Goal: Transaction & Acquisition: Obtain resource

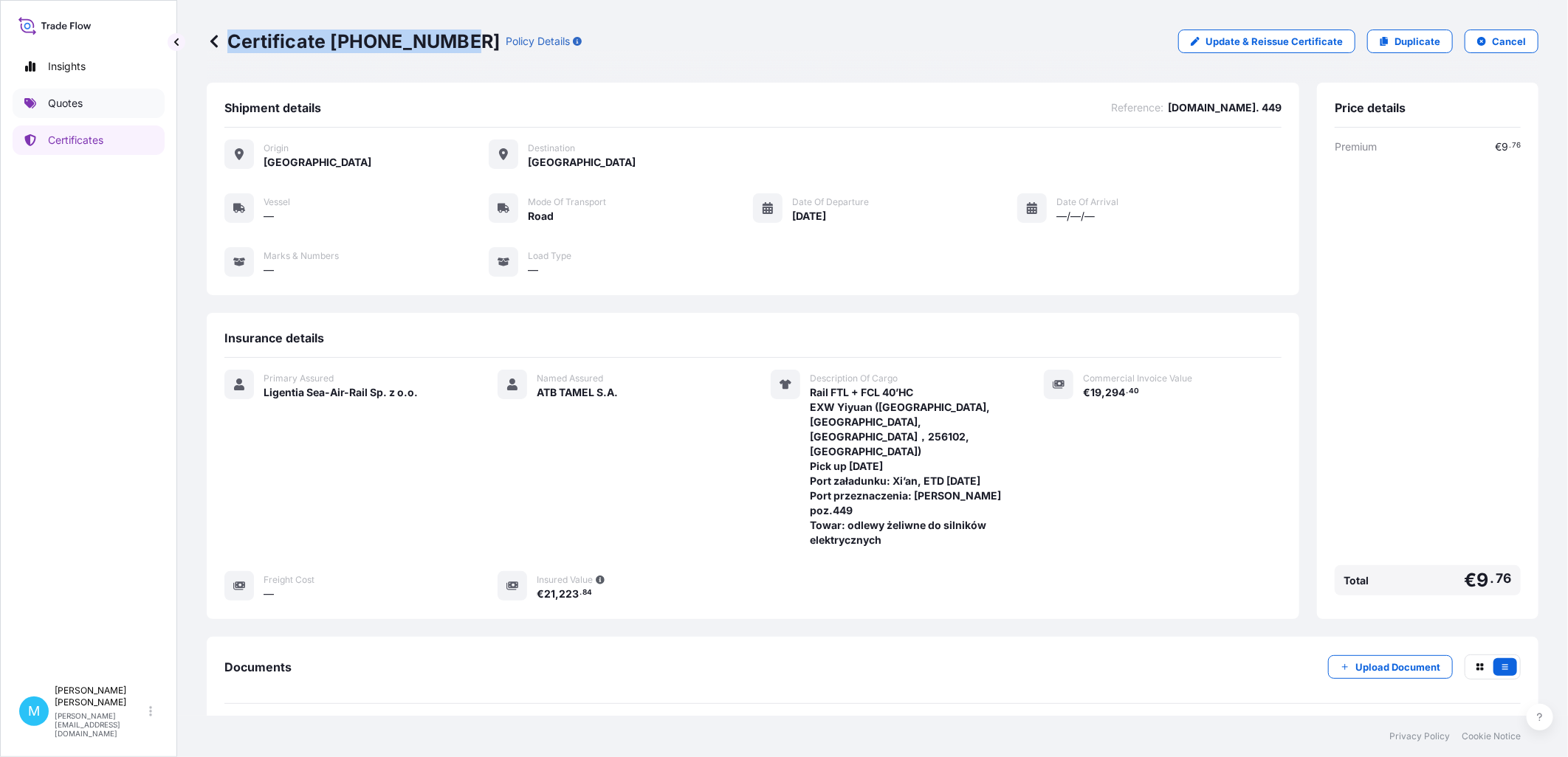
click at [123, 98] on link "Quotes" at bounding box center [88, 103] width 152 height 30
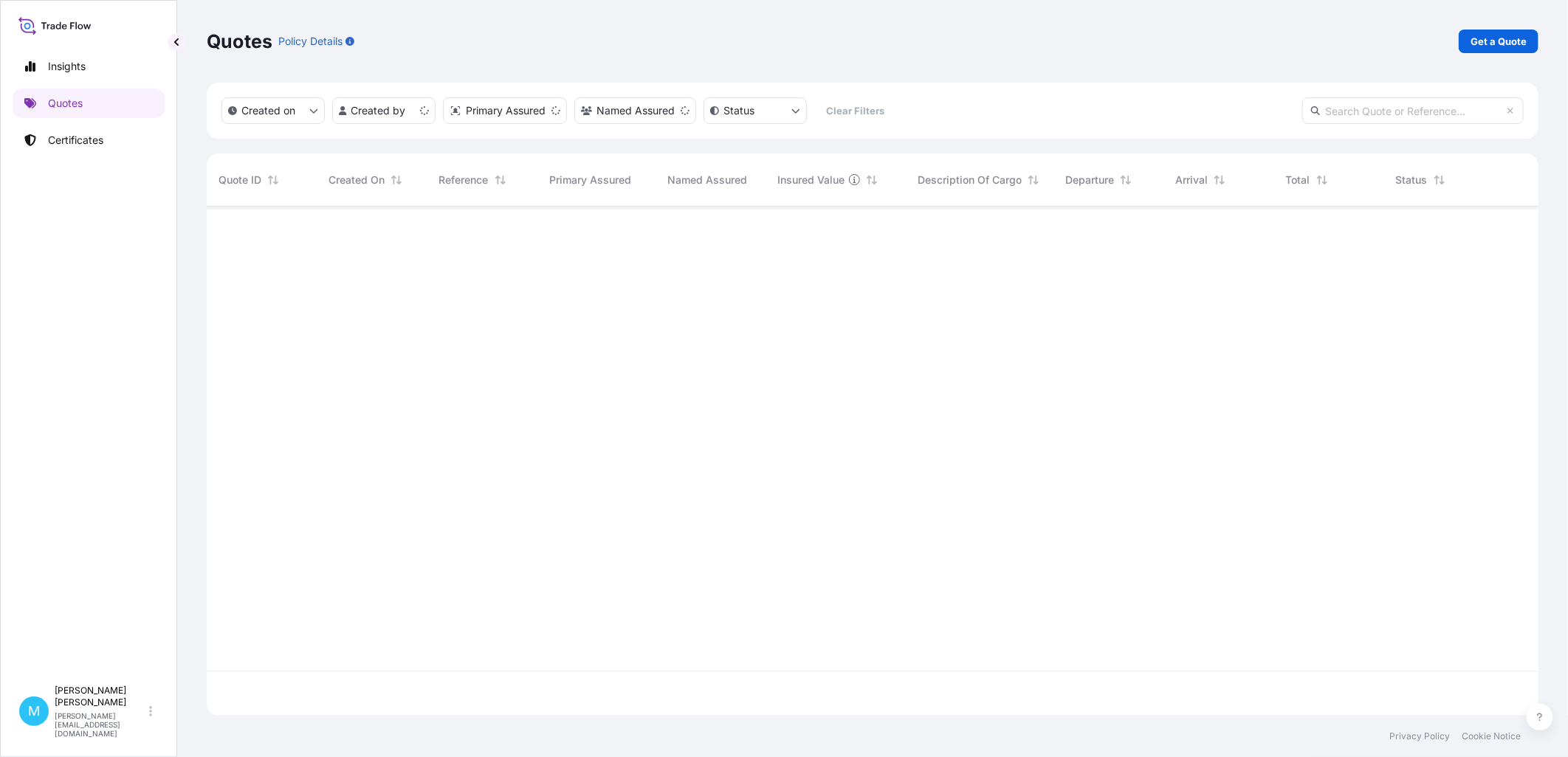
scroll to position [506, 1319]
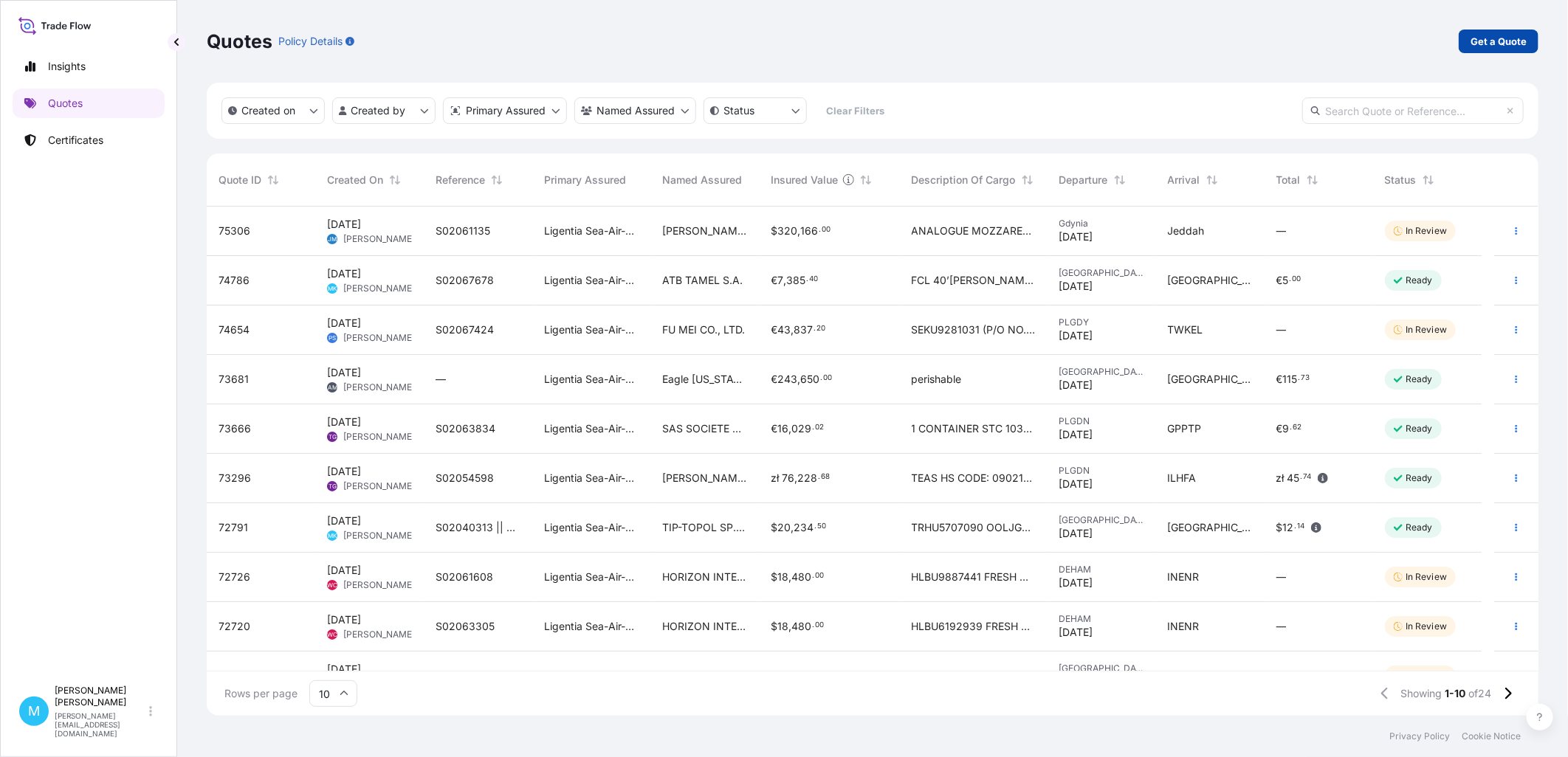
click at [1485, 34] on p "Get a Quote" at bounding box center [1498, 41] width 56 height 15
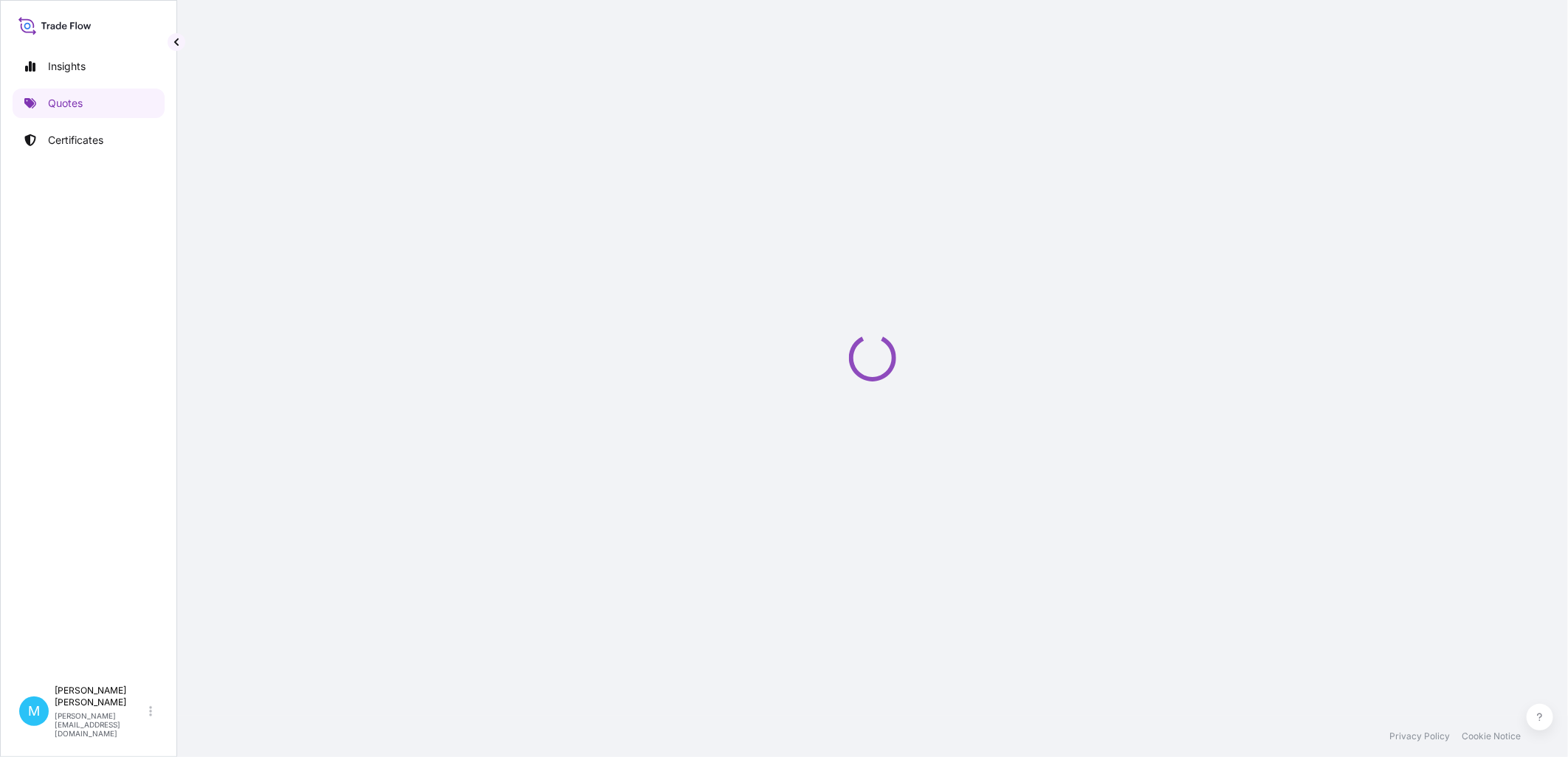
select select "Sea"
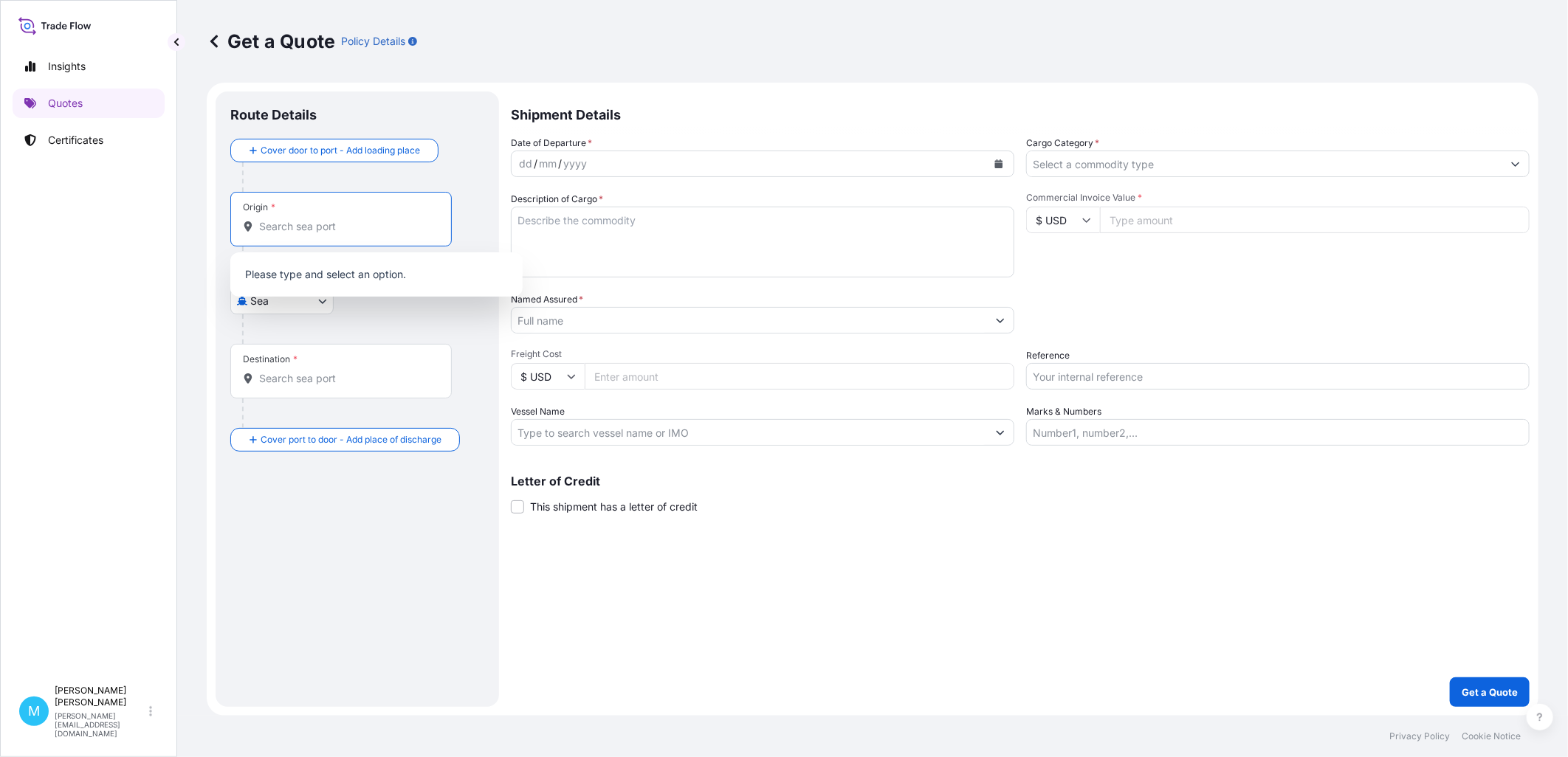
click at [325, 225] on input "Origin *" at bounding box center [346, 227] width 174 height 15
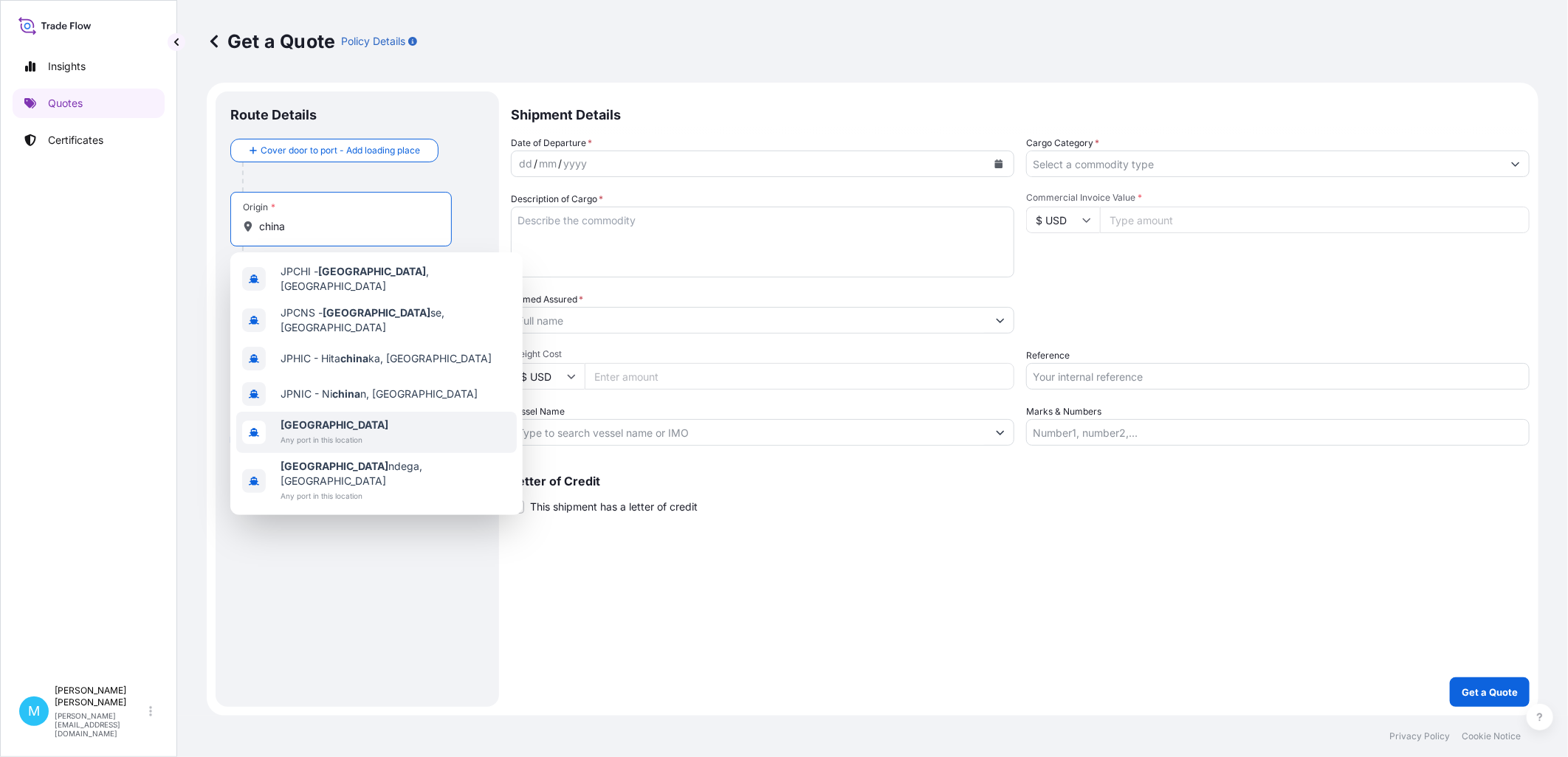
click at [301, 433] on span "Any port in this location" at bounding box center [334, 440] width 108 height 15
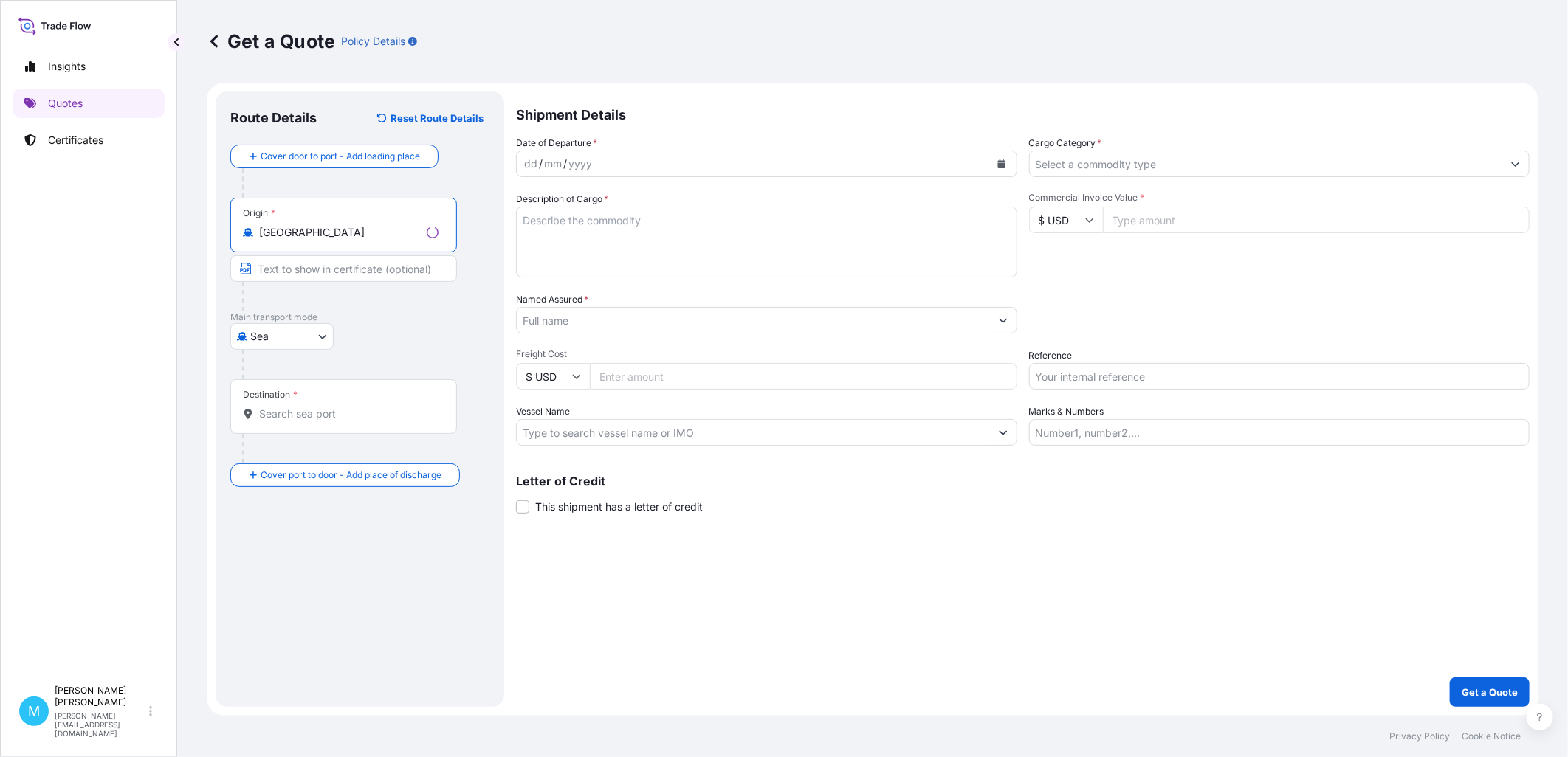
type input "[GEOGRAPHIC_DATA]"
click at [274, 418] on input "Destination *" at bounding box center [348, 414] width 179 height 15
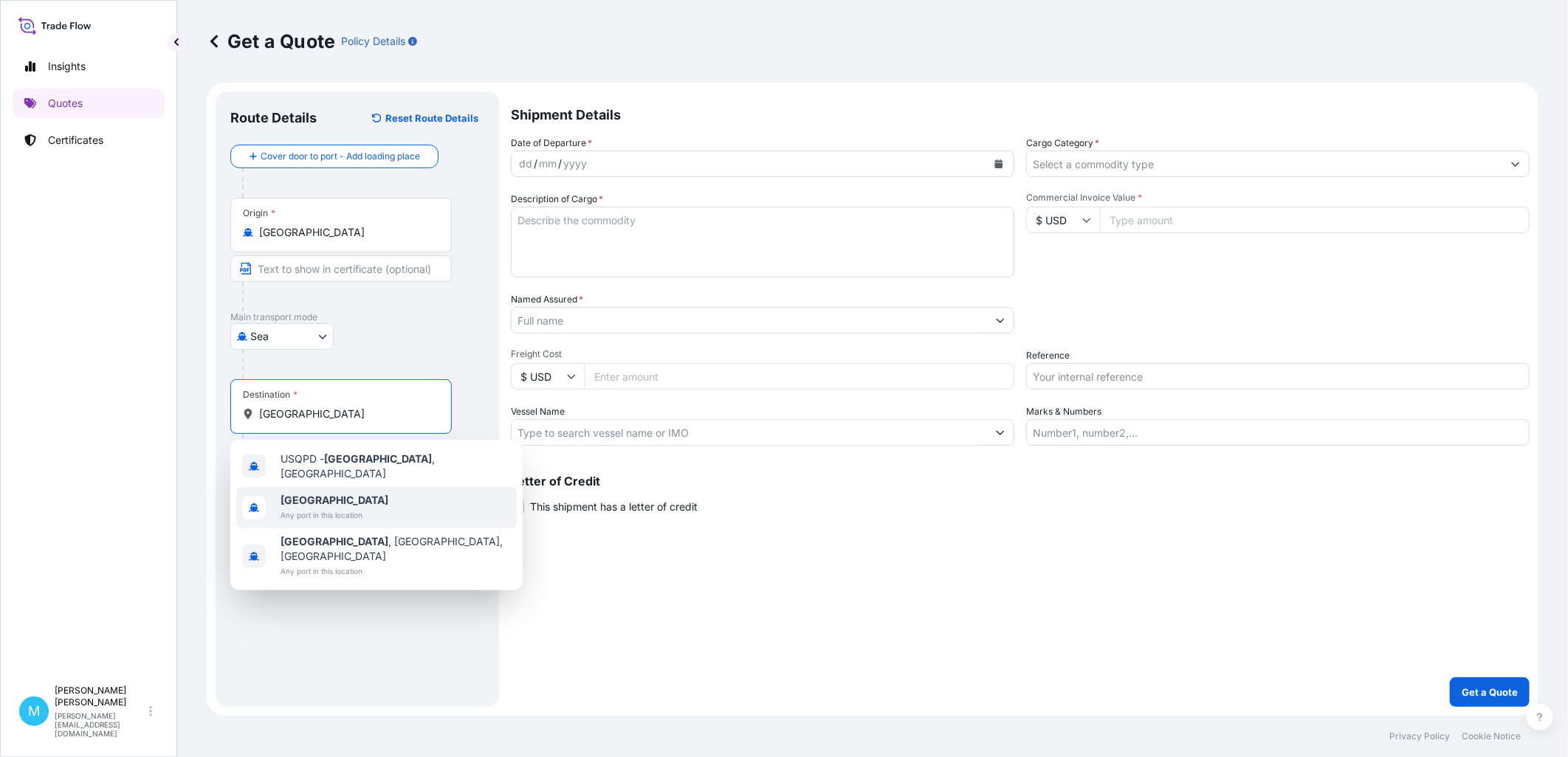
click at [333, 507] on span "Any port in this location" at bounding box center [334, 515] width 108 height 15
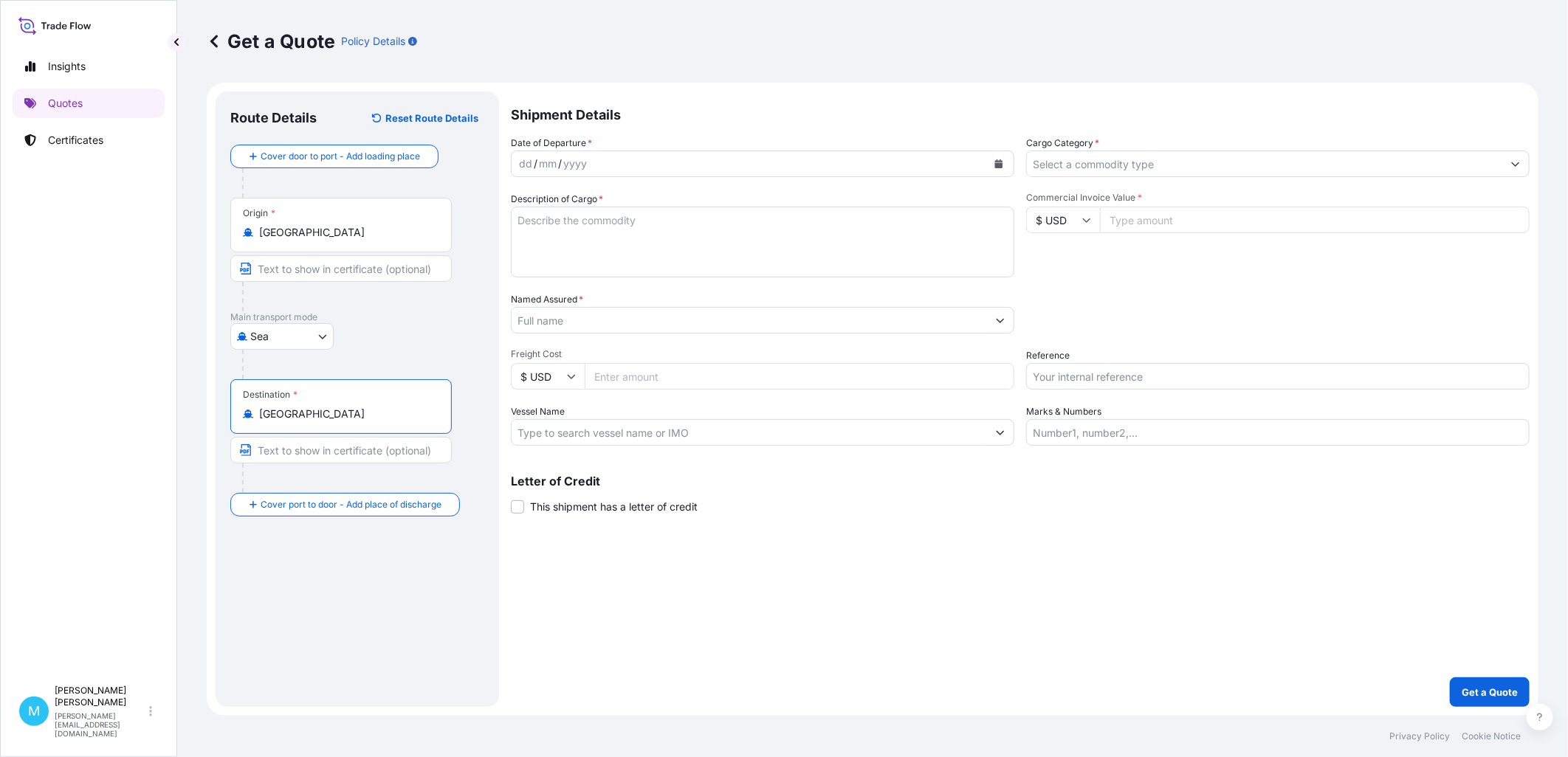
type input "[GEOGRAPHIC_DATA]"
click at [1001, 163] on icon "Calendar" at bounding box center [999, 163] width 9 height 9
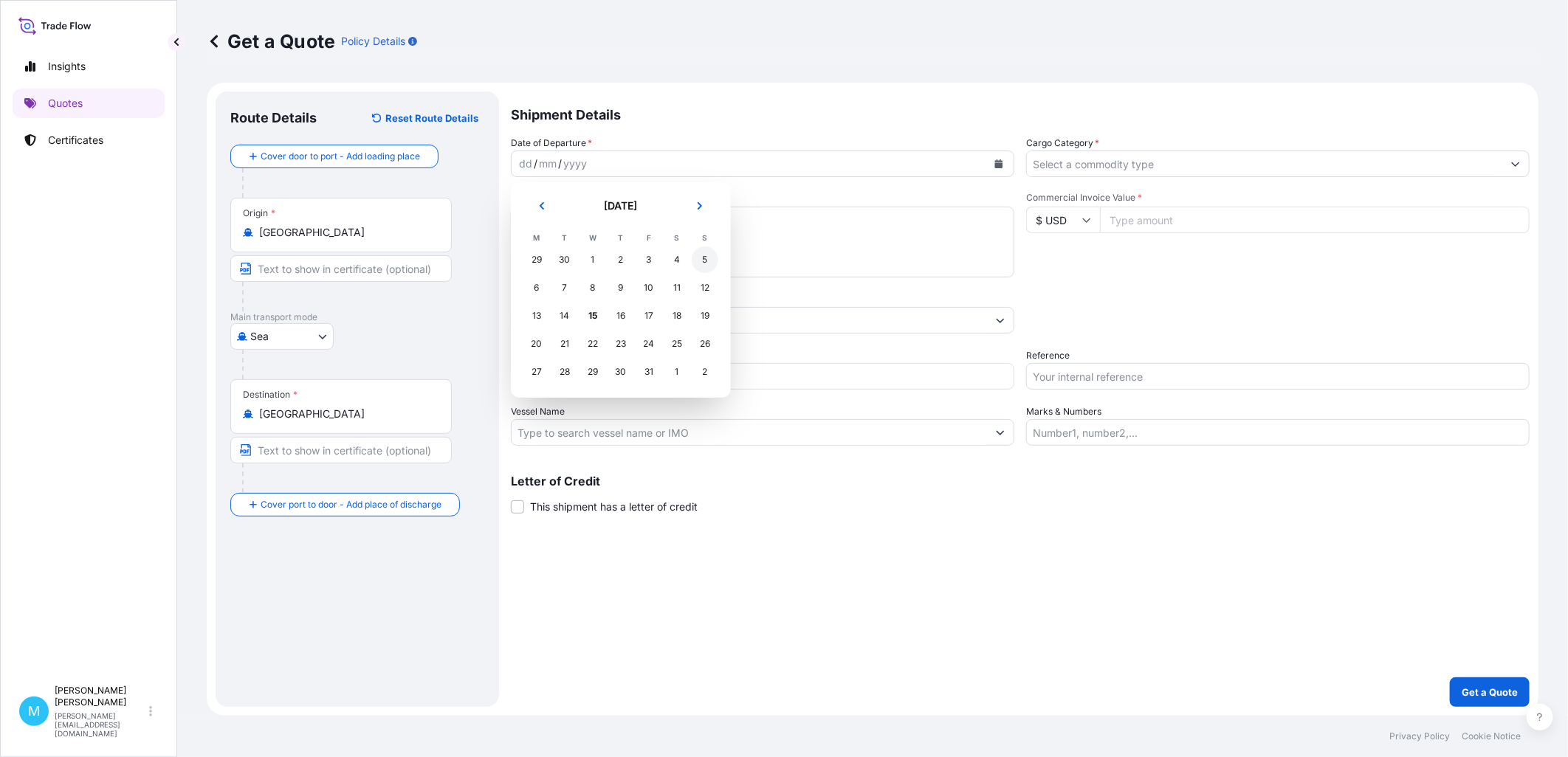
click at [705, 261] on div "5" at bounding box center [705, 259] width 26 height 26
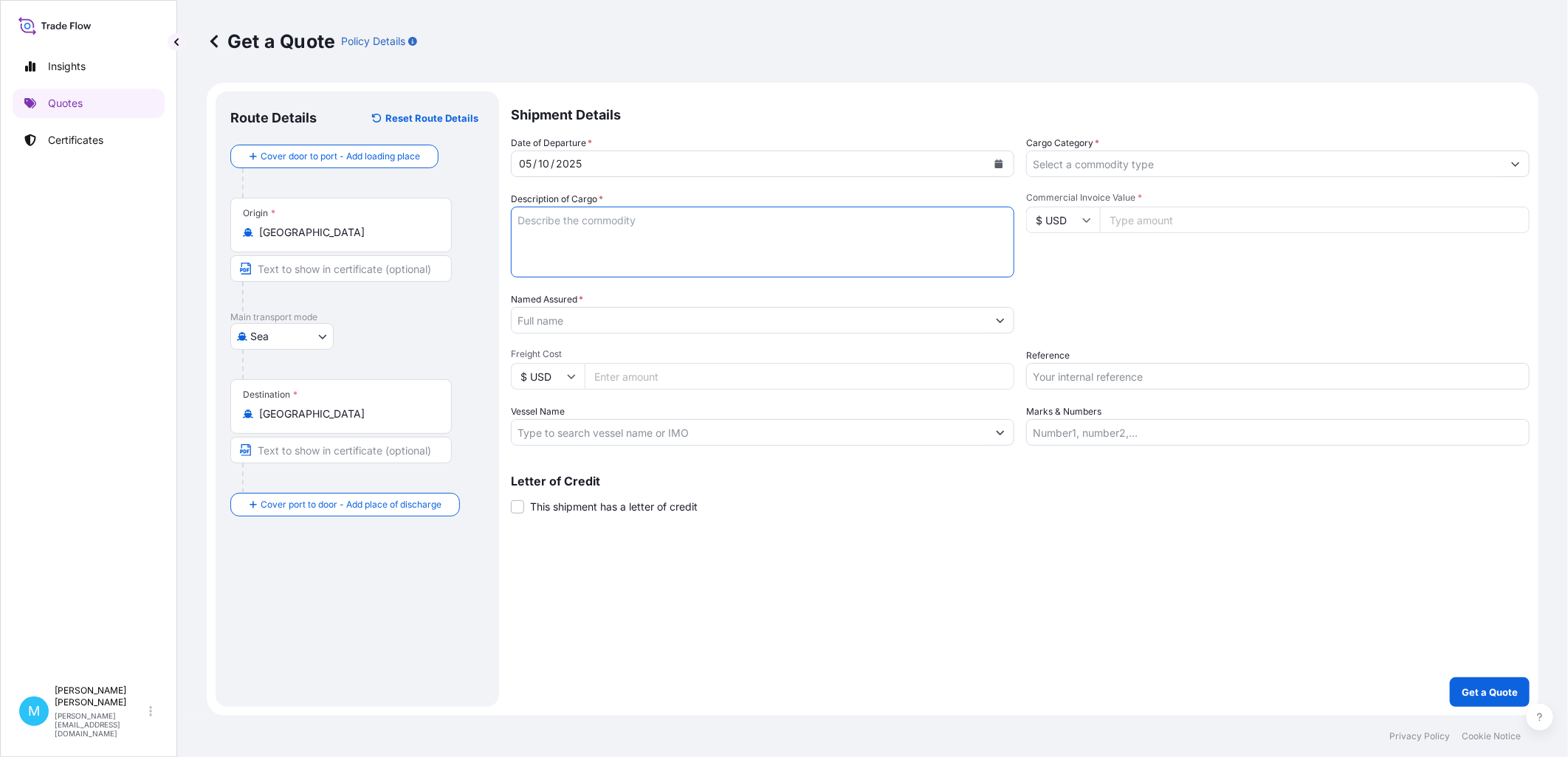
click at [574, 232] on textarea "Description of Cargo *" at bounding box center [762, 242] width 504 height 71
paste textarea "MRKU2593130 CN3801392 40HC 9660.00 KG 68.77 M3 42 CTN"
paste textarea "MRKU3570715 CN3801376 40HC 10500.00 KG 68.77 M3 42 CTN"
paste textarea "TGBU6823640 CN3801379 40HC 11731.00 KG 69.85 M3 124 CTN"
click at [866, 216] on textarea "MRKU2593130 CN3801392 40HC 9660.00 KG 68.77 M3 42 CTN || MRKU3570715 CN3801376 …" at bounding box center [762, 242] width 504 height 71
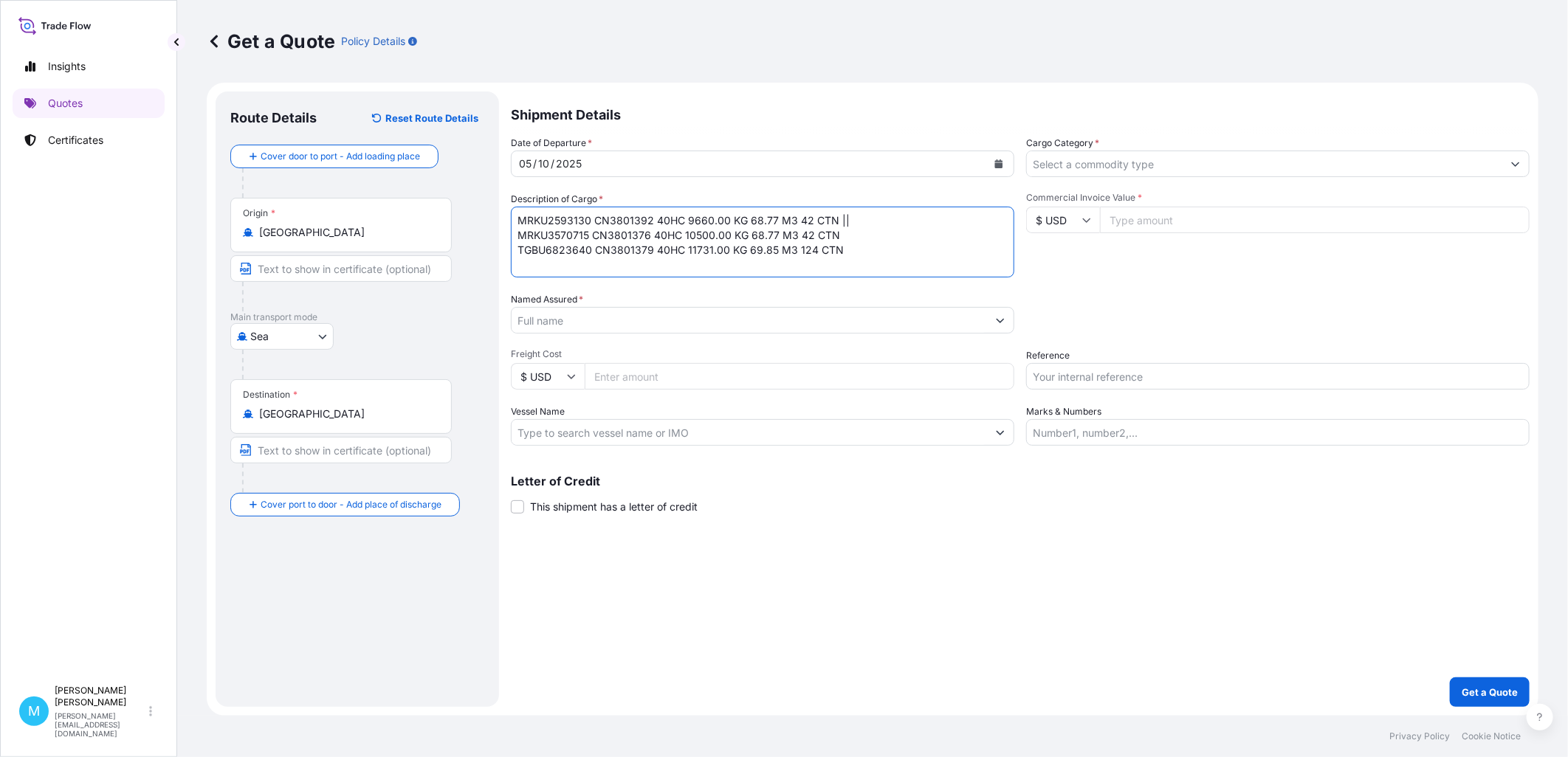
paste textarea "LAWN TRACTOR"
paste textarea "SCYTHE MOWER"
type textarea "MRKU2593130 CN3801392 40HC 9660.00 KG 68.77 M3 42 CTN || LAWN TRACTOR; SCYTHE M…"
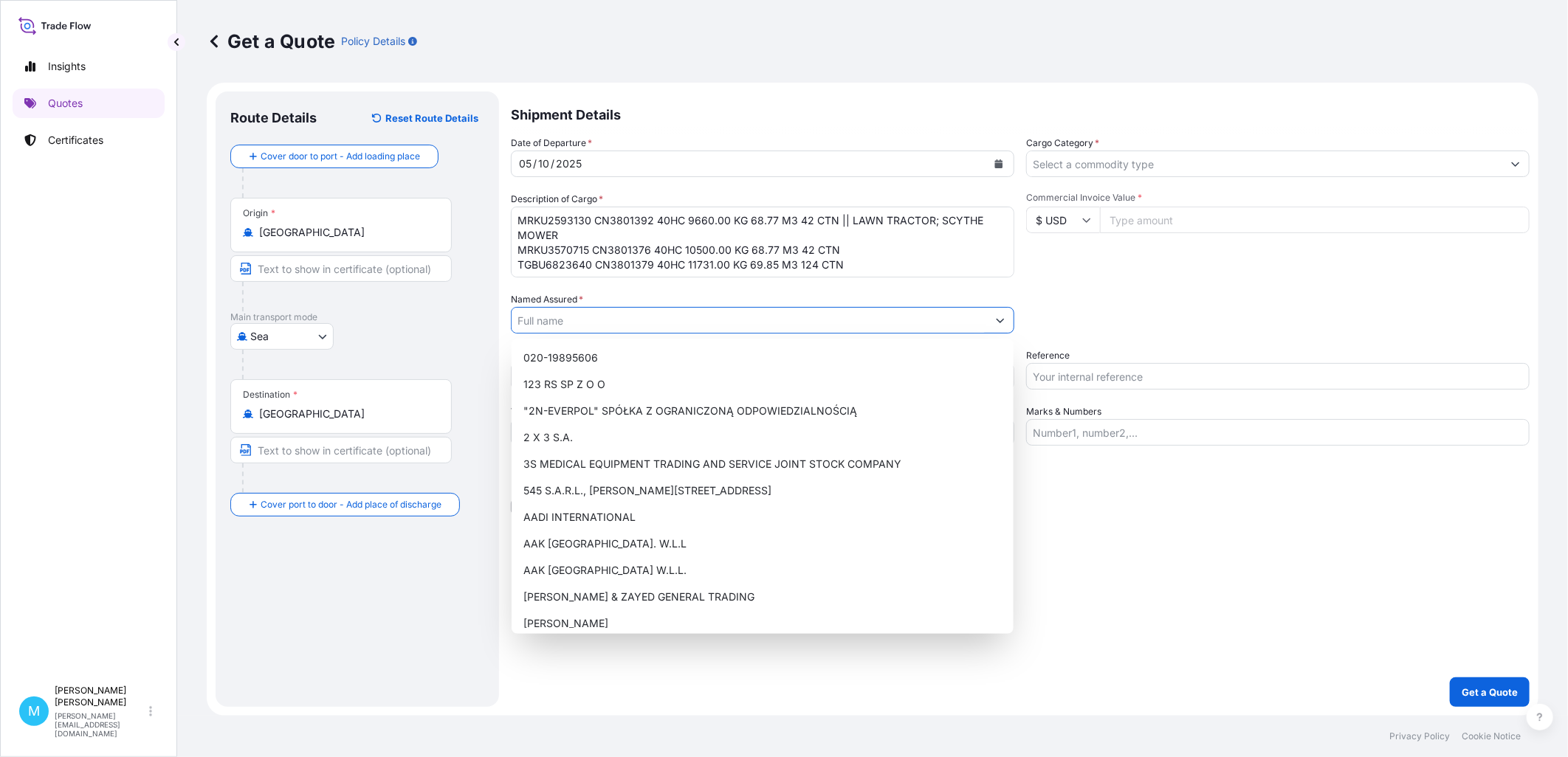
click at [568, 318] on input "Named Assured *" at bounding box center [749, 320] width 476 height 26
paste input "[PERSON_NAME]. Z O. O."
type input "[PERSON_NAME]. Z O. O."
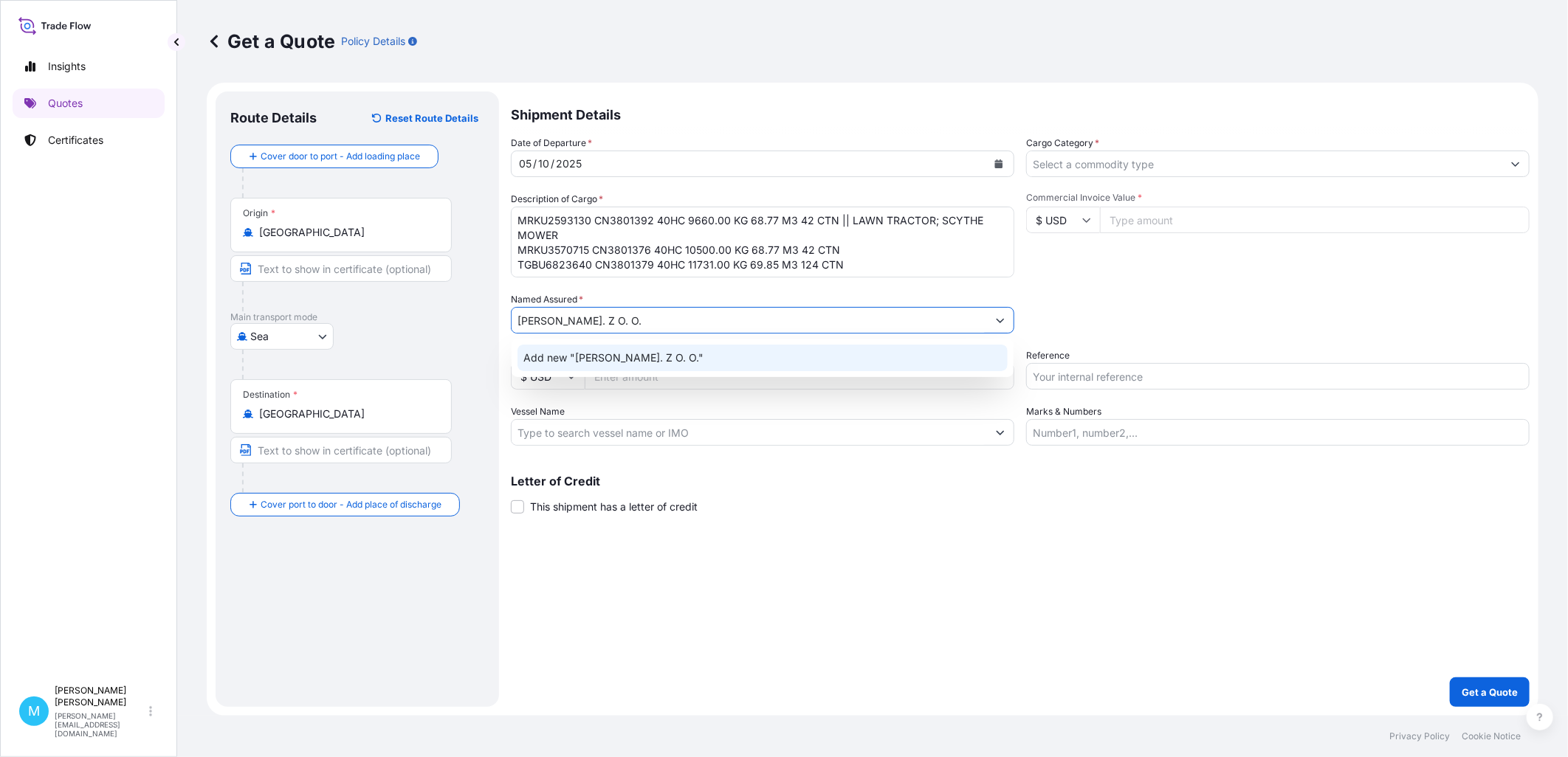
drag, startPoint x: 655, startPoint y: 322, endPoint x: 412, endPoint y: 319, distance: 243.0
click at [413, 319] on form "Route Details Reset Route Details Cover door to port - Add loading place Place …" at bounding box center [872, 399] width 1331 height 633
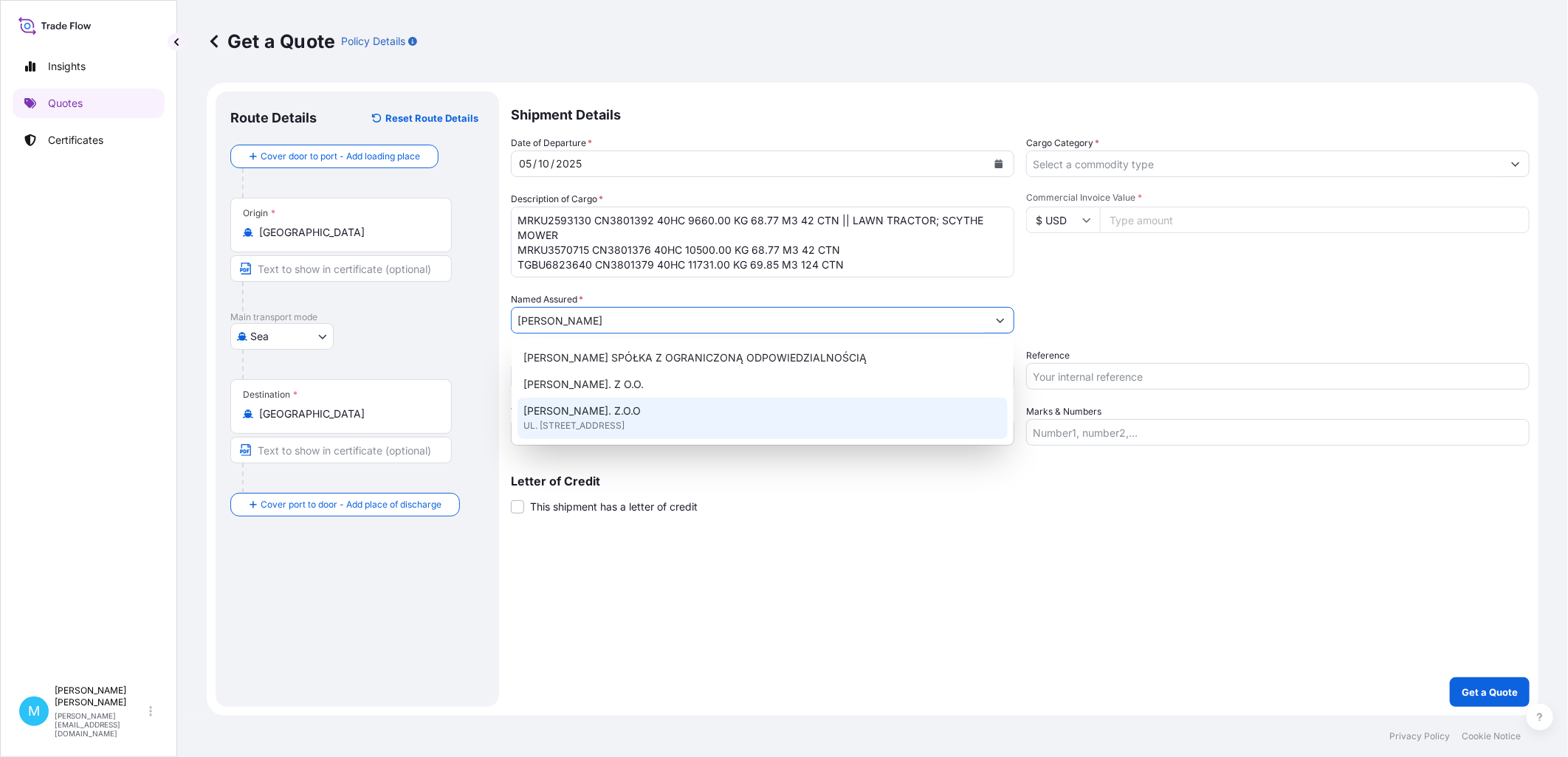
click at [624, 424] on span "UL. [STREET_ADDRESS]" at bounding box center [573, 426] width 101 height 15
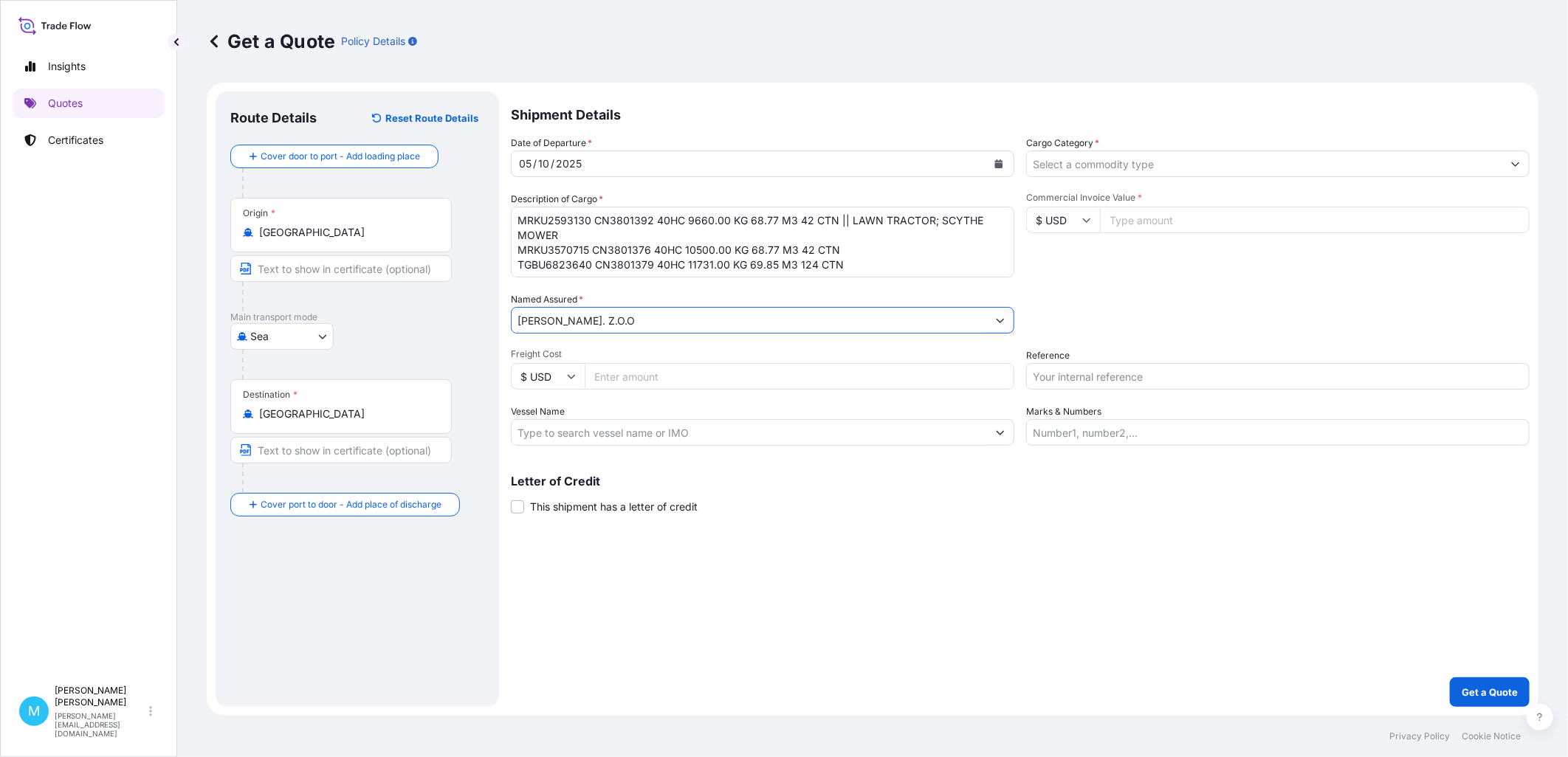
type input "[PERSON_NAME]. Z.O.O"
click at [1156, 171] on input "Cargo Category *" at bounding box center [1264, 163] width 476 height 26
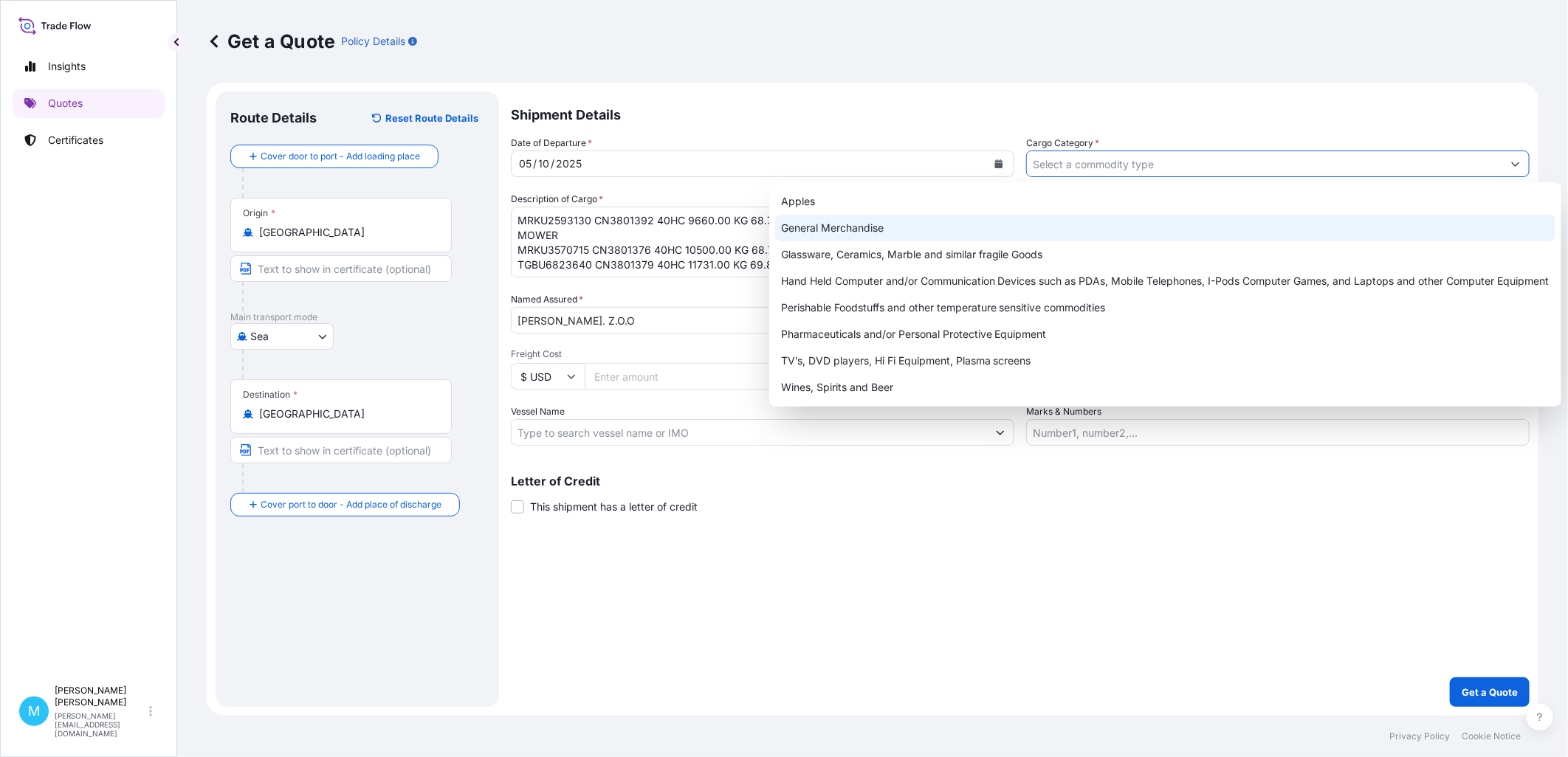
click at [844, 229] on div "General Merchandise" at bounding box center [1166, 228] width 780 height 26
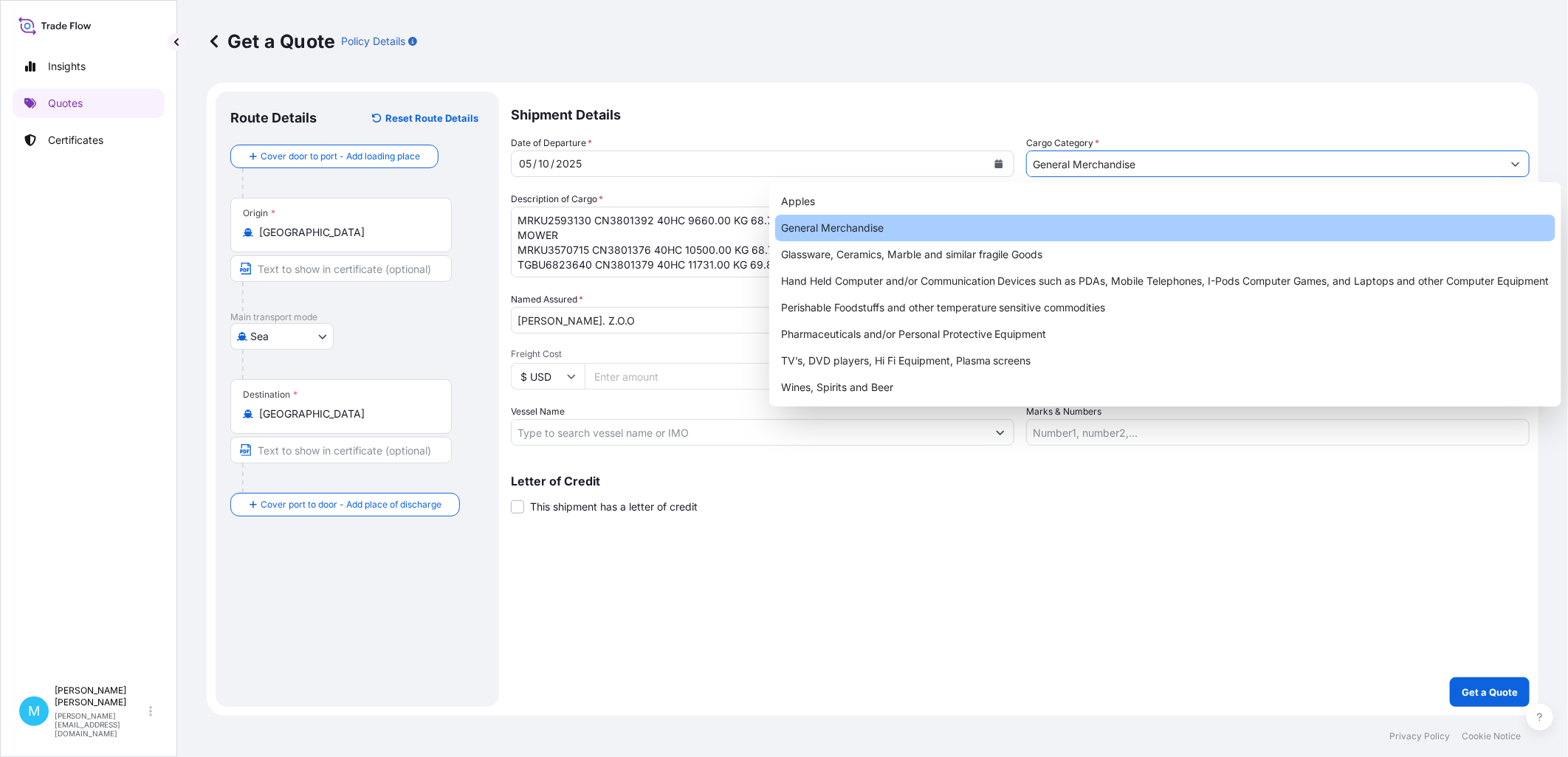
type input "General Merchandise"
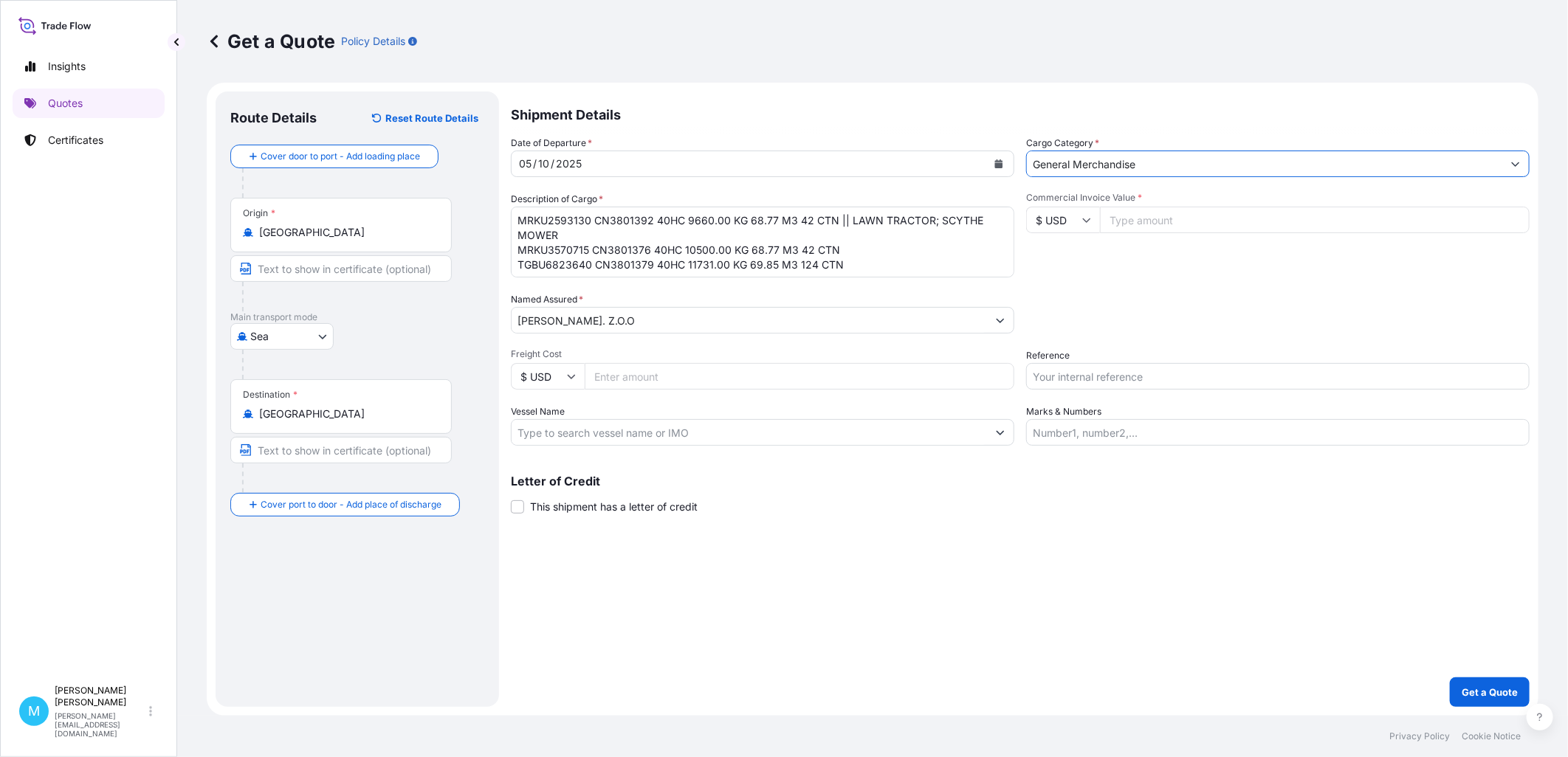
click at [1152, 220] on input "Commercial Invoice Value *" at bounding box center [1314, 220] width 430 height 26
click at [1133, 218] on input "Commercial Invoice Value *" at bounding box center [1314, 220] width 430 height 26
paste input "166650.46"
type input "166650.46"
click at [1075, 374] on input "Reference" at bounding box center [1277, 376] width 504 height 26
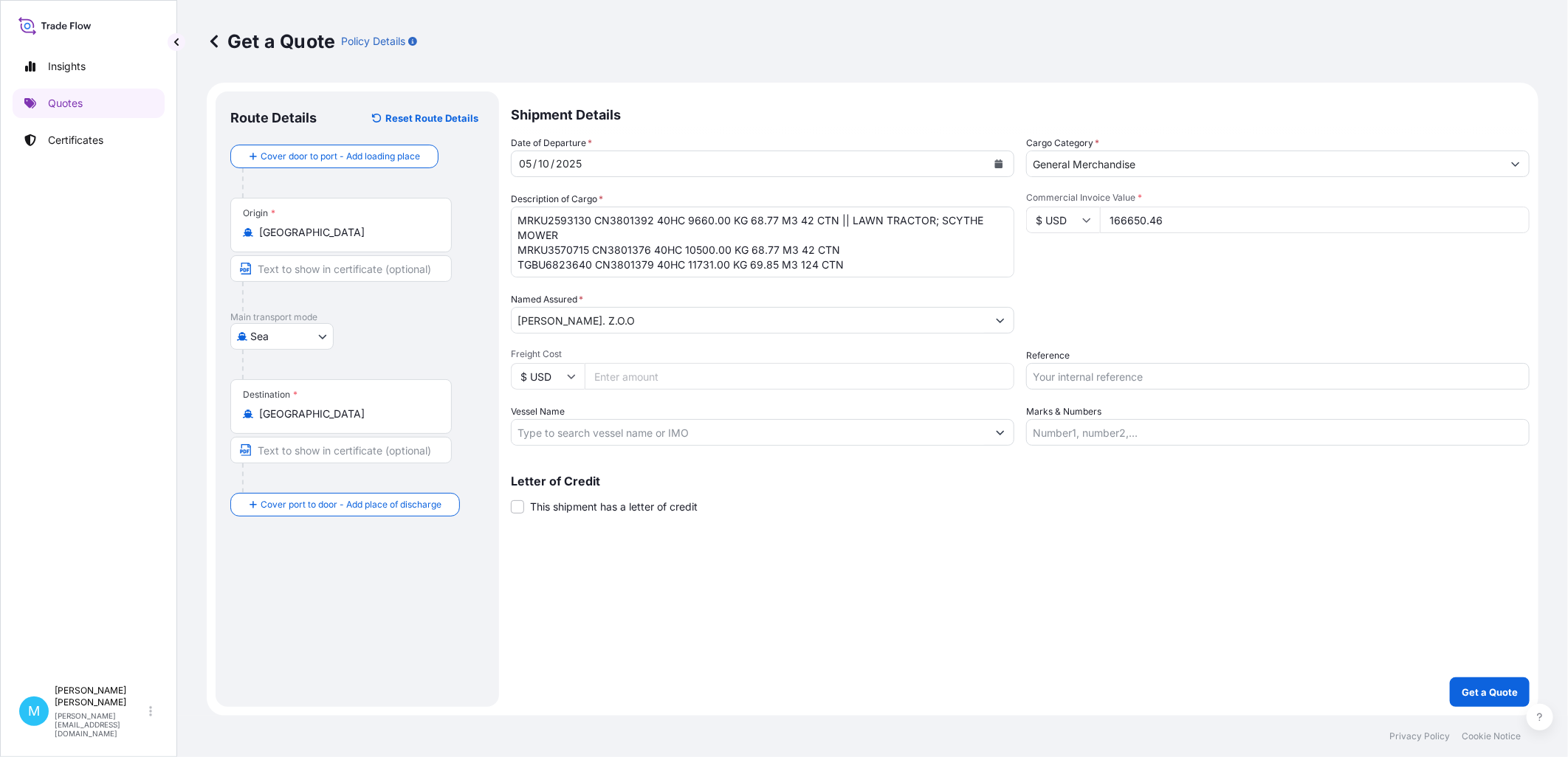
click at [1064, 376] on input "Reference" at bounding box center [1277, 376] width 504 height 26
paste input "S02059157"
type input "S02059157"
click at [1476, 690] on p "Get a Quote" at bounding box center [1489, 692] width 56 height 15
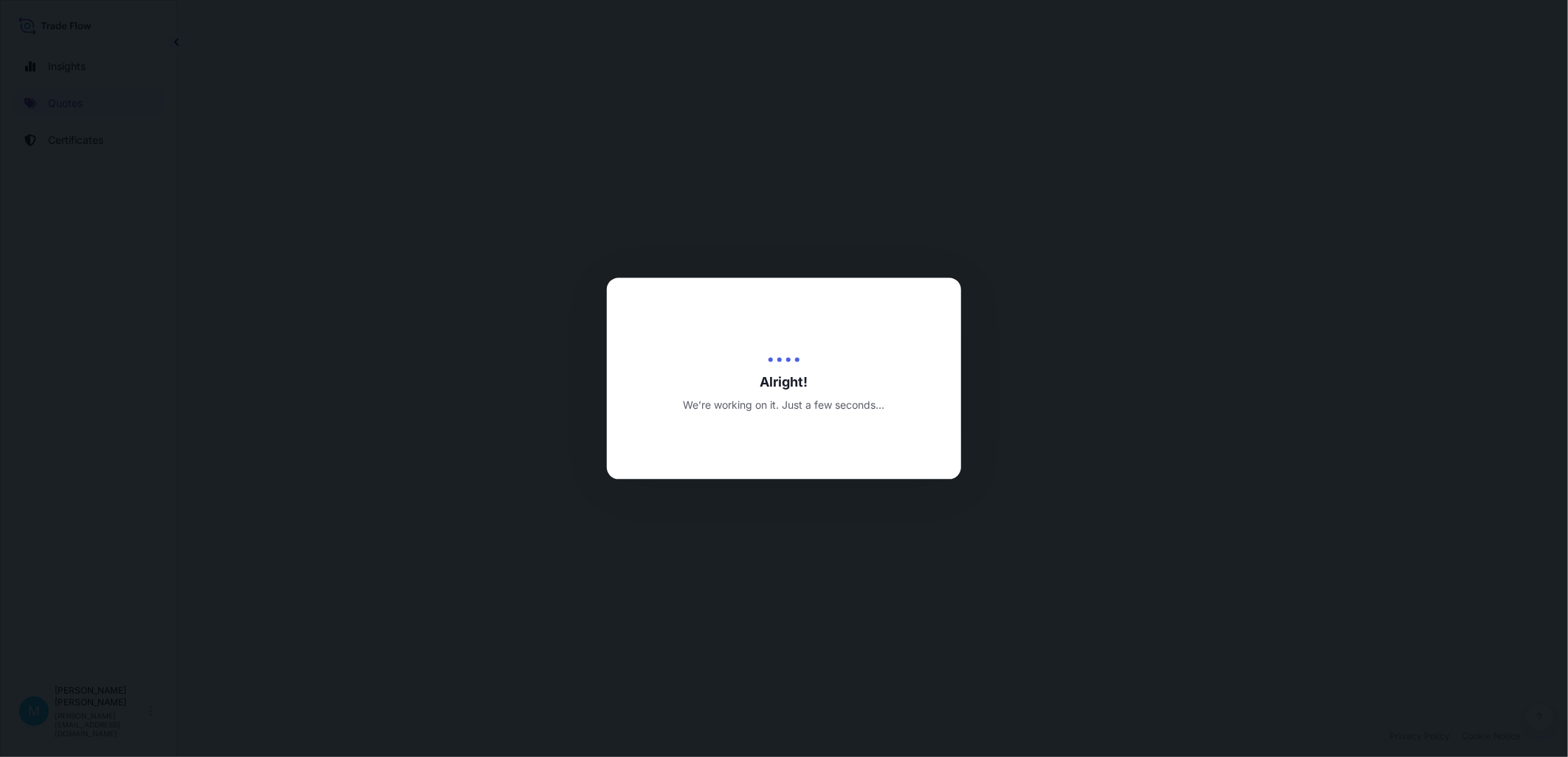
select select "Sea"
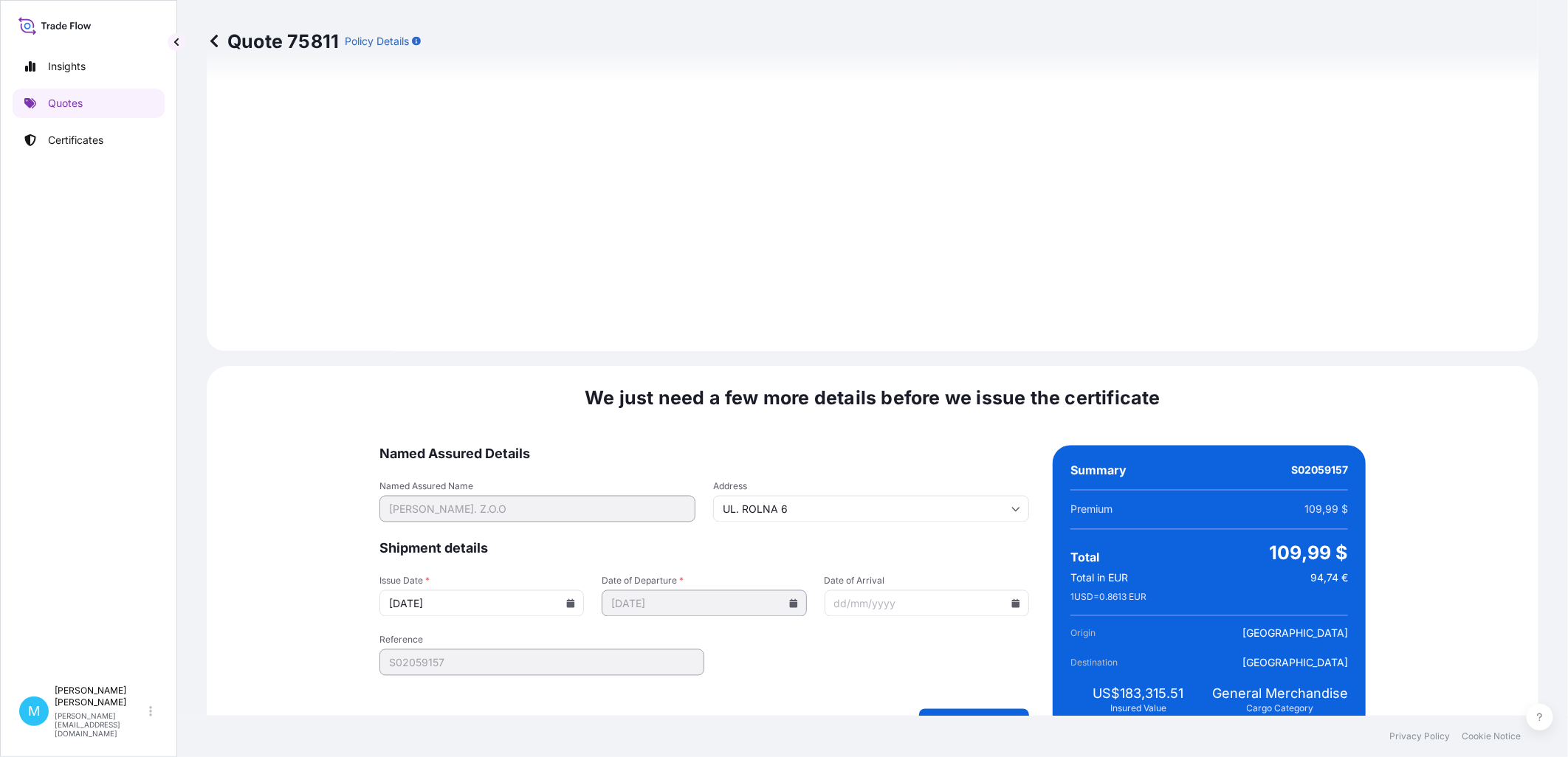
scroll to position [1494, 0]
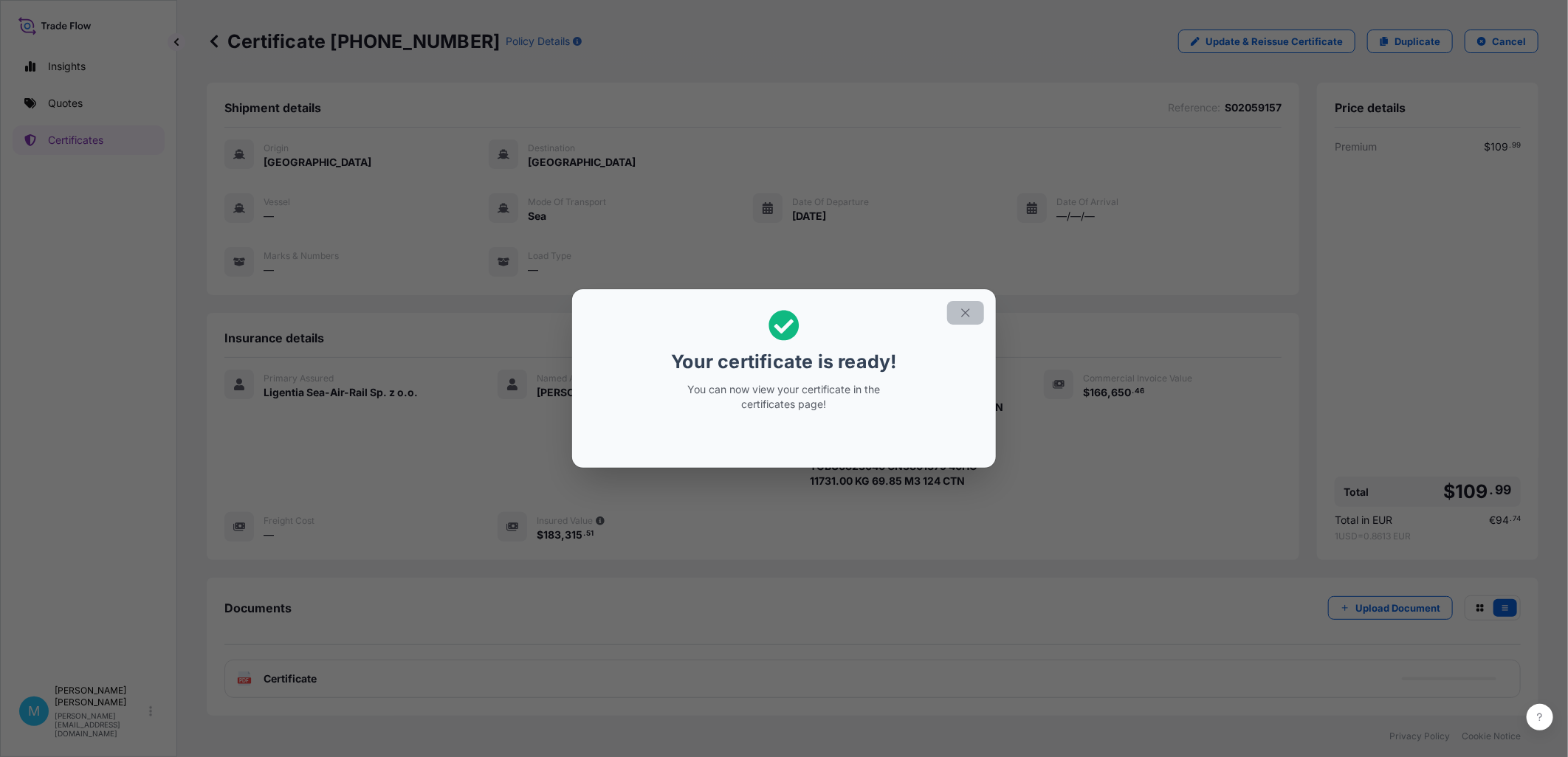
click at [968, 309] on icon "button" at bounding box center [965, 313] width 13 height 13
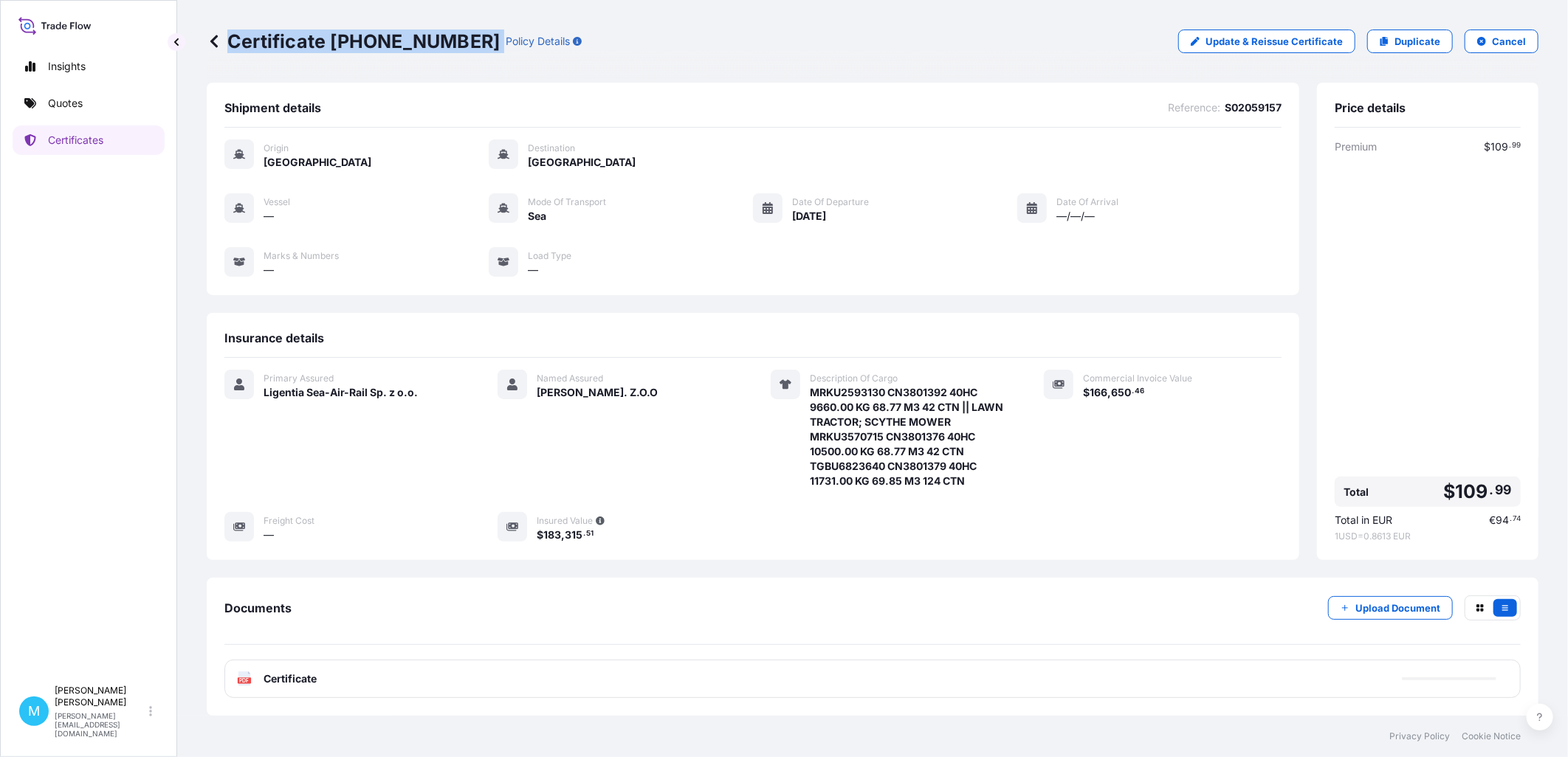
drag, startPoint x: 463, startPoint y: 39, endPoint x: 235, endPoint y: 34, distance: 228.1
click at [227, 35] on div "Certificate [PHONE_NUMBER] Policy Details" at bounding box center [394, 41] width 375 height 24
copy p "Certificate [PHONE_NUMBER]"
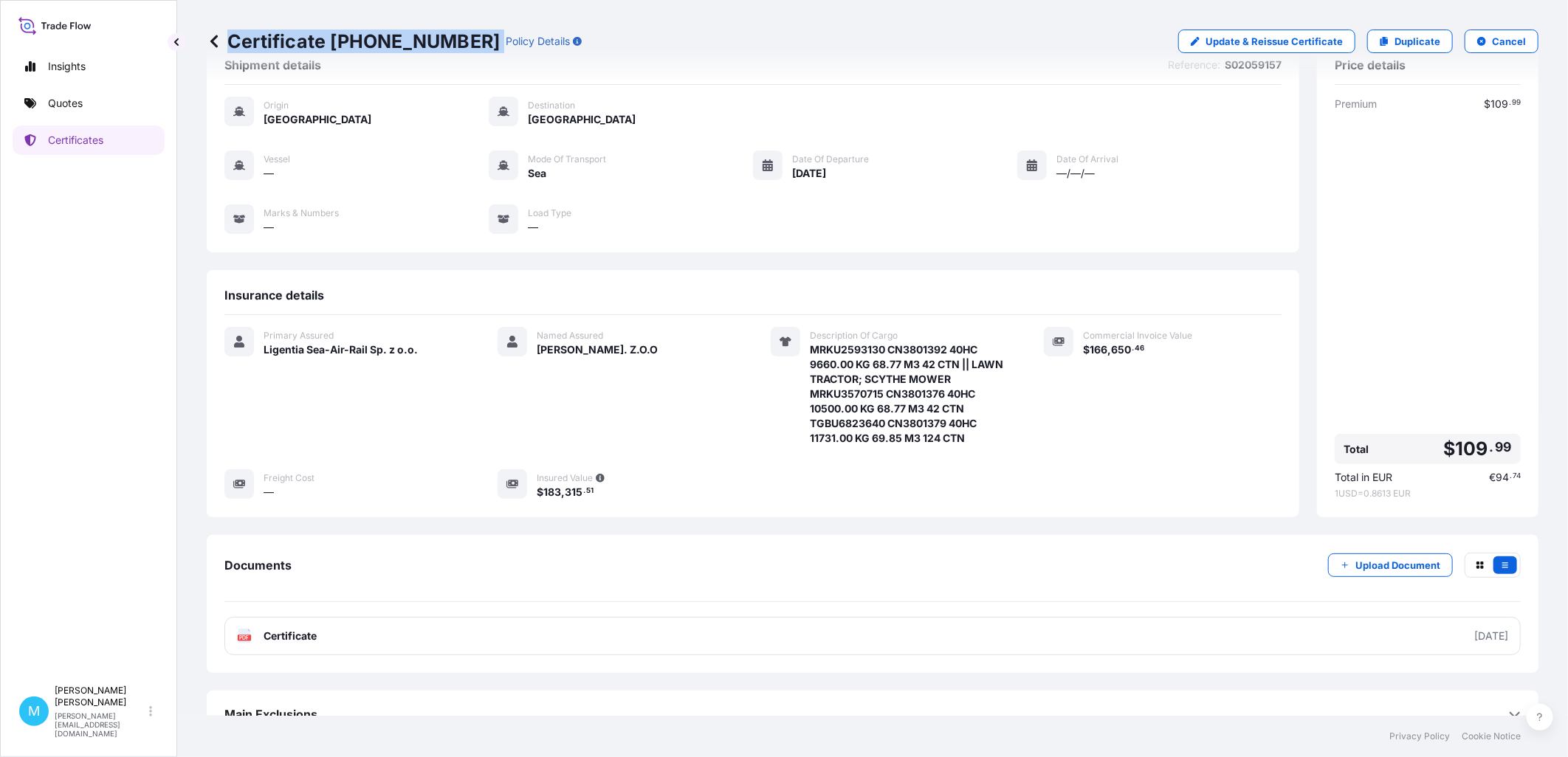
scroll to position [67, 0]
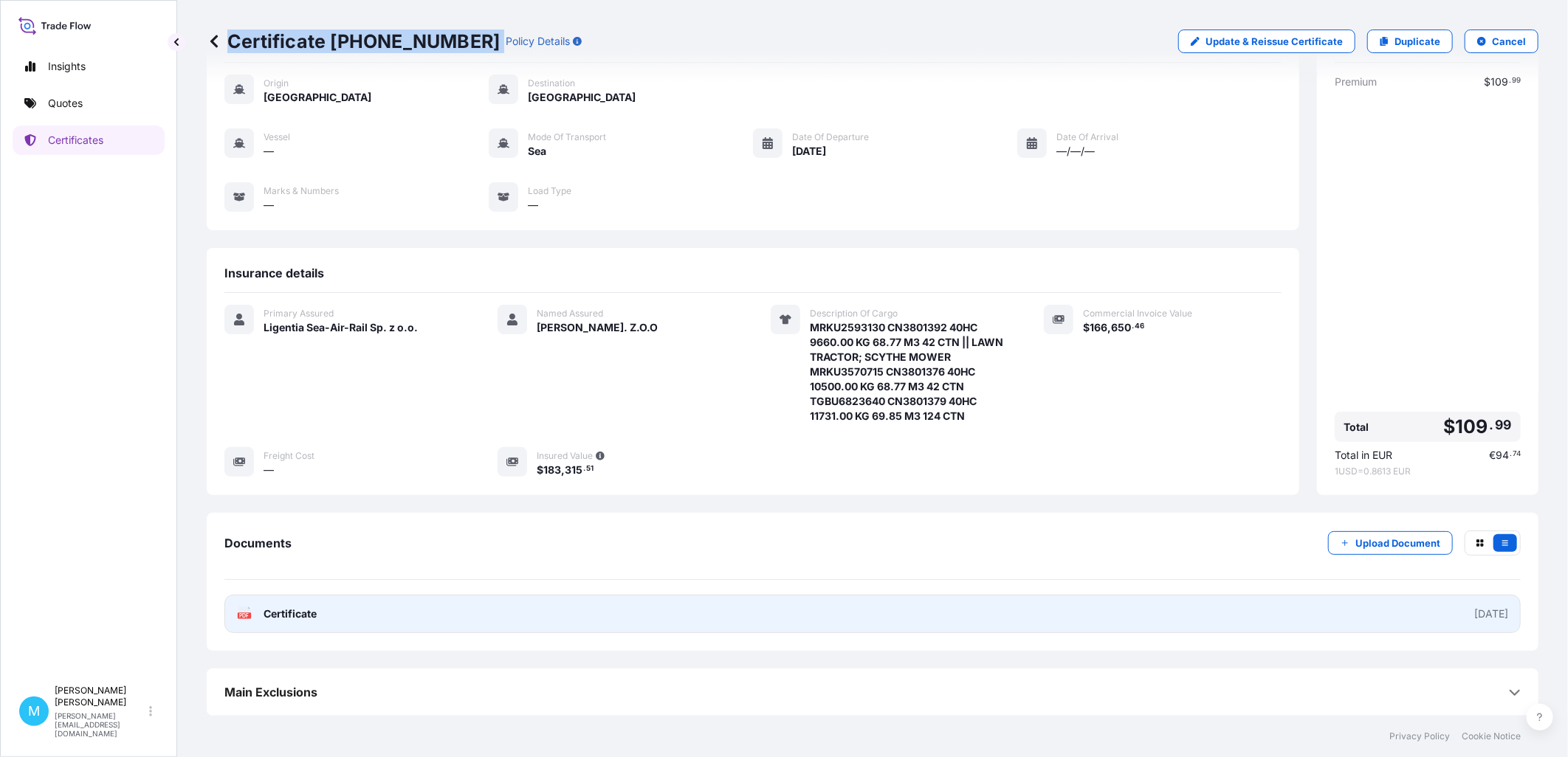
click at [883, 616] on link "PDF Certificate [DATE]" at bounding box center [872, 613] width 1296 height 39
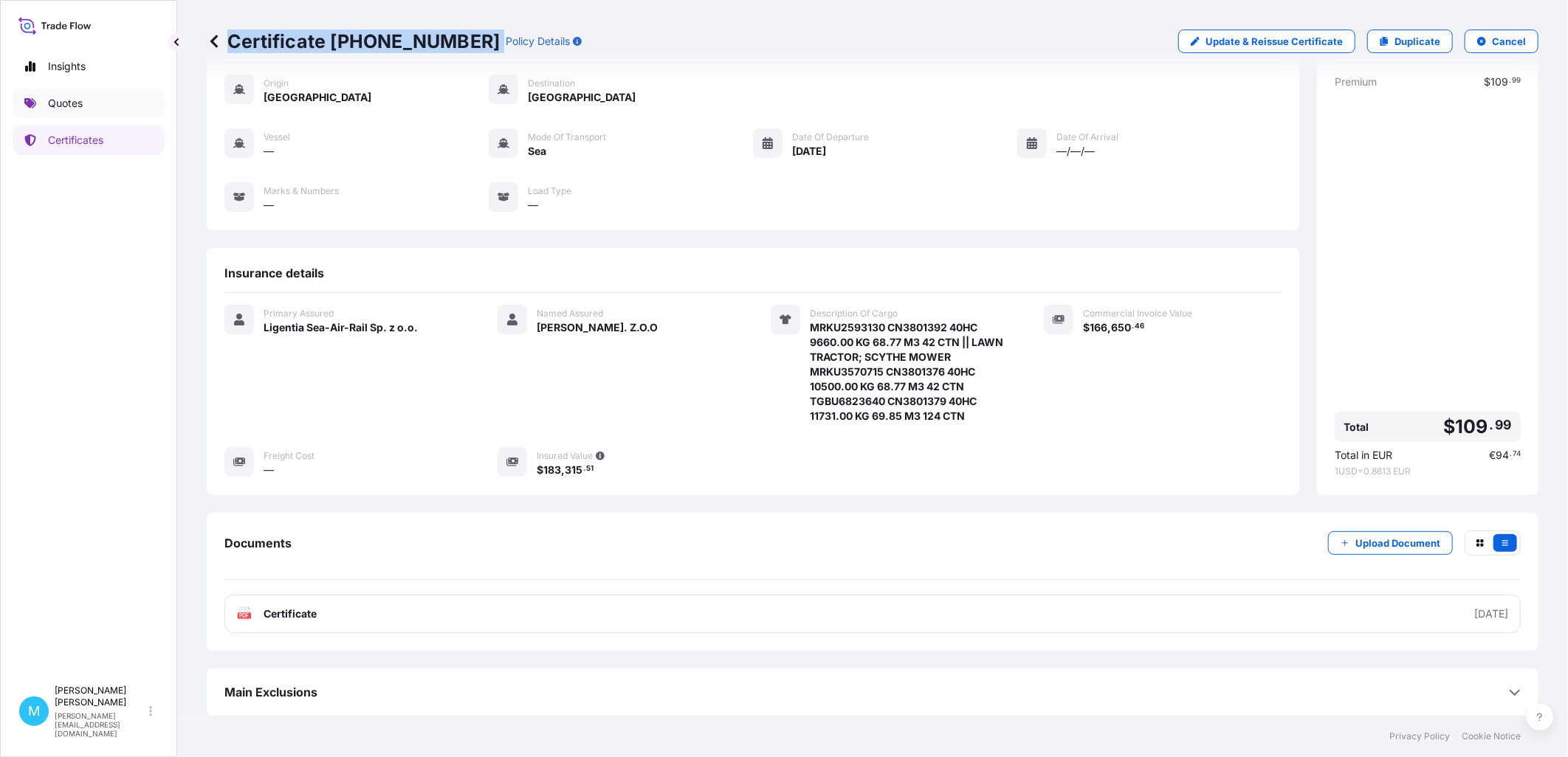
click at [111, 91] on link "Quotes" at bounding box center [88, 103] width 152 height 30
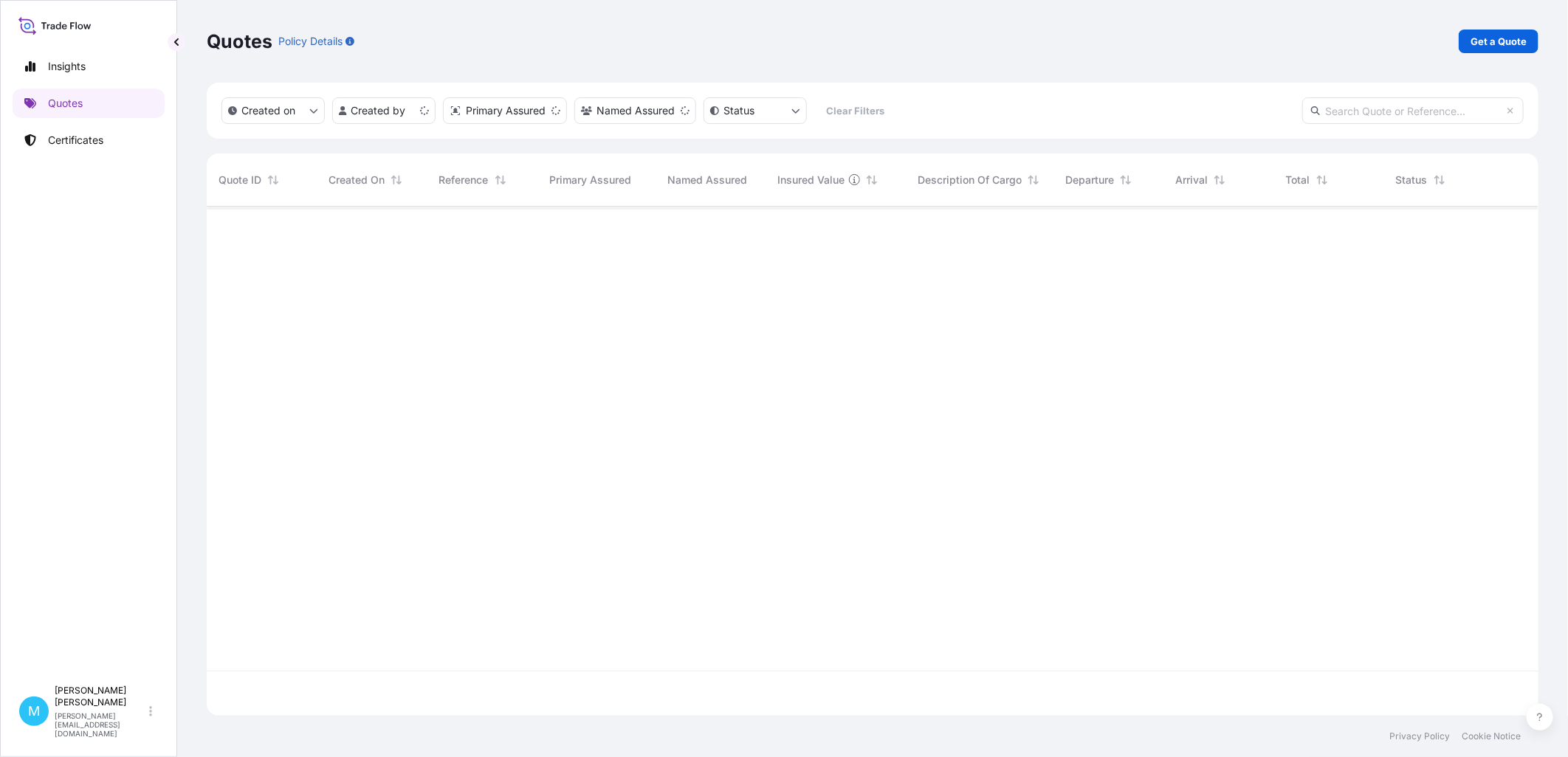
scroll to position [506, 1319]
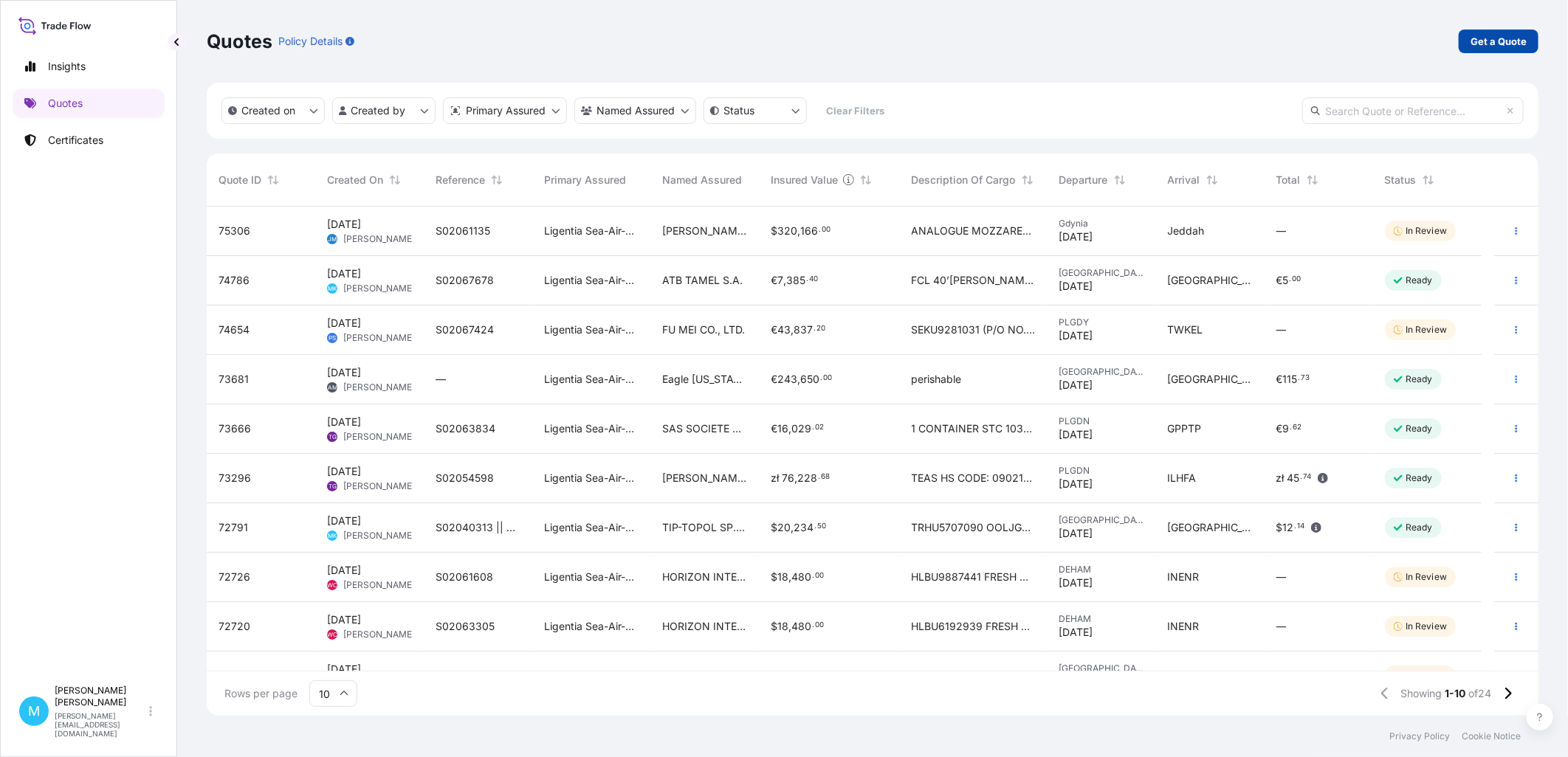
click at [1516, 34] on p "Get a Quote" at bounding box center [1498, 41] width 56 height 15
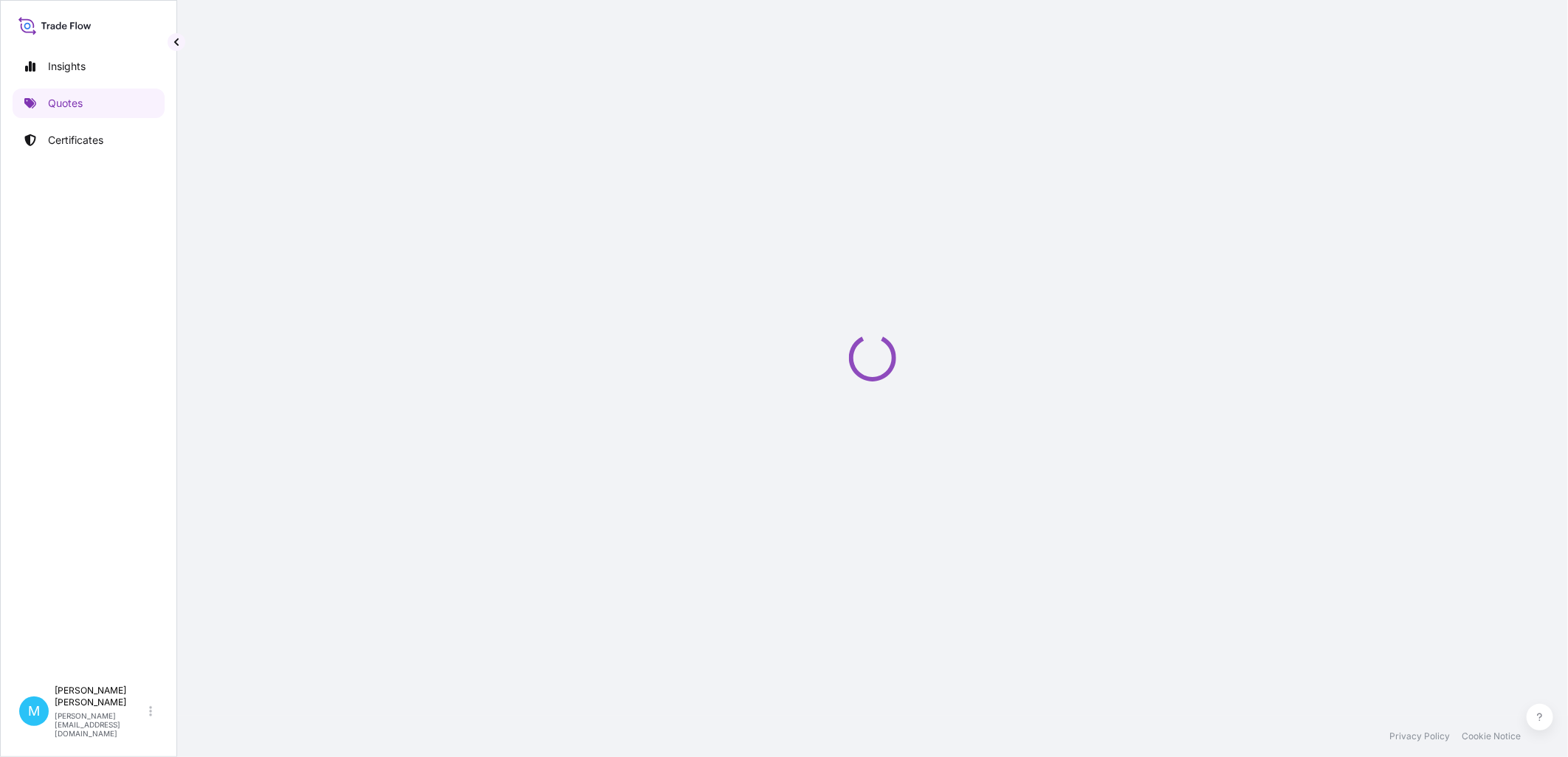
select select "Sea"
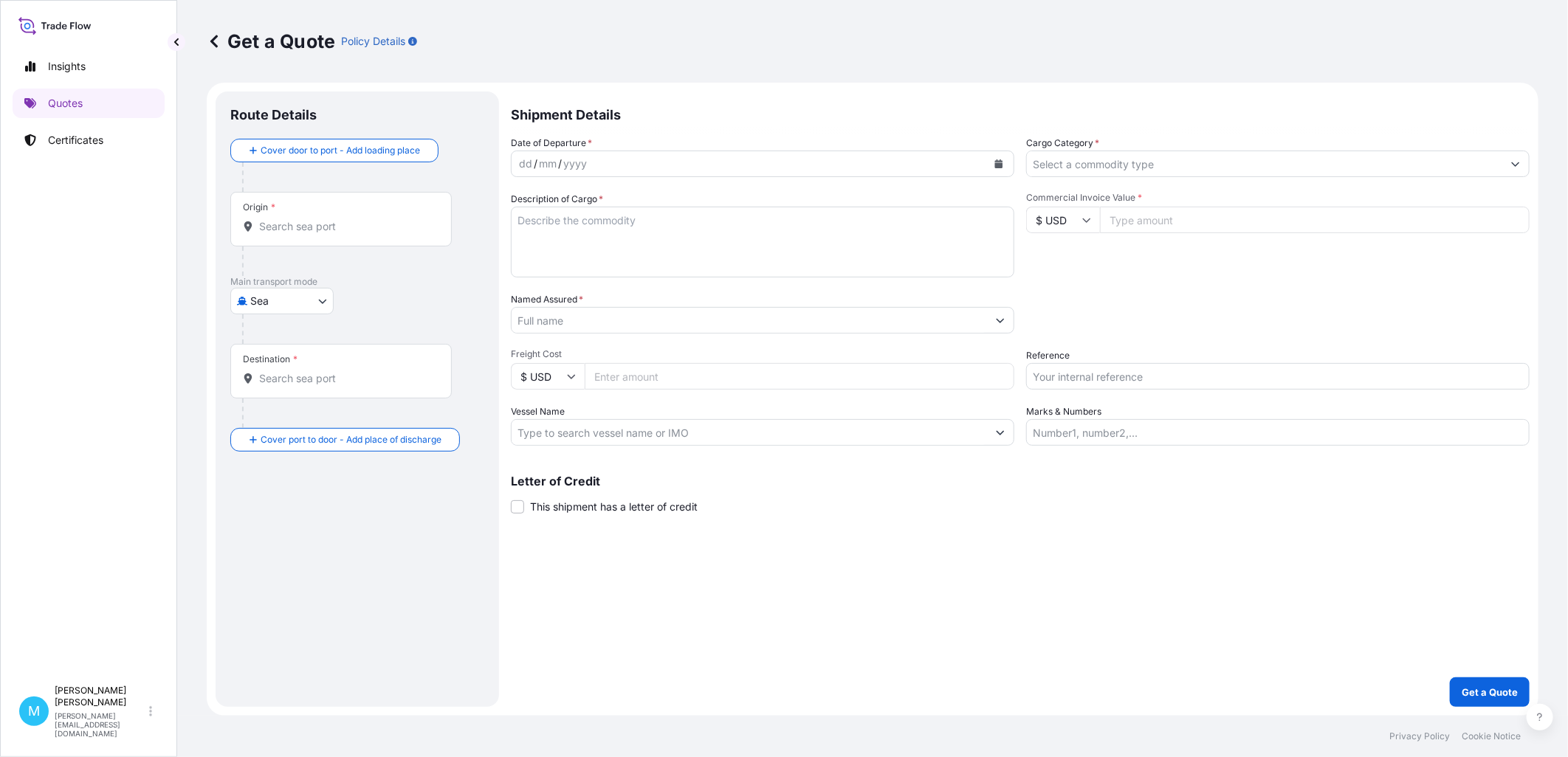
click at [354, 227] on input "Origin *" at bounding box center [346, 227] width 174 height 15
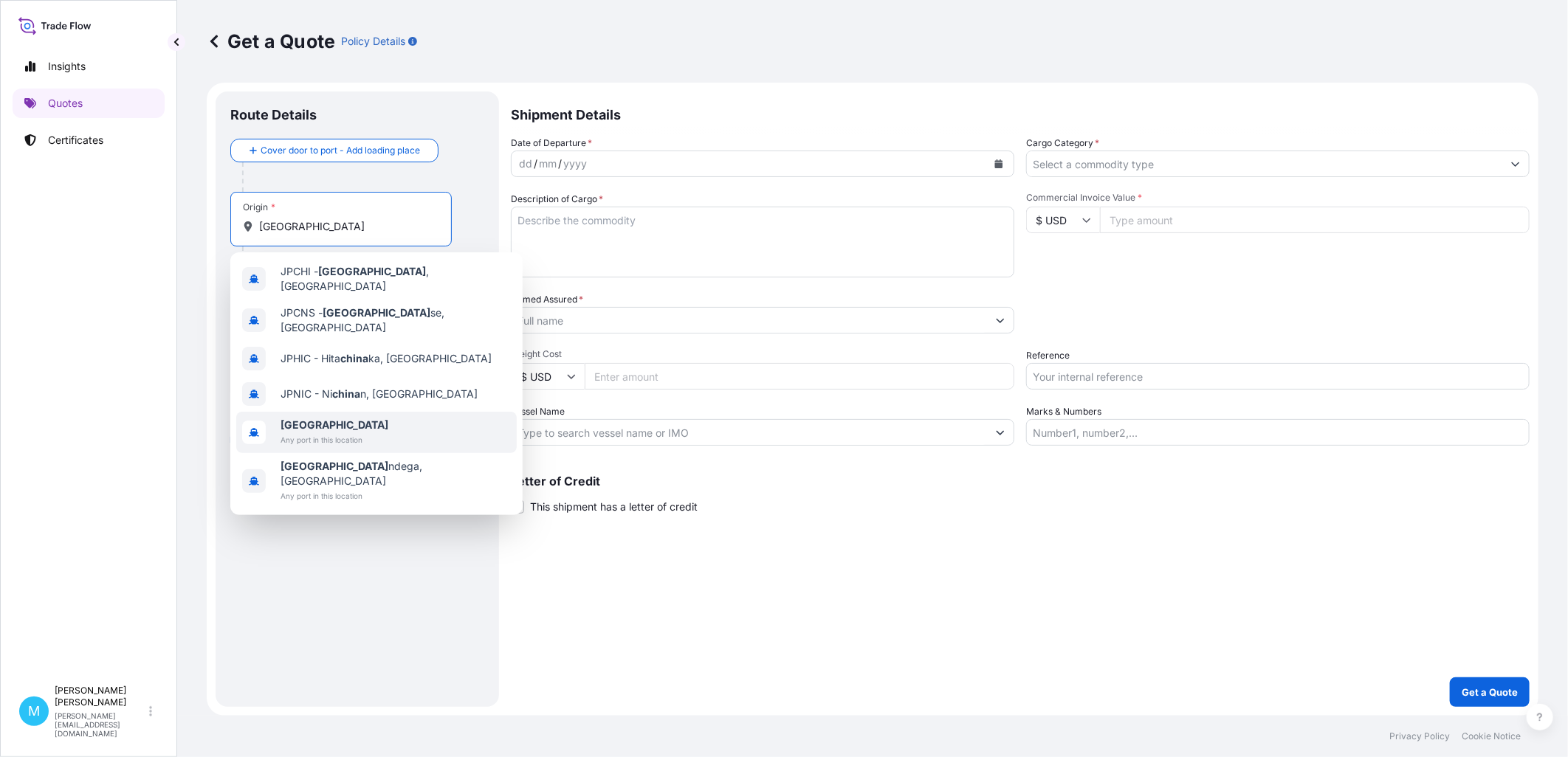
click at [341, 433] on span "Any port in this location" at bounding box center [334, 440] width 108 height 15
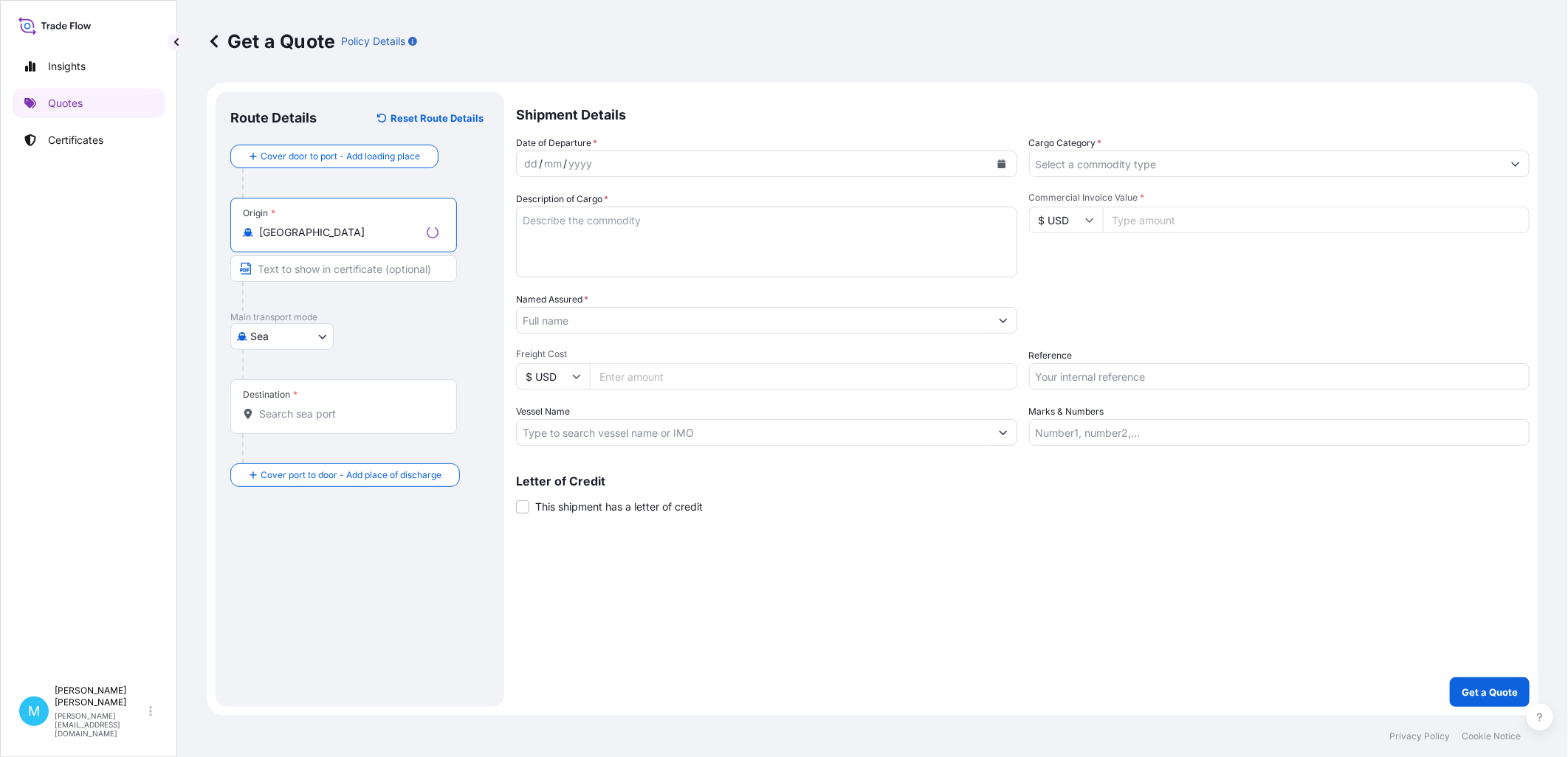
type input "[GEOGRAPHIC_DATA]"
click at [287, 408] on input "Destination *" at bounding box center [348, 414] width 179 height 15
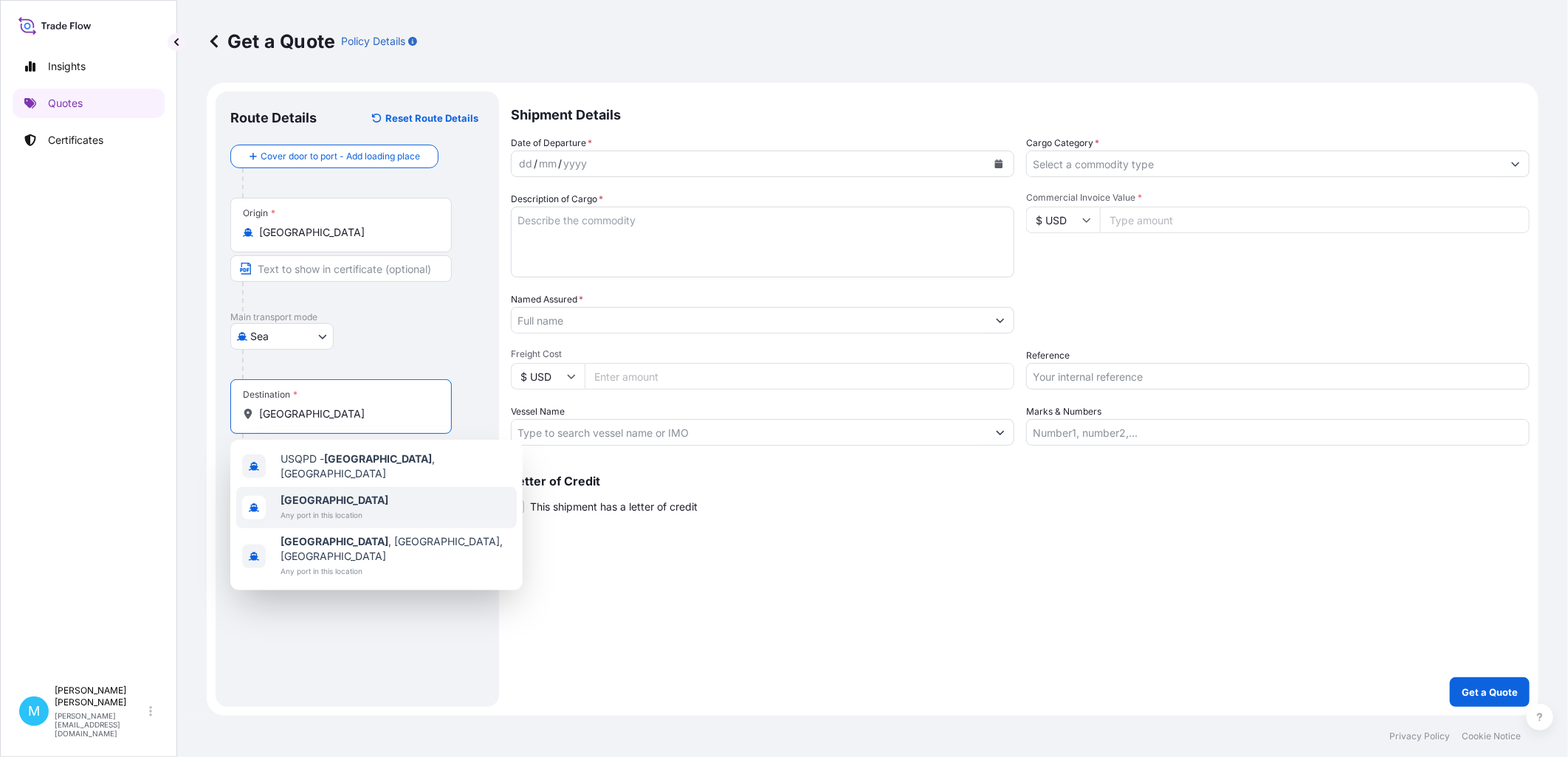
click at [308, 493] on b "[GEOGRAPHIC_DATA]" at bounding box center [334, 499] width 108 height 12
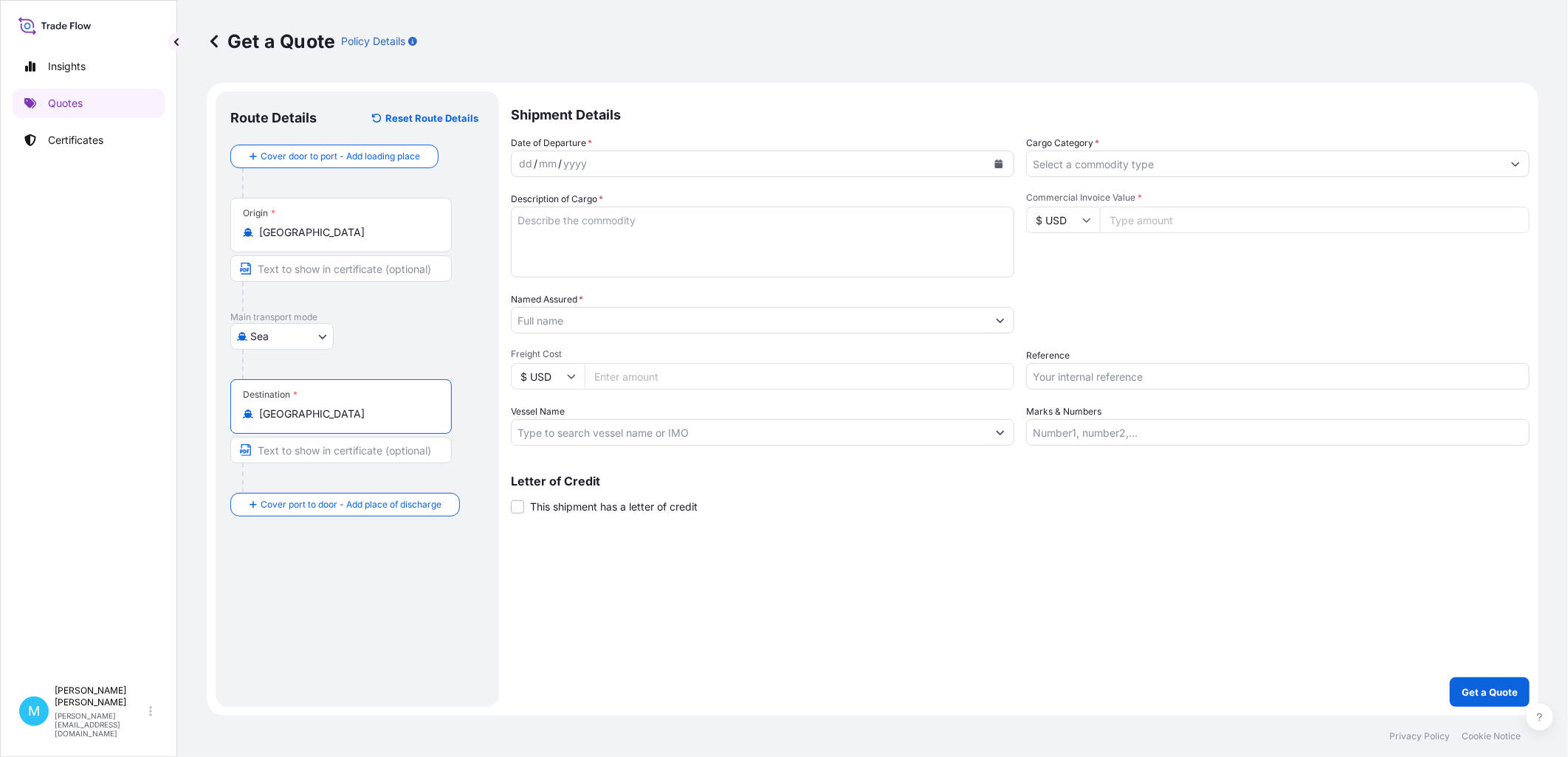
type input "[GEOGRAPHIC_DATA]"
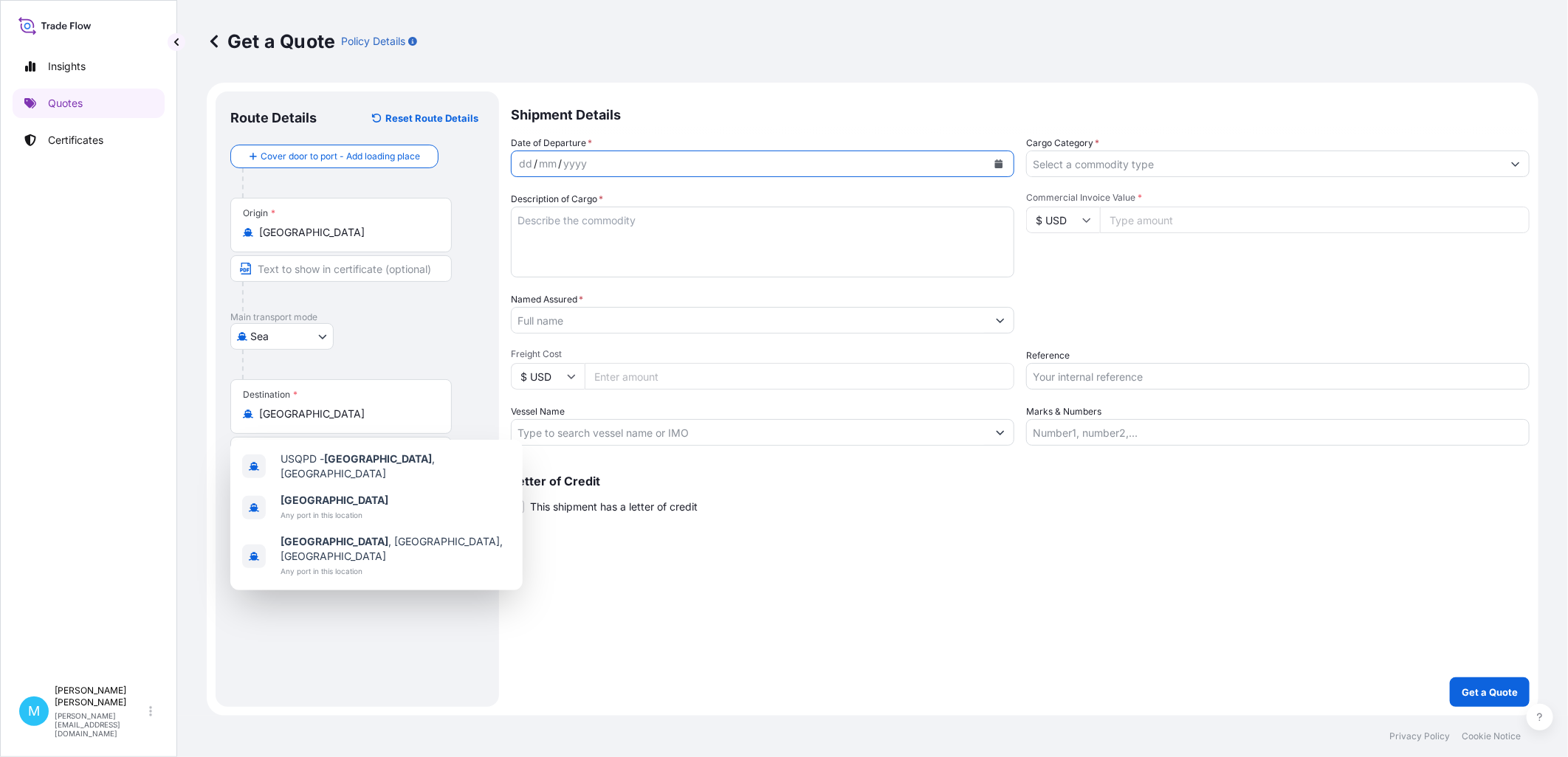
click at [1001, 165] on icon "Calendar" at bounding box center [999, 163] width 8 height 9
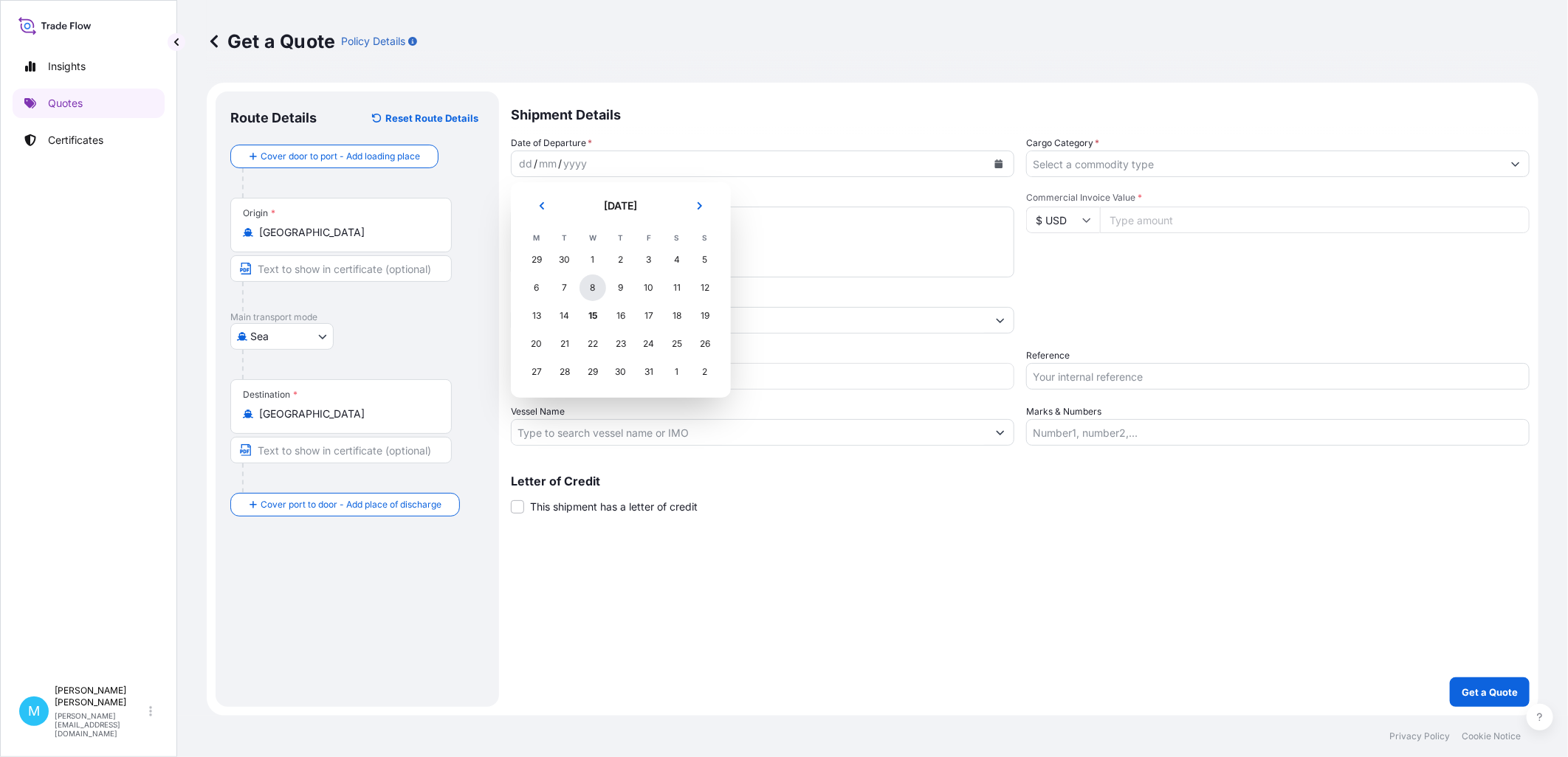
click at [595, 289] on div "8" at bounding box center [592, 287] width 26 height 26
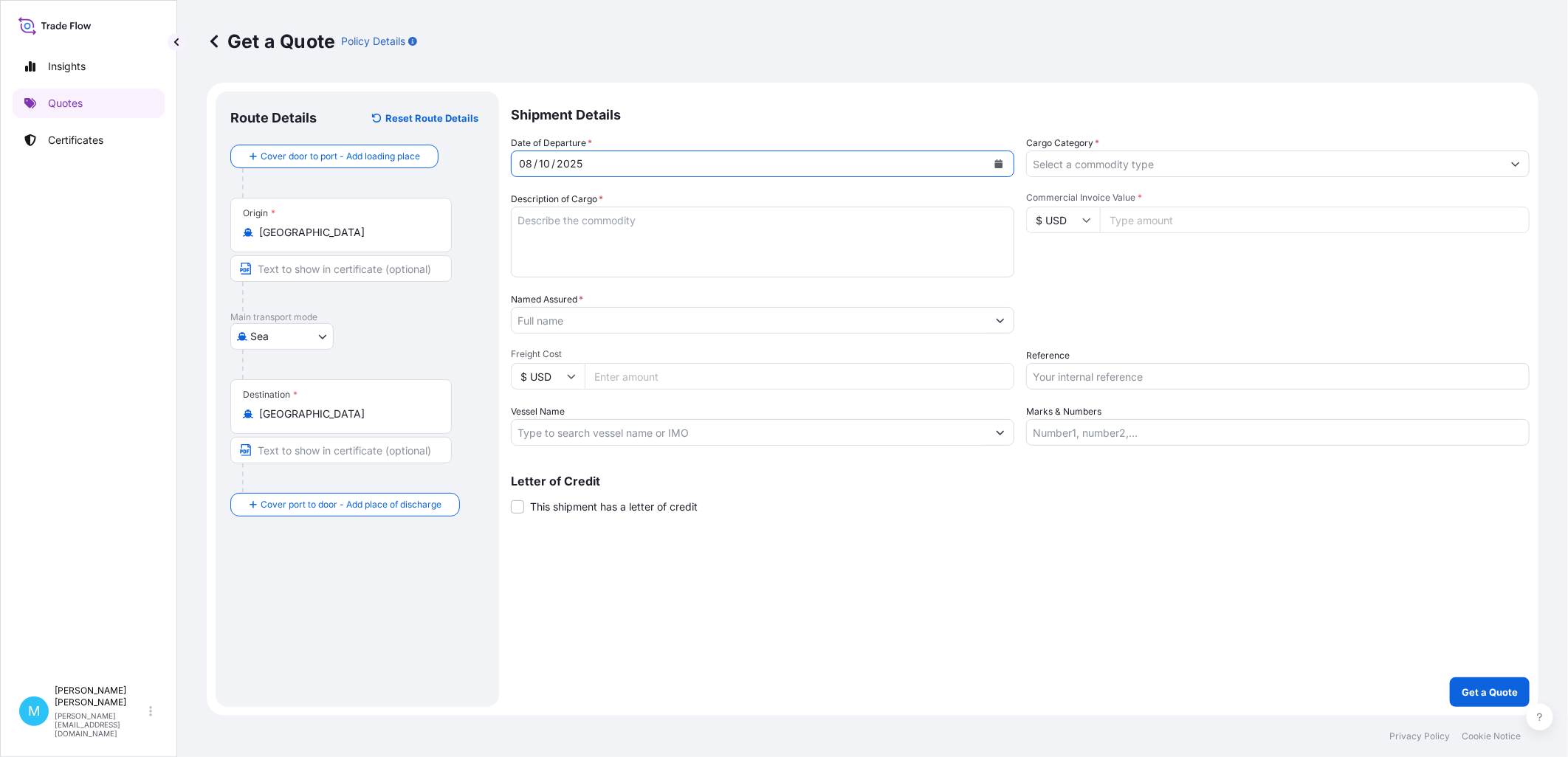
click at [623, 254] on textarea "Description of Cargo *" at bounding box center [762, 242] width 504 height 71
paste textarea "OOLU6222358 OOLJVJ8052 40HCNOR 4567.00 KG 27.61 M3 278 CTN"
paste textarea "MINI TRIGGER"
paste textarea "MICROSPRAYER"
type textarea "OOLU6222358 OOLJVJ8052 40HCNOR 4567.00 KG 27.61 M3 278 CTN || MINI TRIGGER; MIC…"
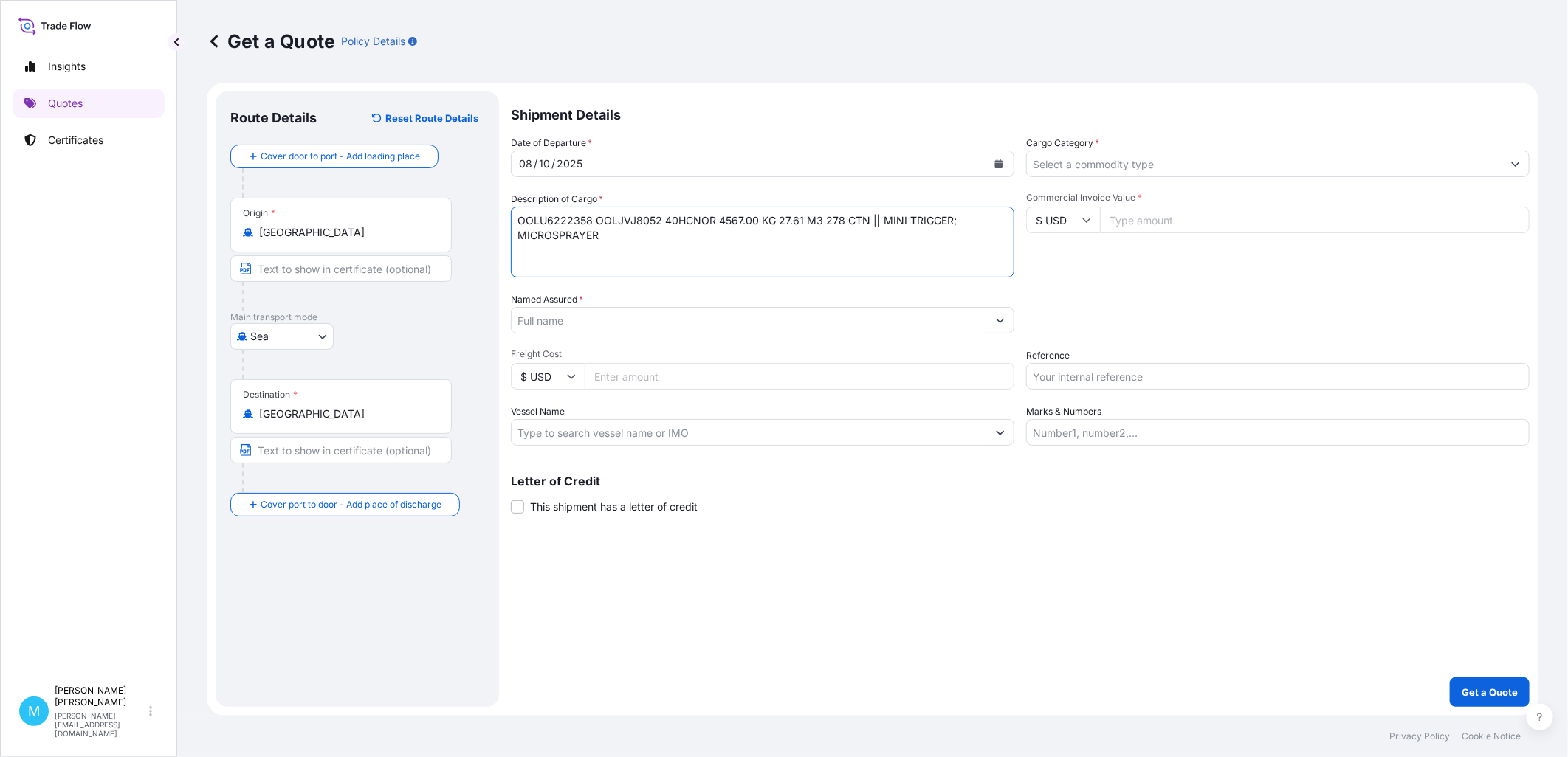
click at [638, 327] on input "Named Assured *" at bounding box center [749, 320] width 476 height 26
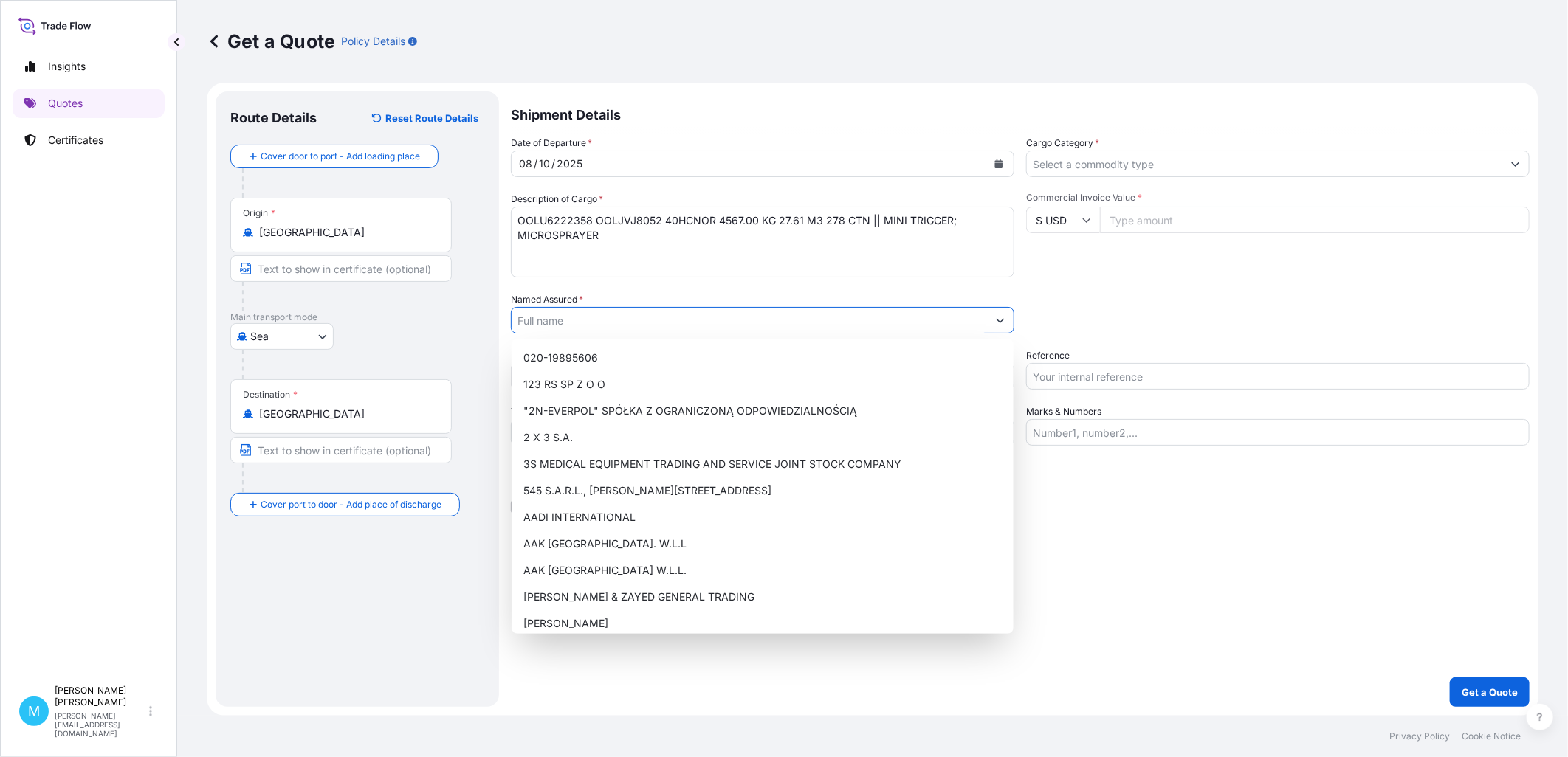
click at [570, 319] on input "Named Assured *" at bounding box center [749, 320] width 476 height 26
paste input "DRAMERS S.A."
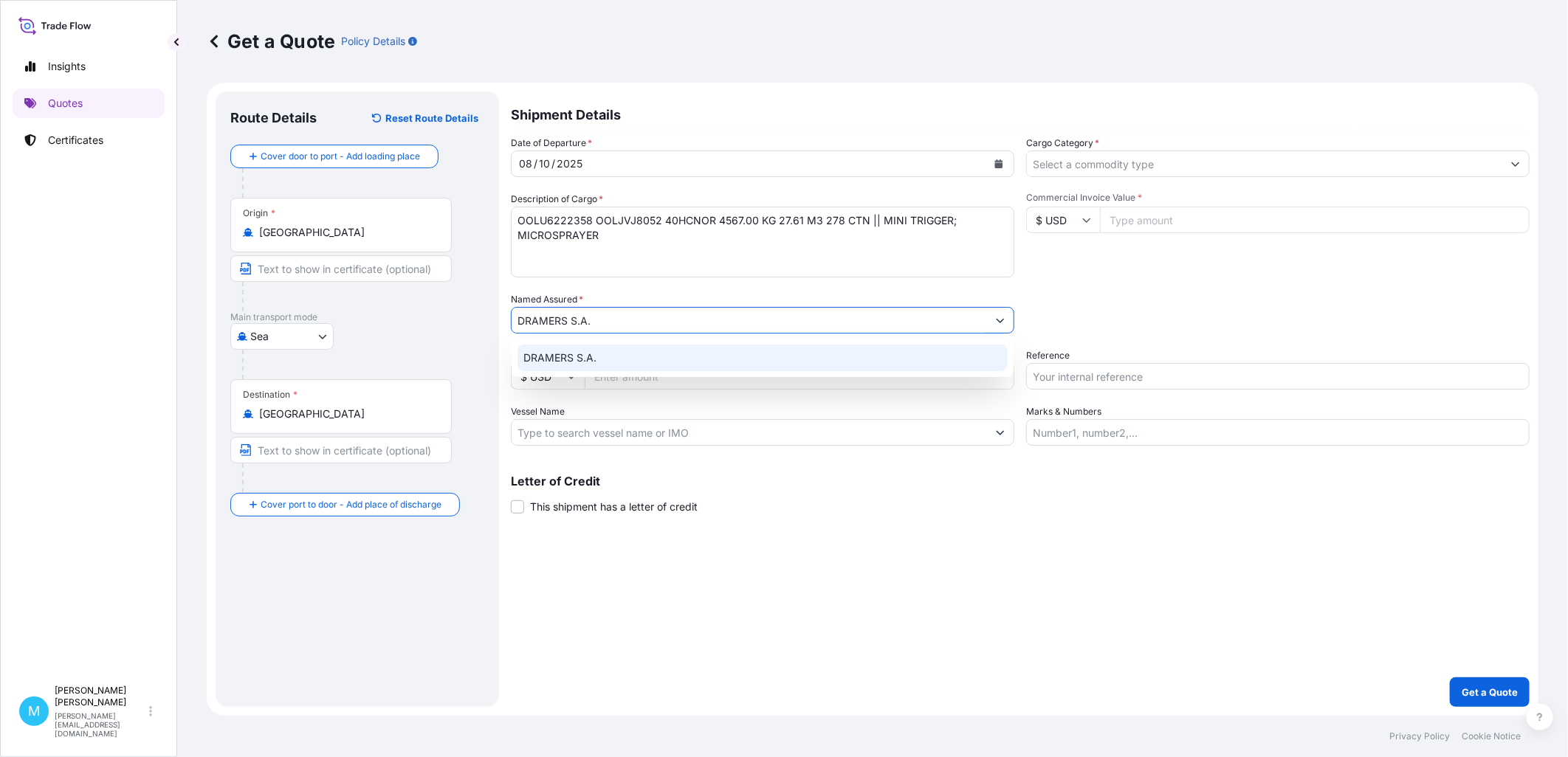
click at [638, 359] on div "DRAMERS S.A." at bounding box center [762, 358] width 490 height 26
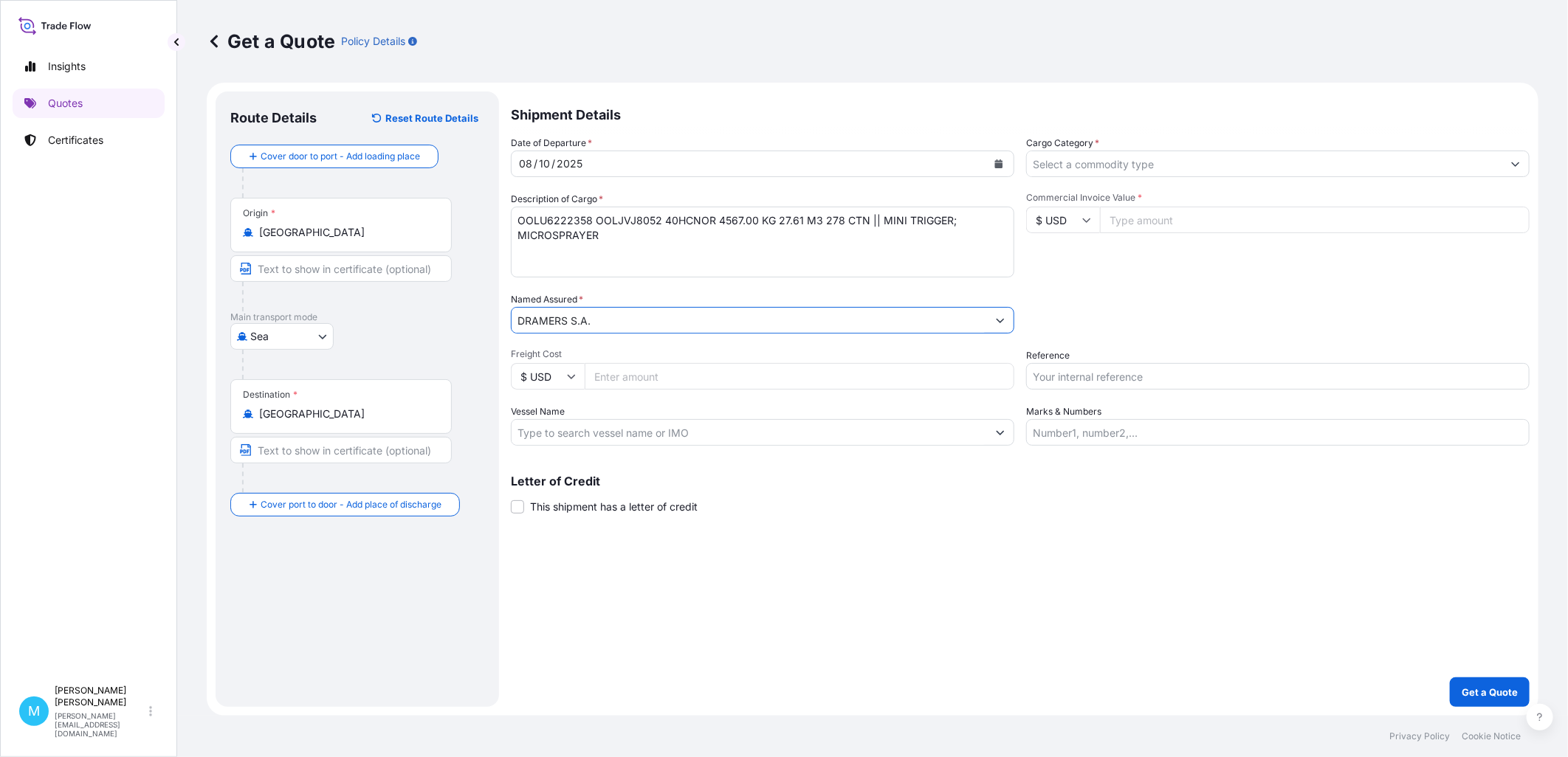
type input "DRAMERS S.A."
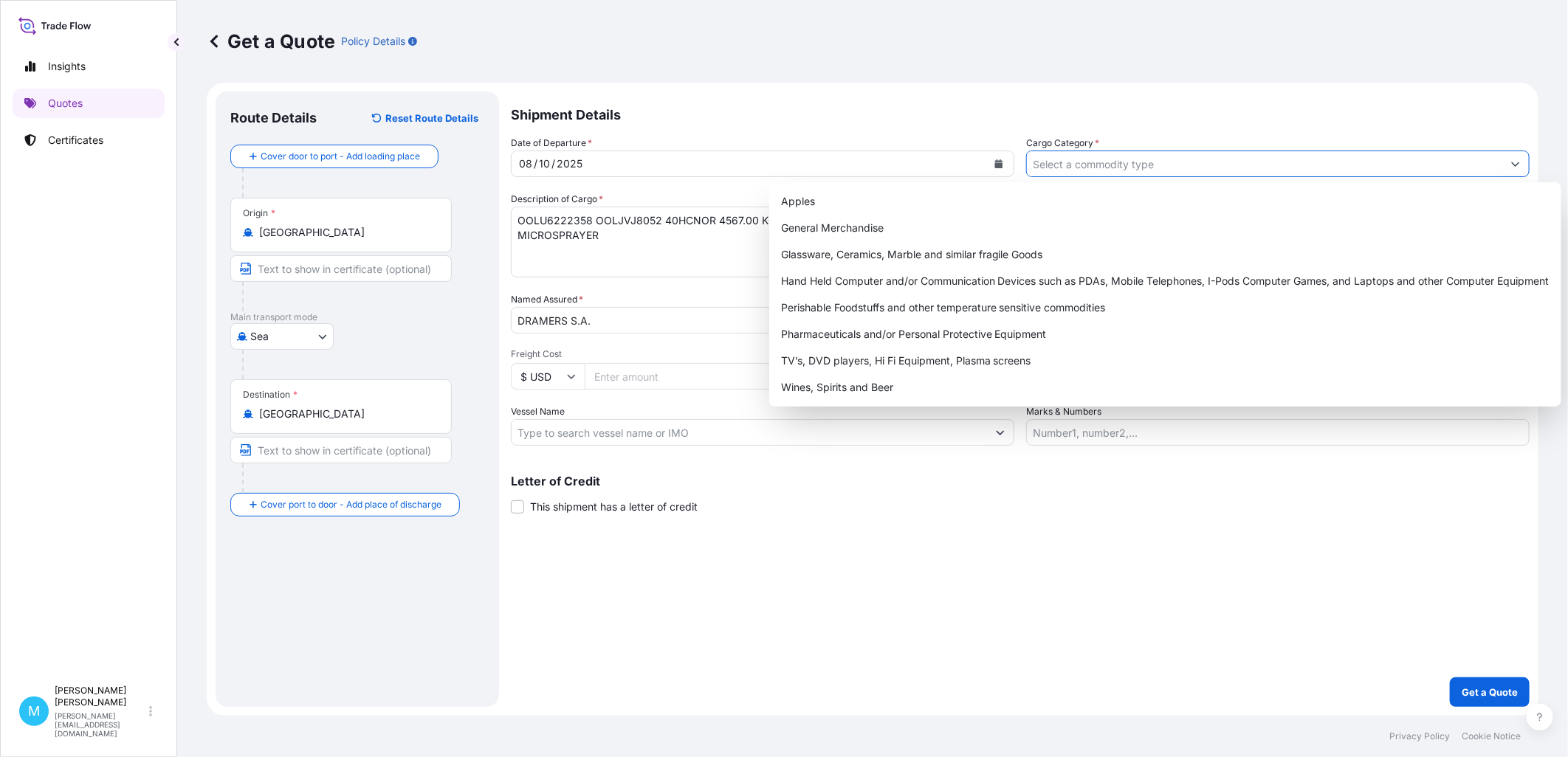
click at [1091, 163] on input "Cargo Category *" at bounding box center [1264, 163] width 476 height 26
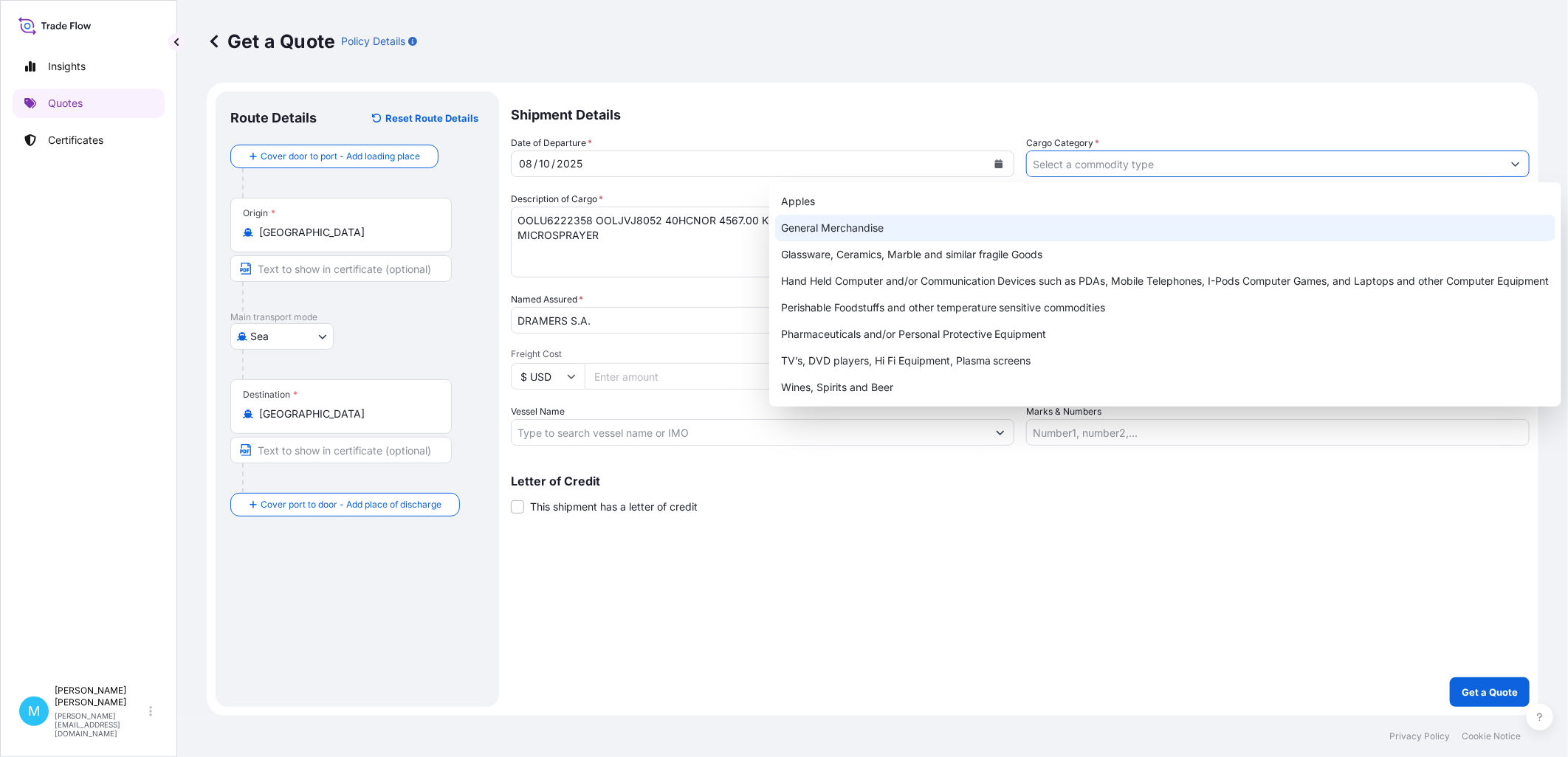
click at [825, 224] on div "General Merchandise" at bounding box center [1166, 228] width 780 height 26
type input "General Merchandise"
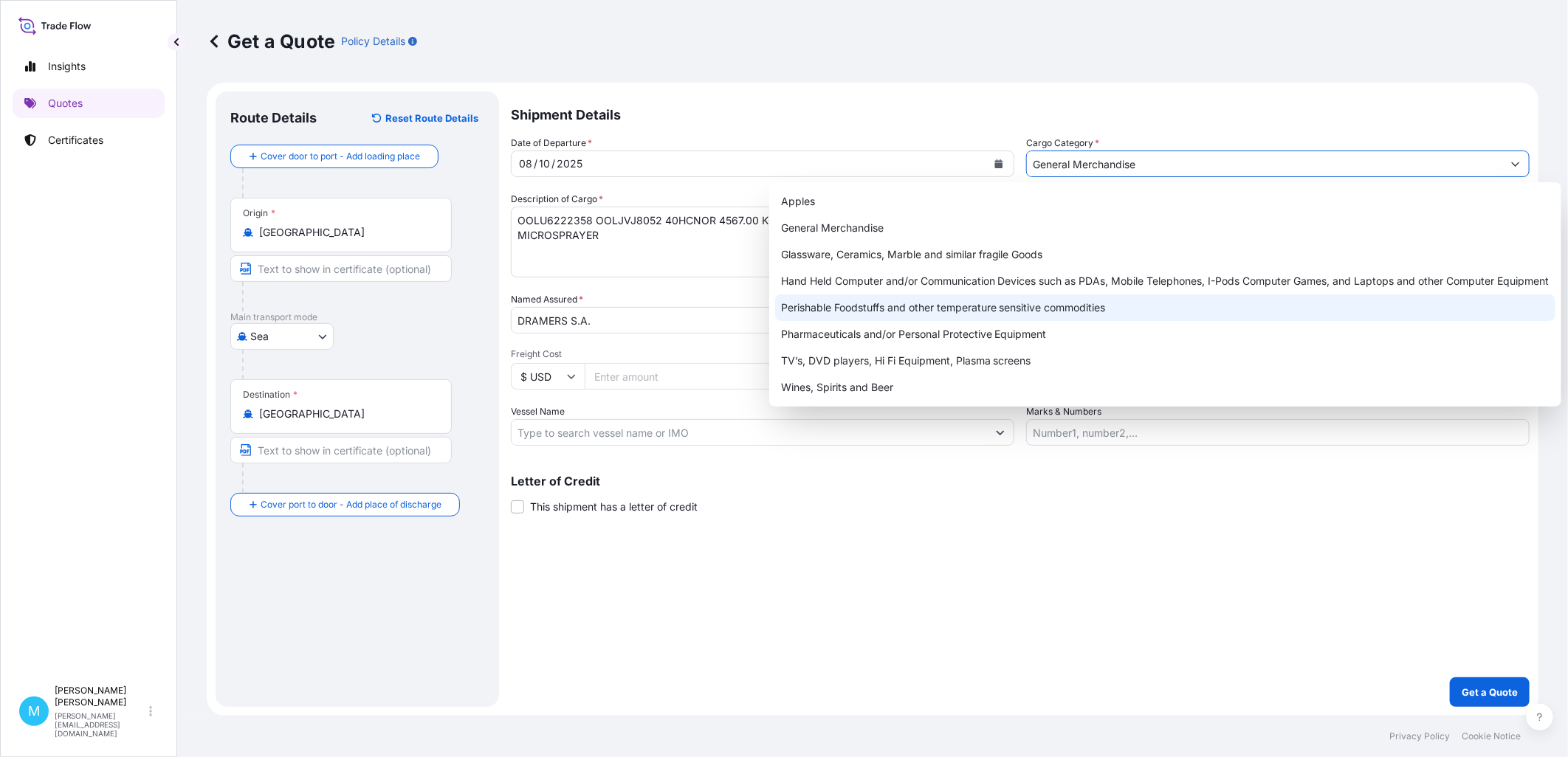
drag, startPoint x: 625, startPoint y: 702, endPoint x: 844, endPoint y: 614, distance: 236.0
click at [644, 690] on div "Shipment Details Date of Departure * [DATE] Cargo Category * General Merchandis…" at bounding box center [1020, 399] width 1019 height 616
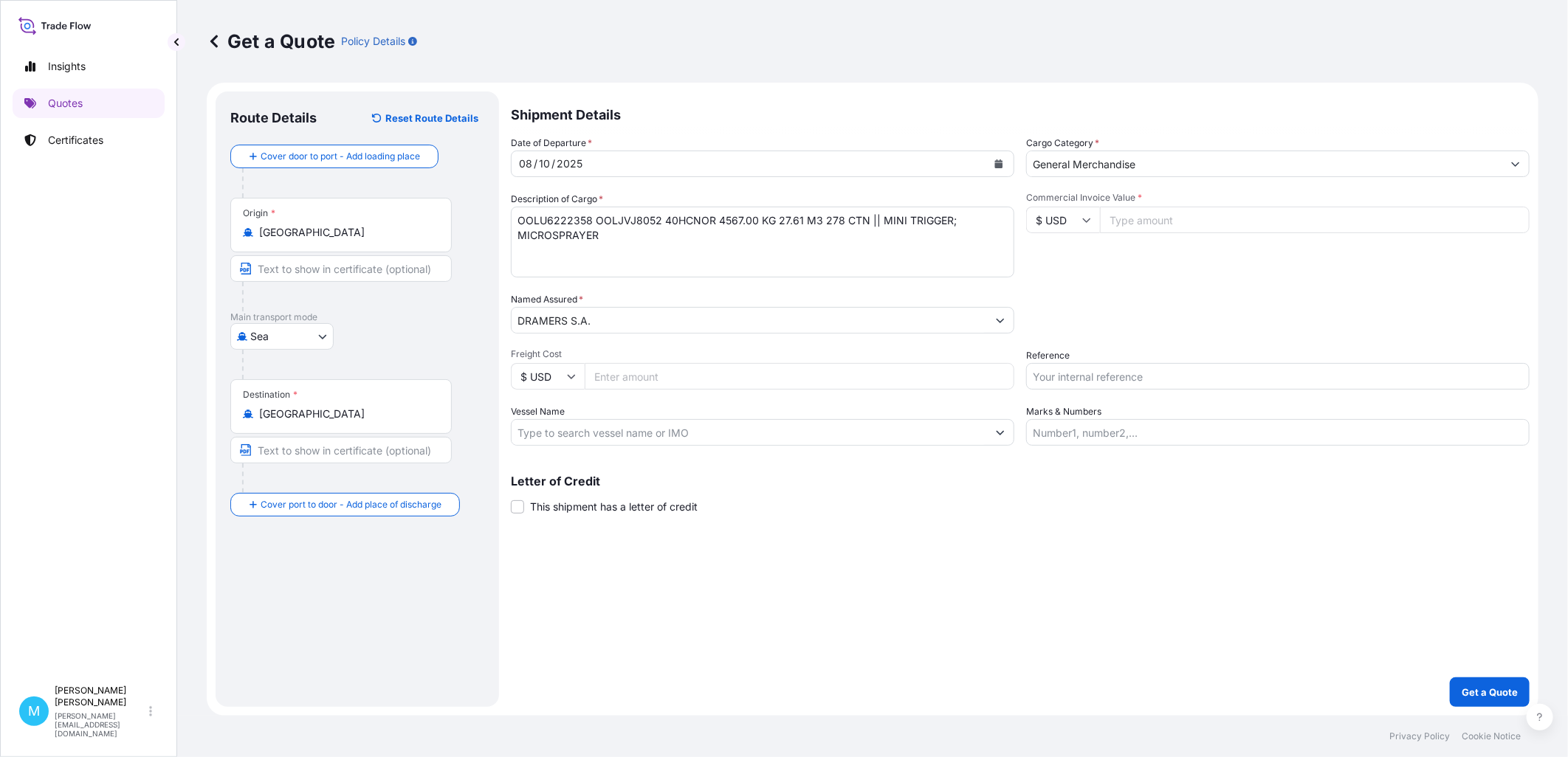
click at [1147, 223] on input "Commercial Invoice Value *" at bounding box center [1314, 220] width 430 height 26
click at [1120, 218] on input "Commercial Invoice Value *" at bounding box center [1314, 220] width 430 height 26
paste input "17980"
type input "17980"
click at [1088, 371] on input "Reference" at bounding box center [1277, 376] width 504 height 26
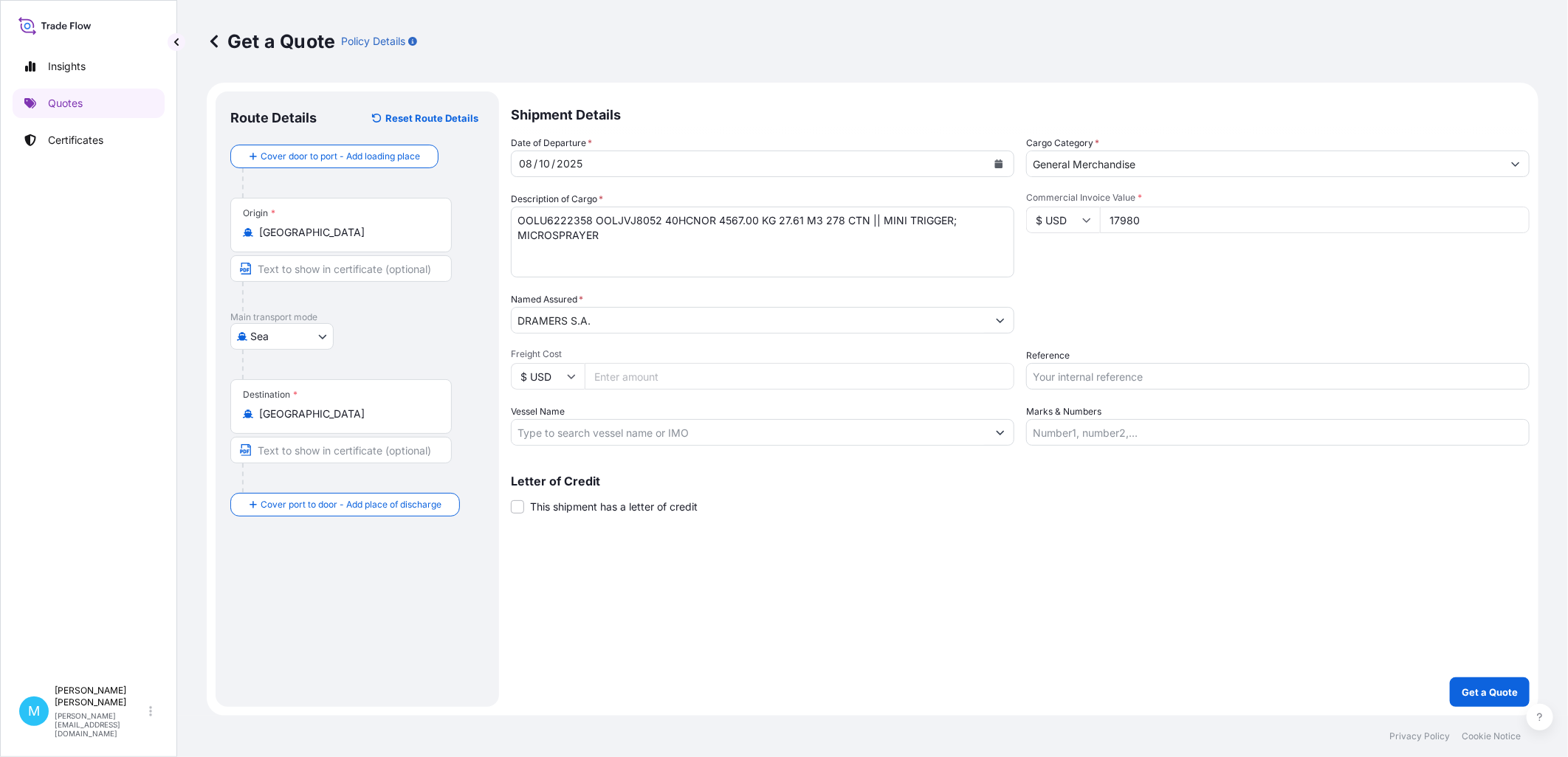
click at [1050, 372] on input "Reference" at bounding box center [1277, 376] width 504 height 26
paste input "S02058164"
click at [1155, 387] on input "S02058164 ||" at bounding box center [1277, 376] width 504 height 26
paste input "LCL16668"
type input "S02058164 || LCL16668"
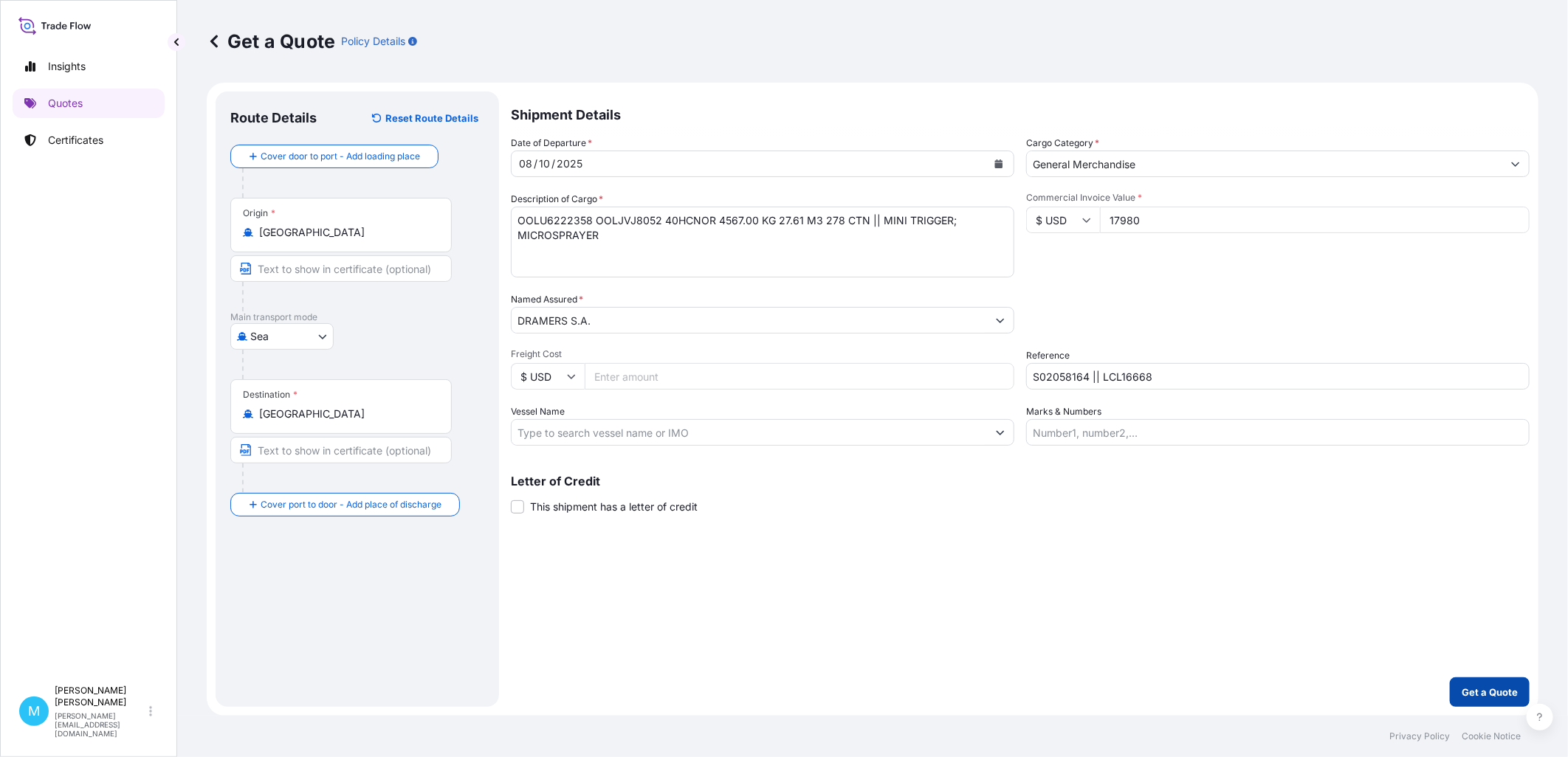
click at [1478, 683] on button "Get a Quote" at bounding box center [1489, 692] width 80 height 30
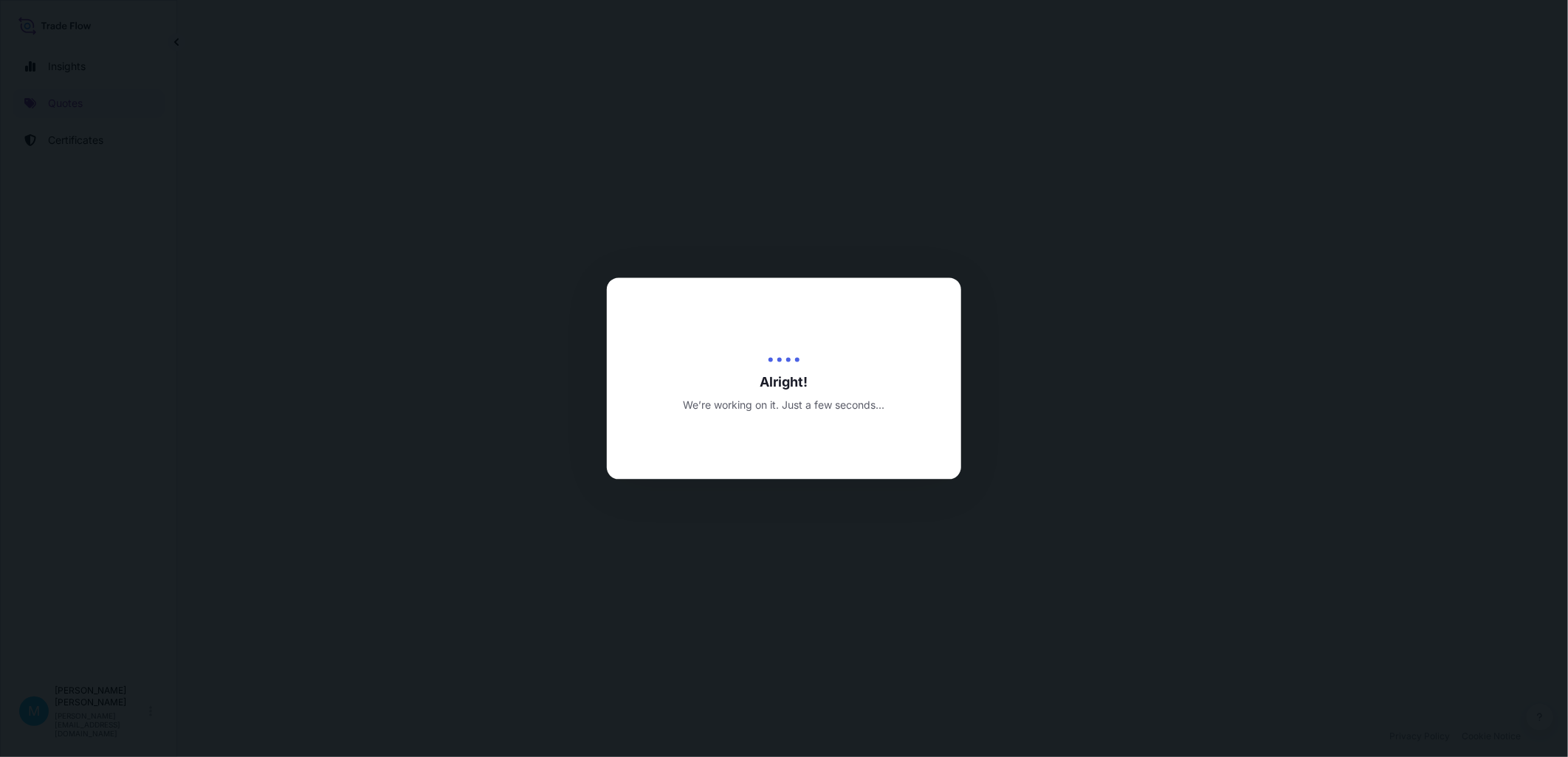
select select "Sea"
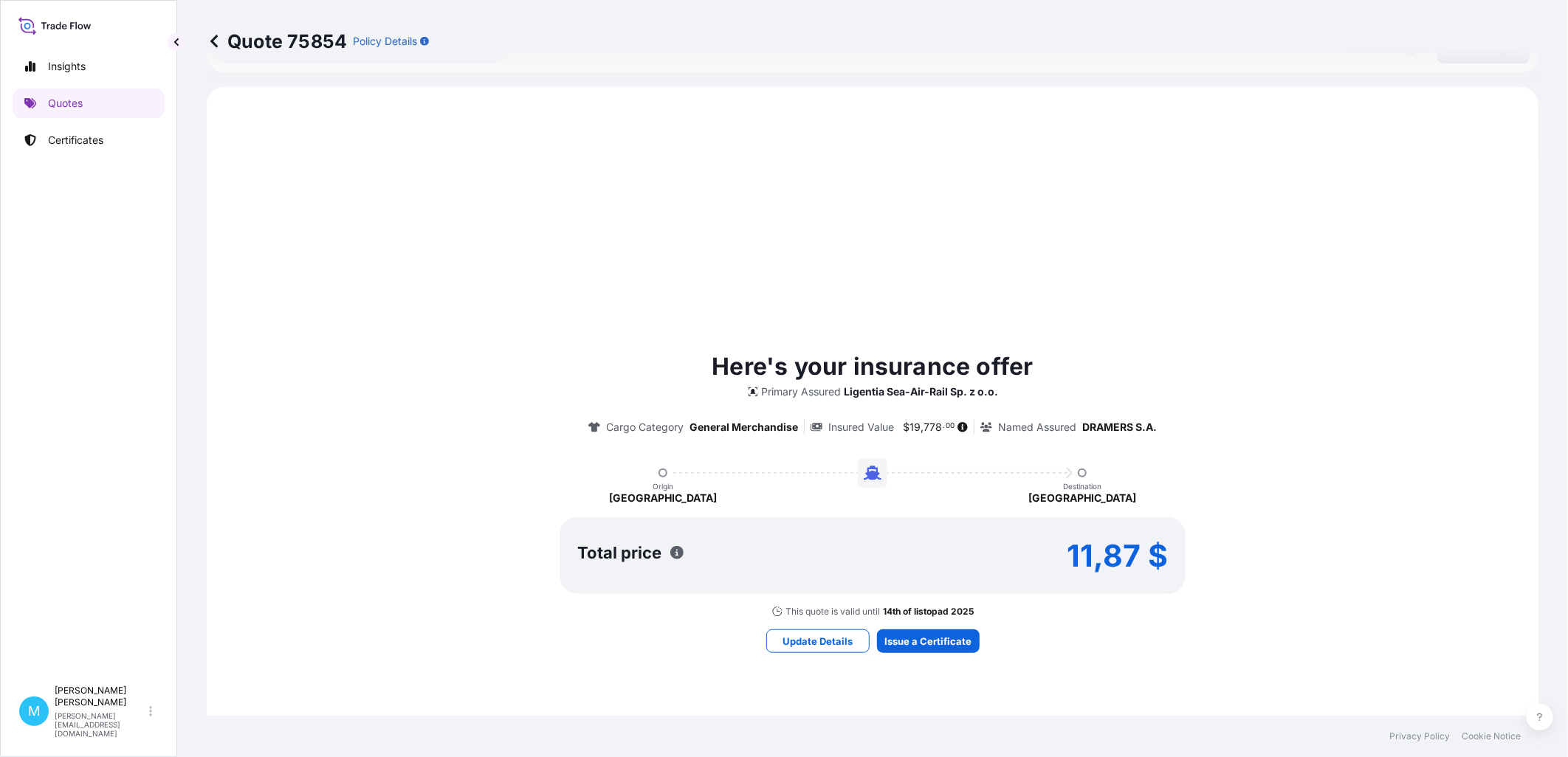
scroll to position [506, 0]
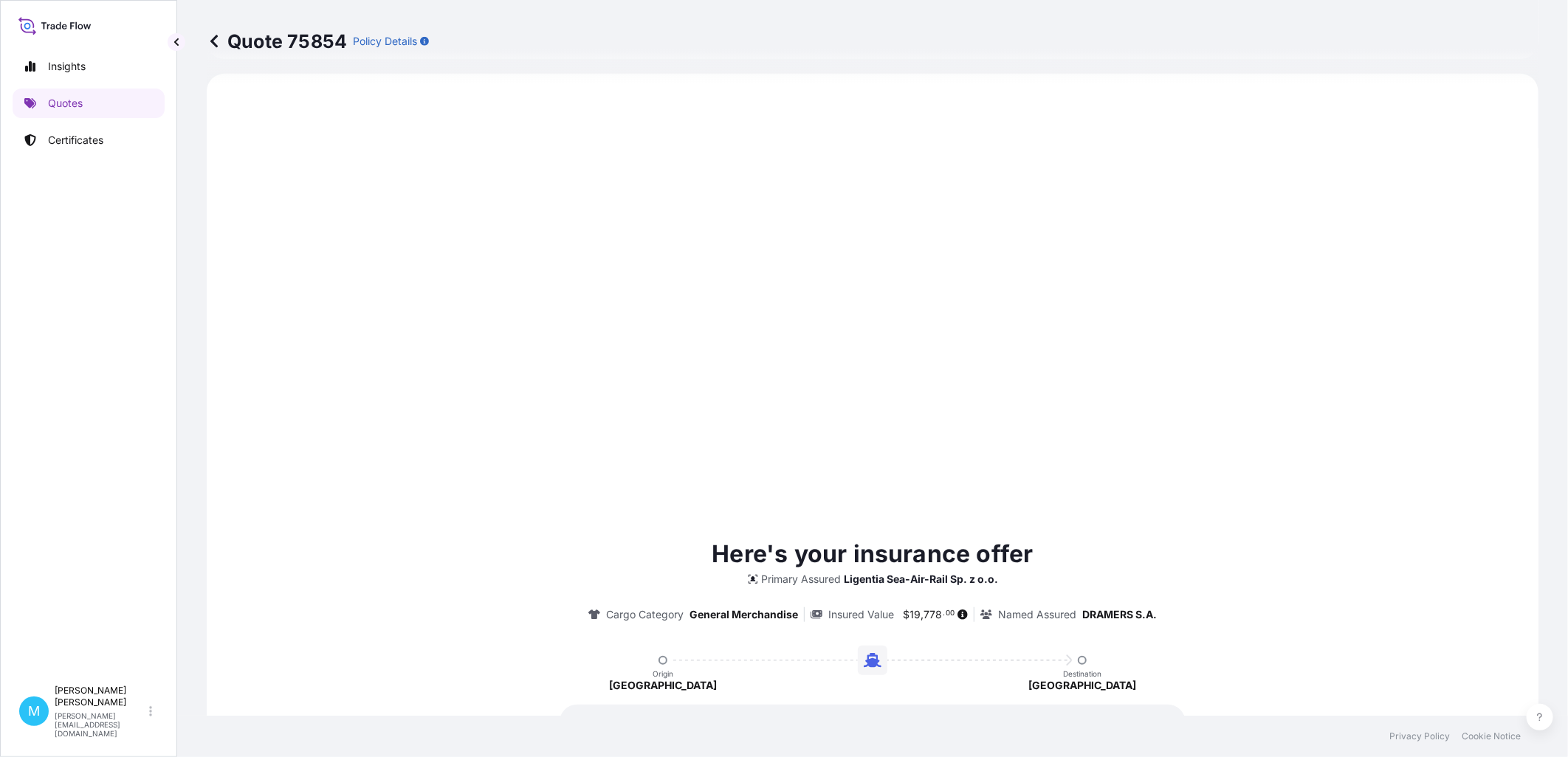
type input "[DATE]"
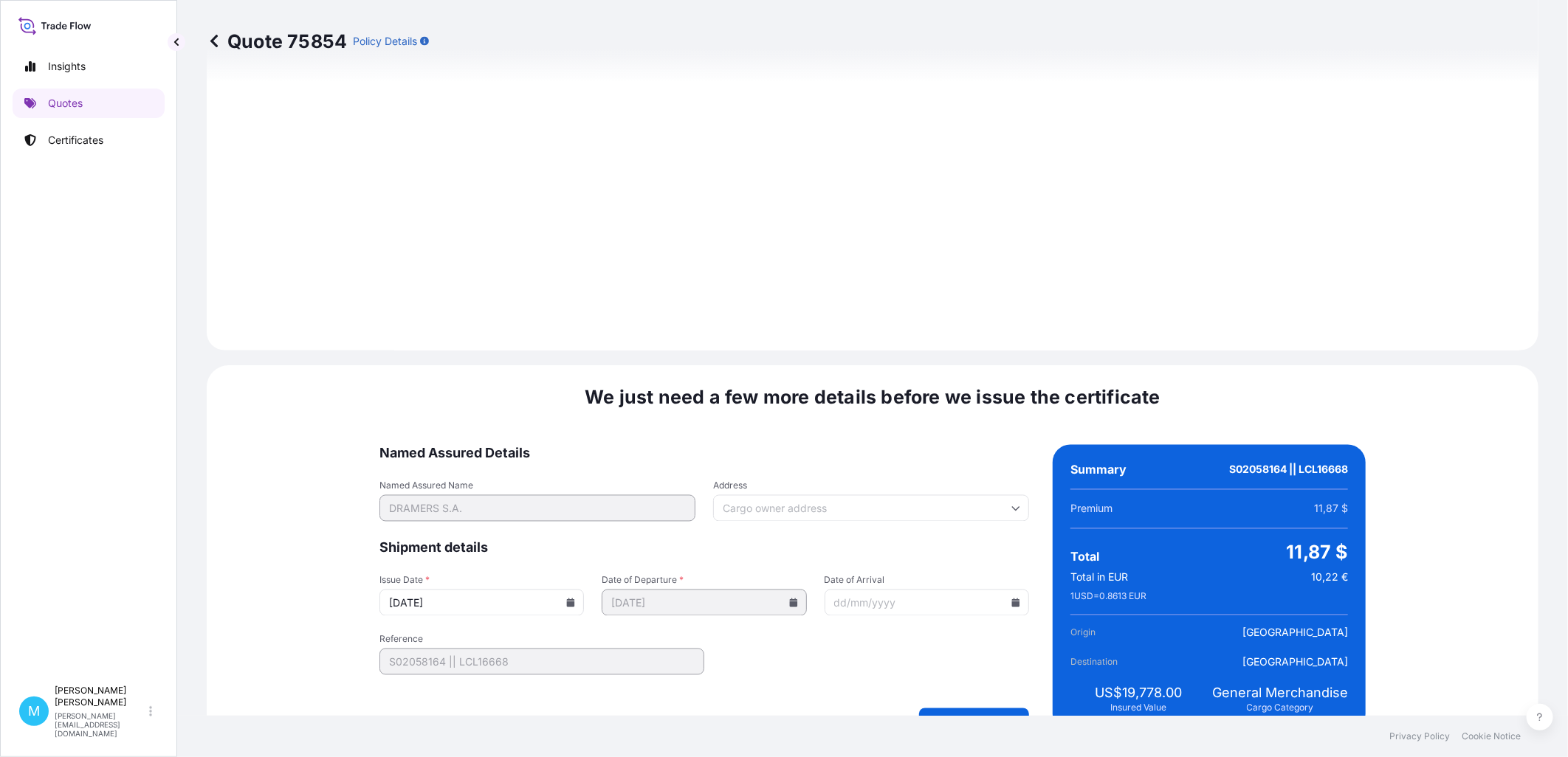
scroll to position [1494, 0]
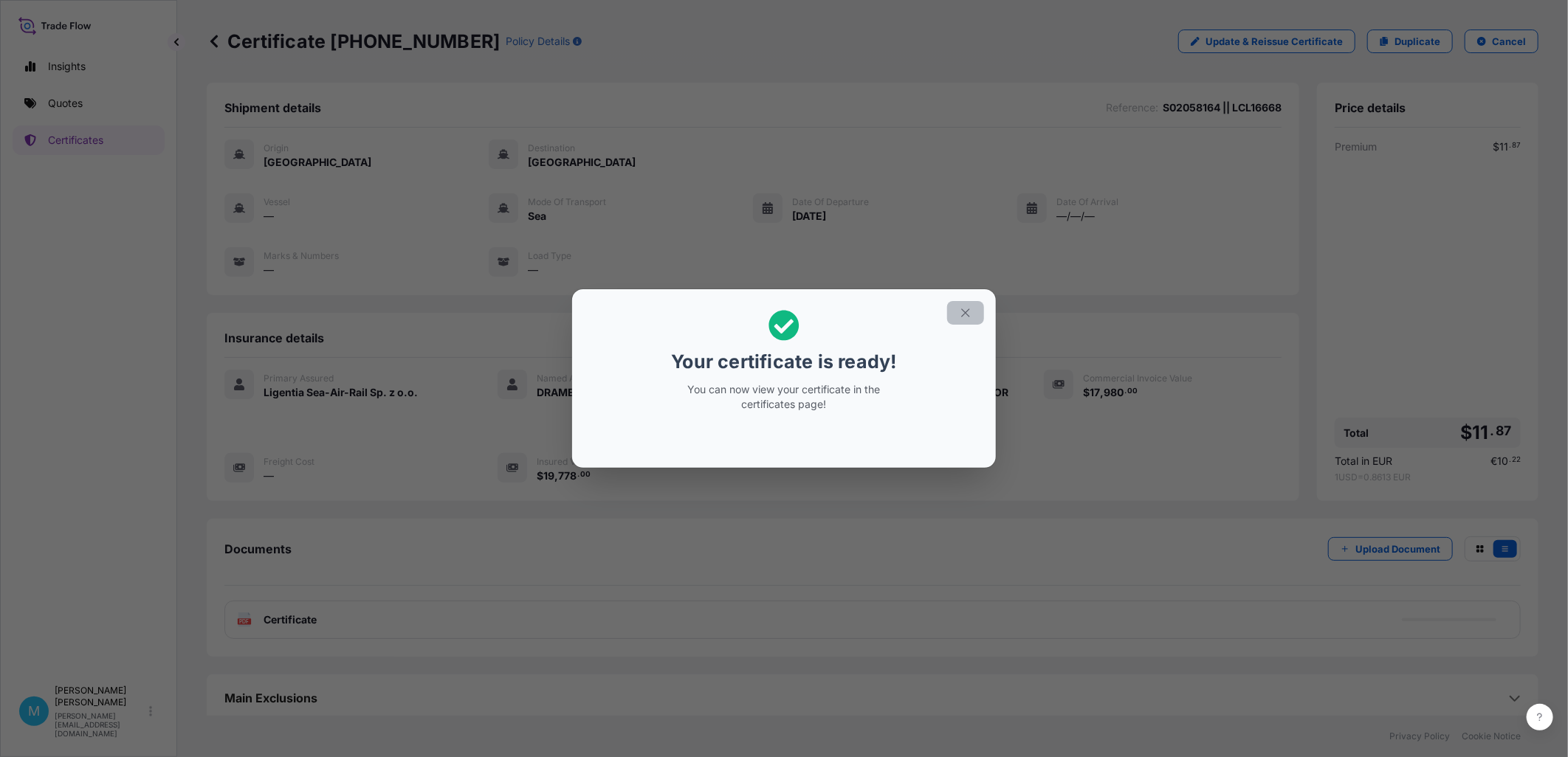
click at [965, 313] on icon "button" at bounding box center [965, 313] width 13 height 13
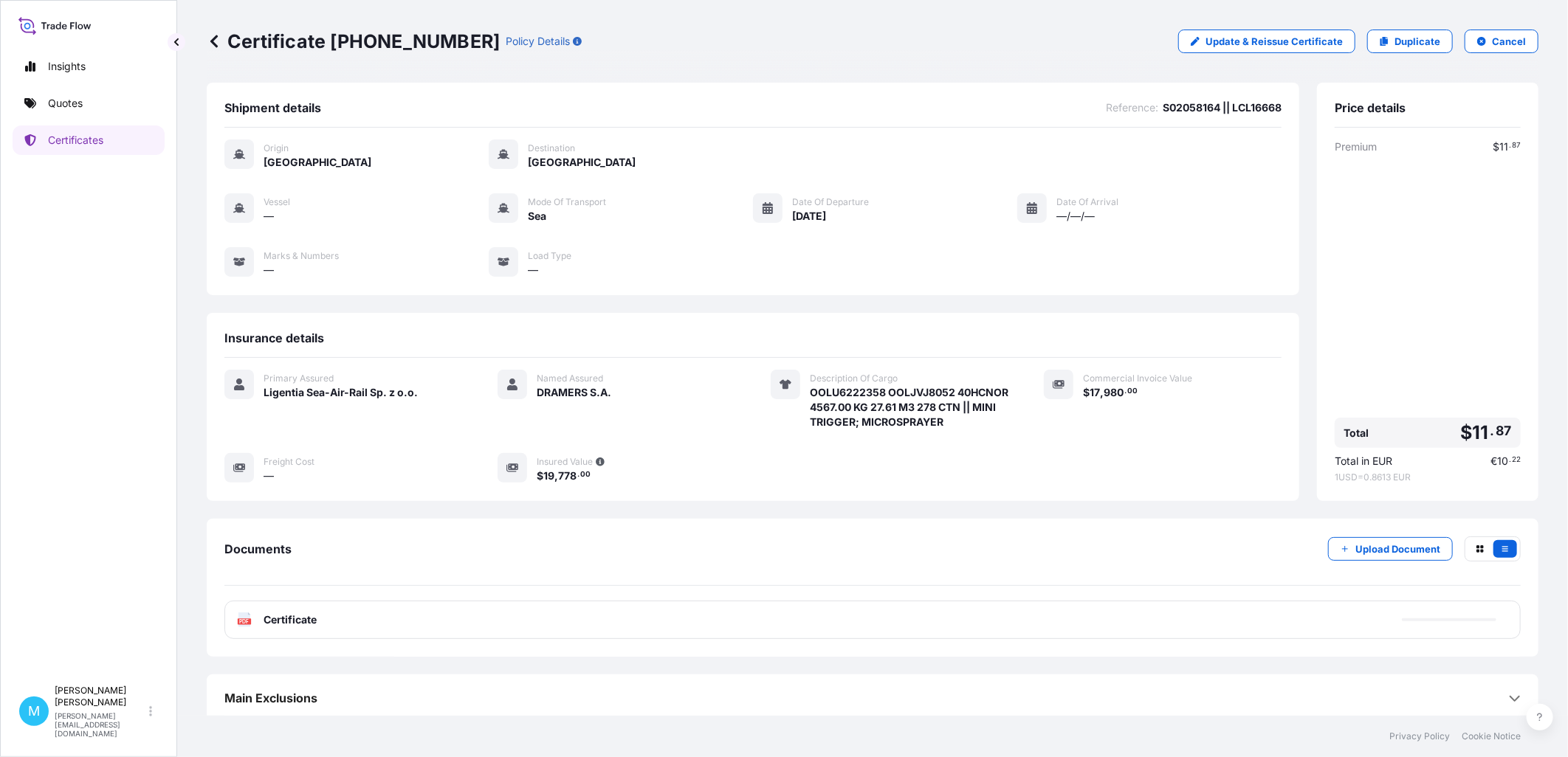
scroll to position [7, 0]
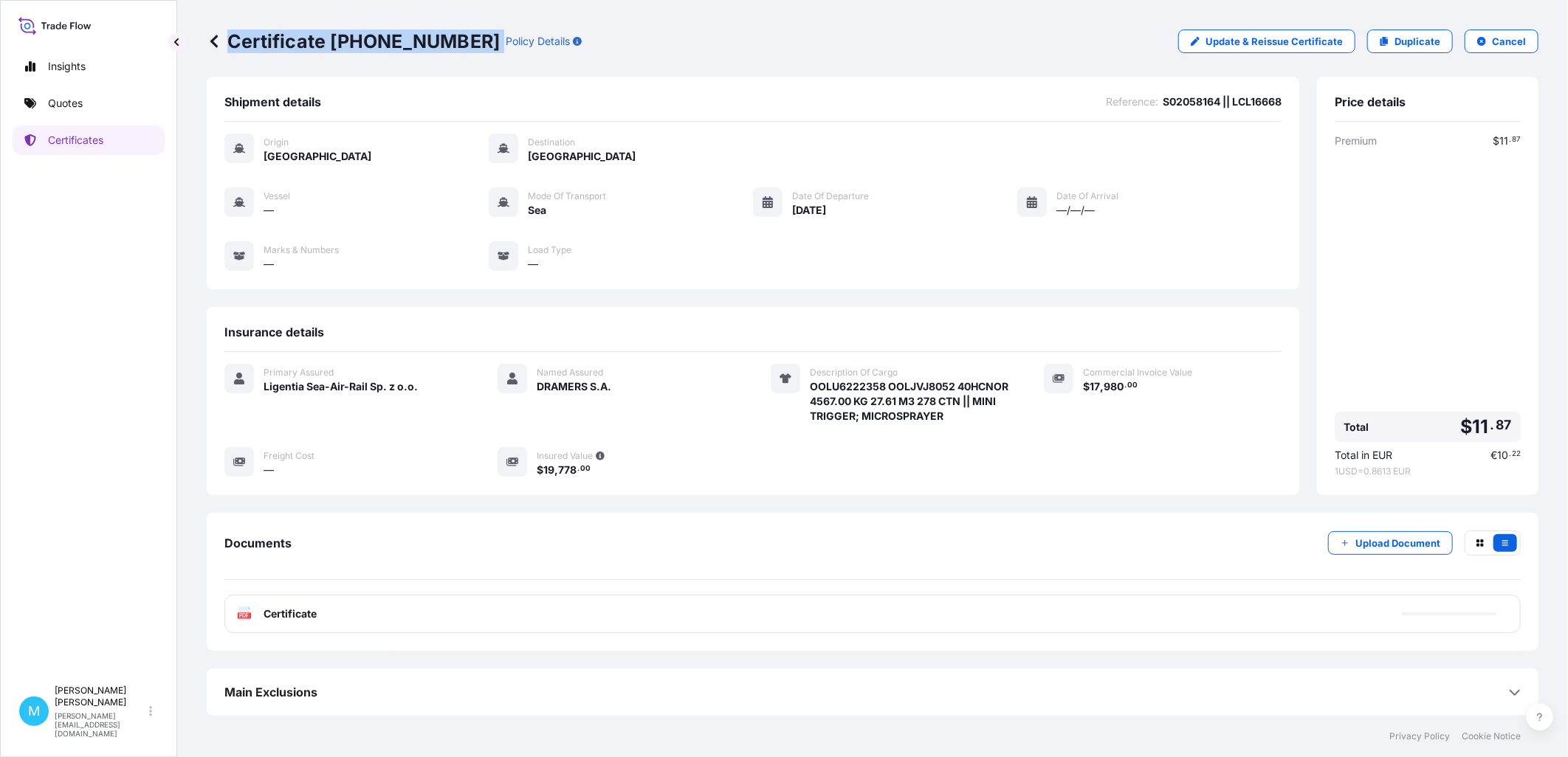
drag, startPoint x: 463, startPoint y: 43, endPoint x: 224, endPoint y: 44, distance: 239.0
click at [224, 44] on div "Certificate [PHONE_NUMBER] Policy Details" at bounding box center [394, 41] width 375 height 24
copy p "Certificate [PHONE_NUMBER]"
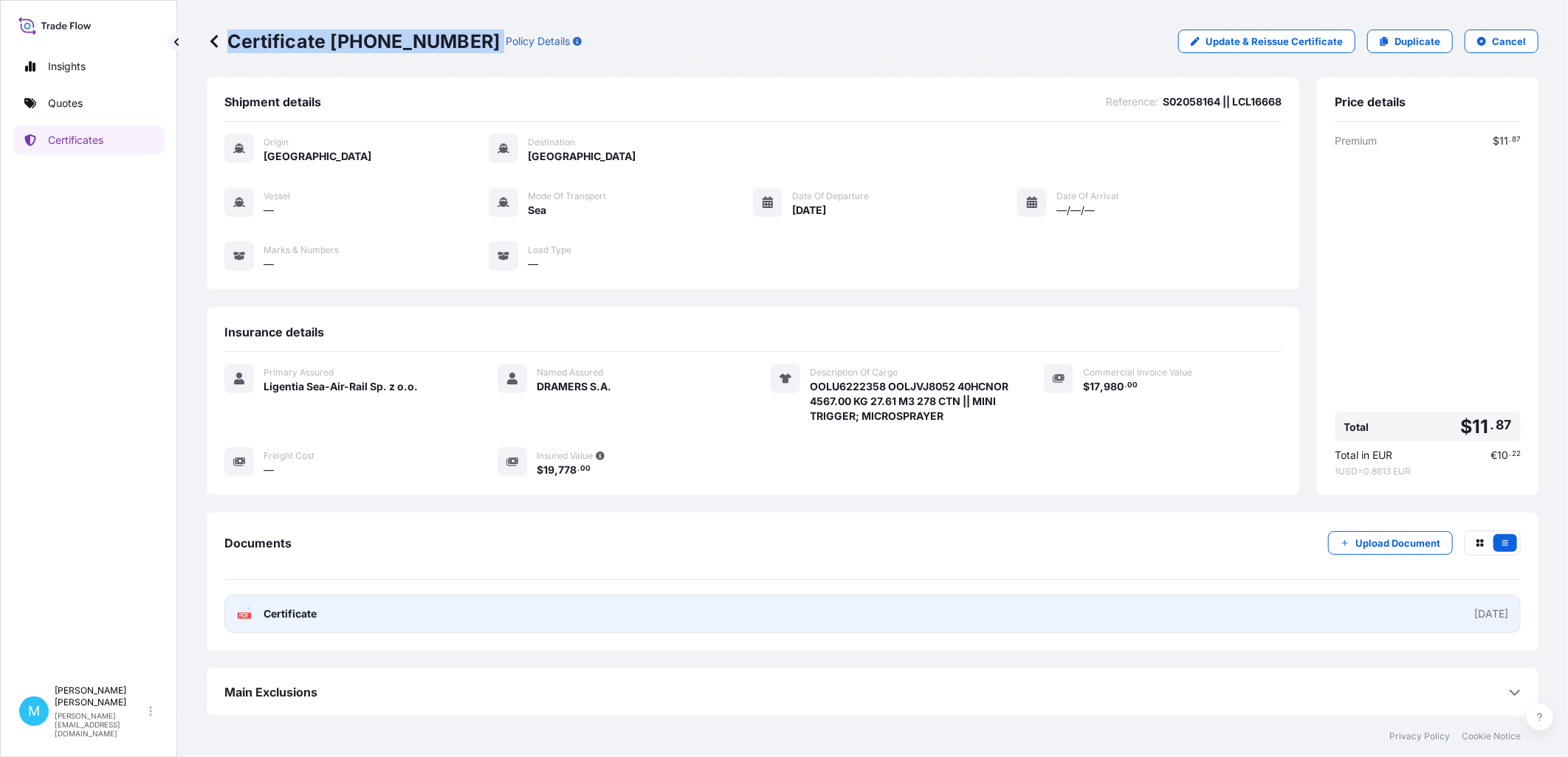
click at [668, 603] on link "PDF Certificate [DATE]" at bounding box center [872, 613] width 1296 height 39
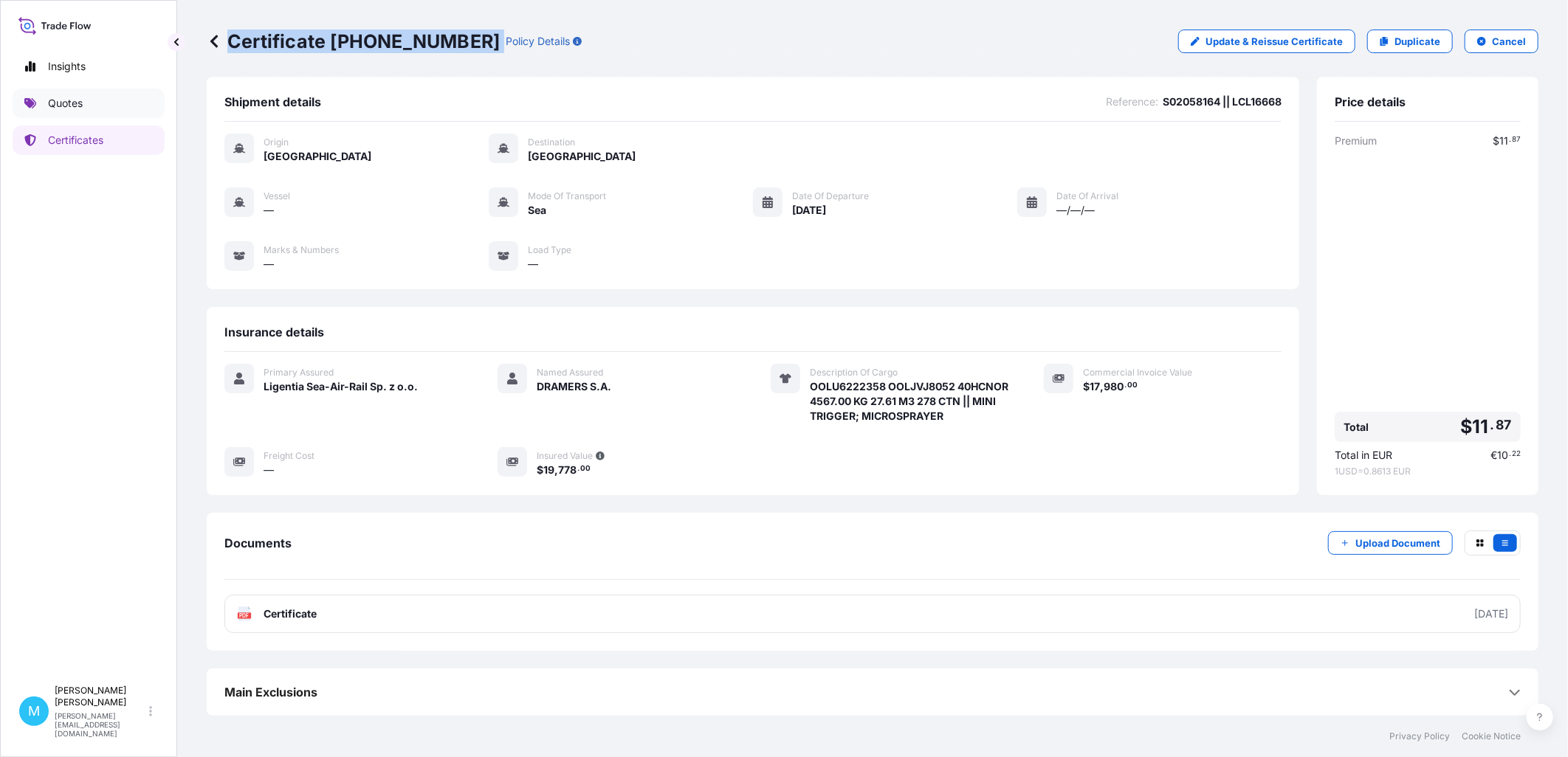
click at [82, 113] on link "Quotes" at bounding box center [88, 103] width 152 height 30
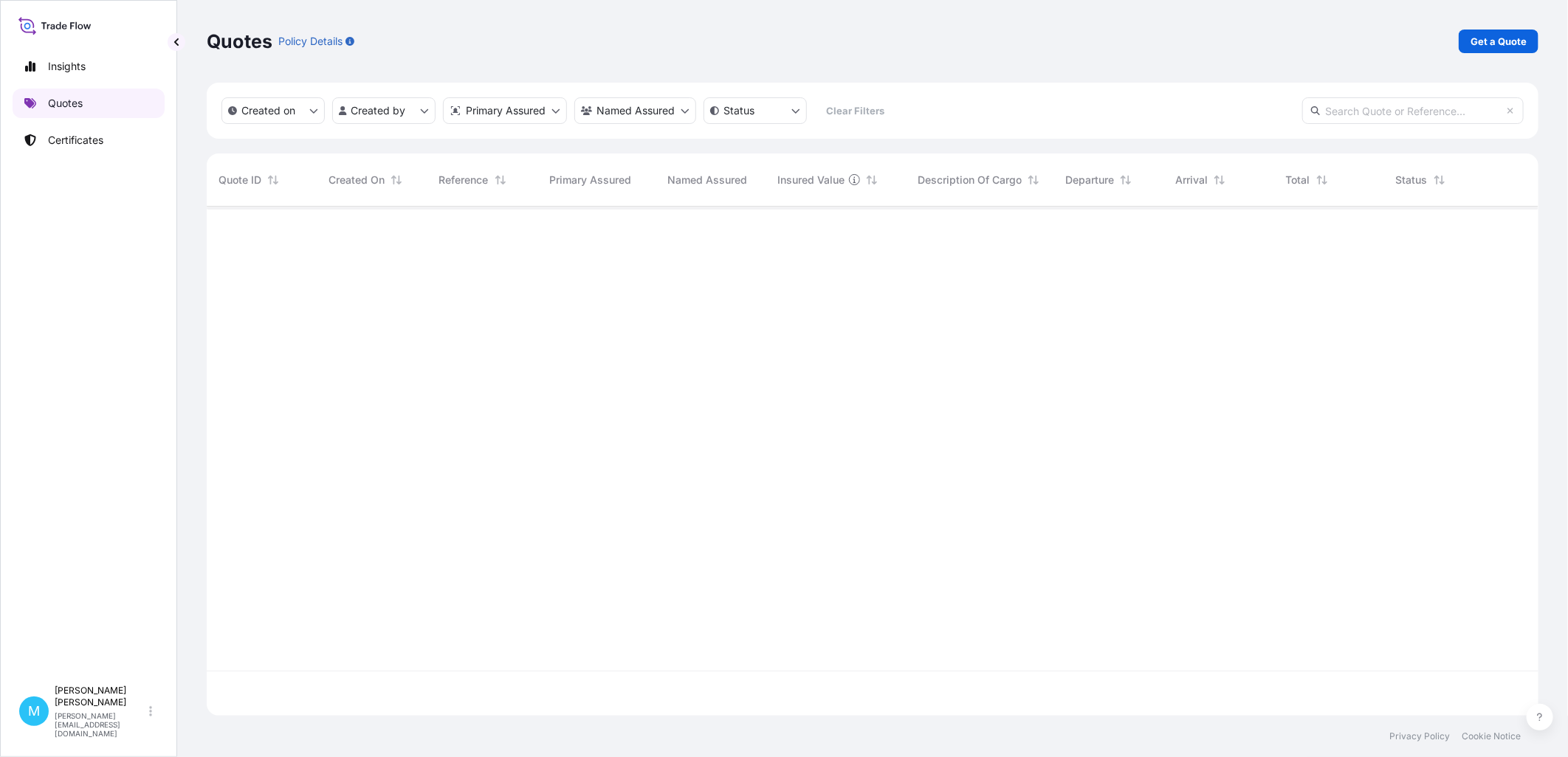
scroll to position [506, 1319]
